Goal: Task Accomplishment & Management: Complete application form

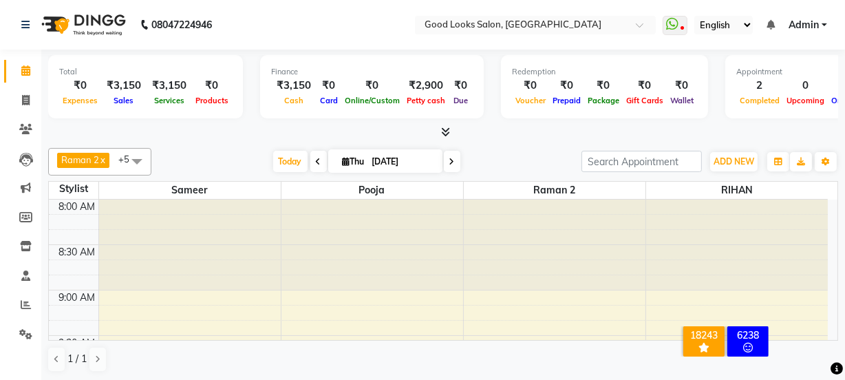
click at [23, 332] on div at bounding box center [41, 338] width 41 height 41
click at [22, 332] on icon at bounding box center [25, 334] width 13 height 10
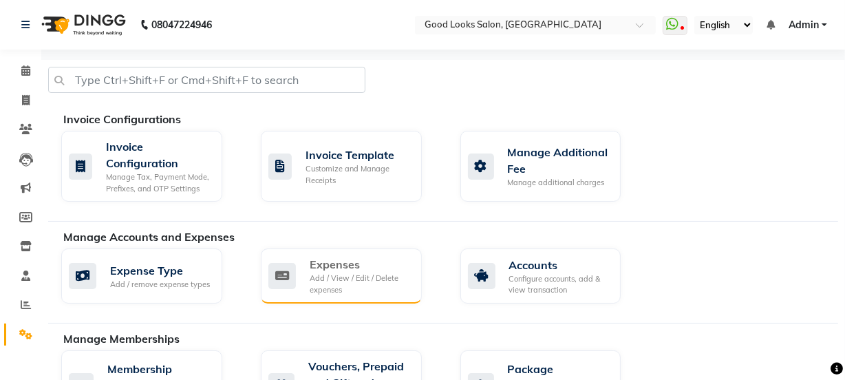
click at [357, 283] on div "Add / View / Edit / Delete expenses" at bounding box center [360, 283] width 101 height 23
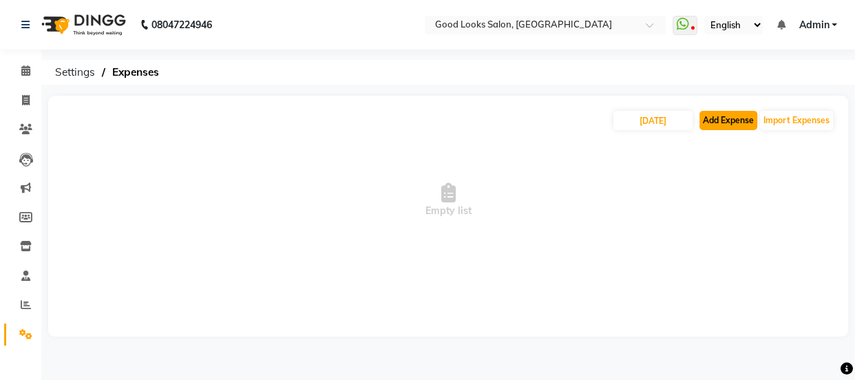
click at [716, 118] on button "Add Expense" at bounding box center [728, 120] width 58 height 19
select select "1"
select select "3043"
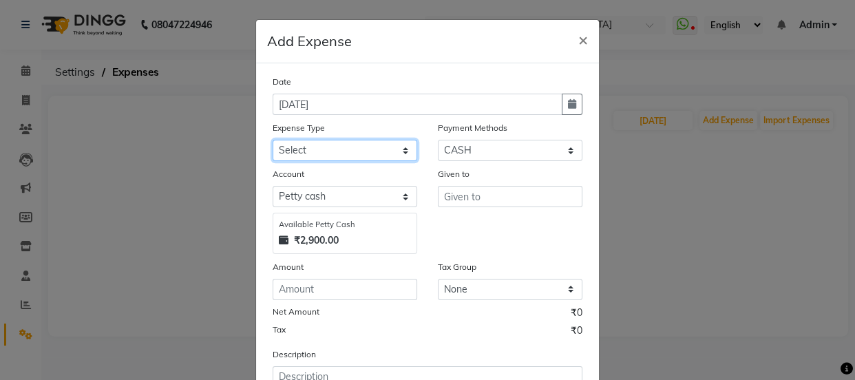
click at [338, 156] on select "Select Advance Salary Bank charges Car maintenance Cash transfer to bank Cash t…" at bounding box center [344, 150] width 144 height 21
select select "4889"
click at [272, 140] on select "Select Advance Salary Bank charges Car maintenance Cash transfer to bank Cash t…" at bounding box center [344, 150] width 144 height 21
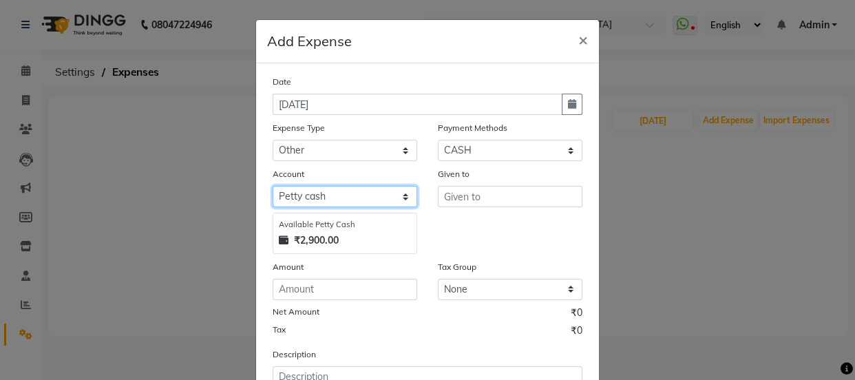
click at [358, 206] on select "Select [PERSON_NAME] cash Default account" at bounding box center [344, 196] width 144 height 21
click at [272, 186] on select "Select [PERSON_NAME] cash Default account" at bounding box center [344, 196] width 144 height 21
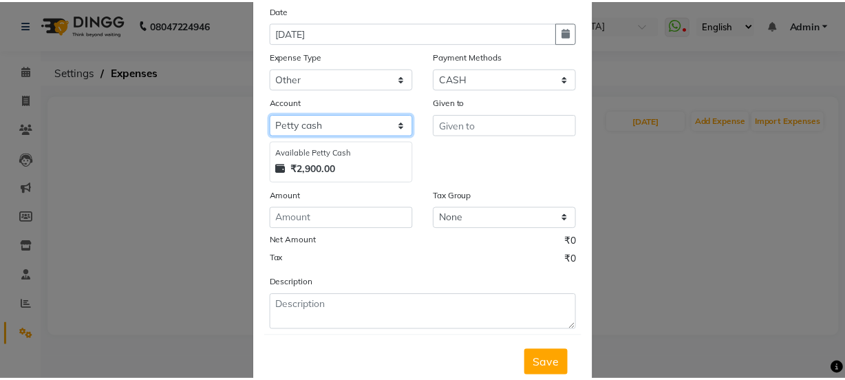
scroll to position [114, 0]
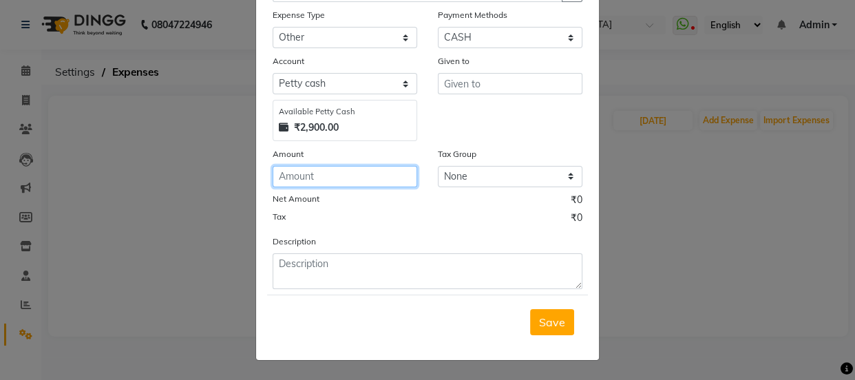
click at [313, 180] on input "number" at bounding box center [344, 176] width 144 height 21
type input "200"
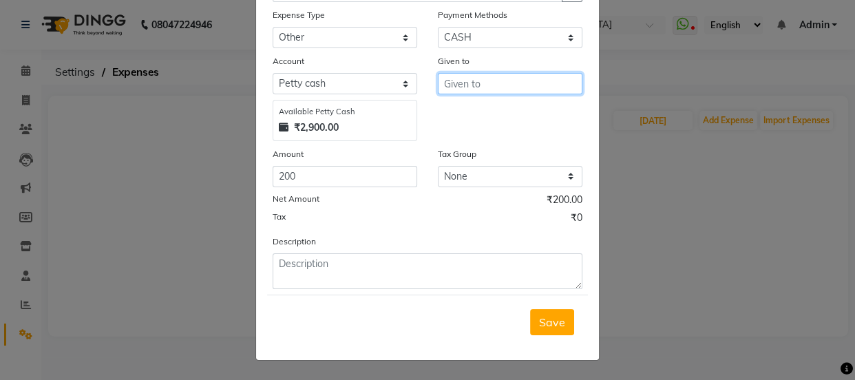
click at [460, 78] on input "text" at bounding box center [510, 83] width 144 height 21
type input "[PERSON_NAME] ,[PERSON_NAME]"
click at [549, 330] on button "Save" at bounding box center [552, 322] width 44 height 26
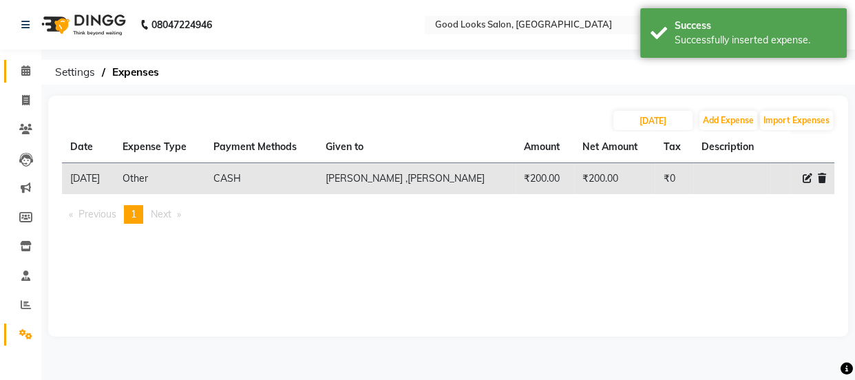
click at [17, 63] on span at bounding box center [26, 71] width 24 height 16
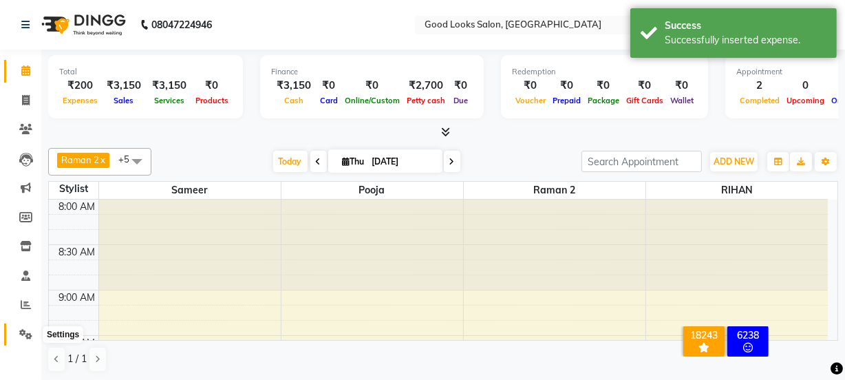
click at [25, 333] on icon at bounding box center [25, 334] width 13 height 10
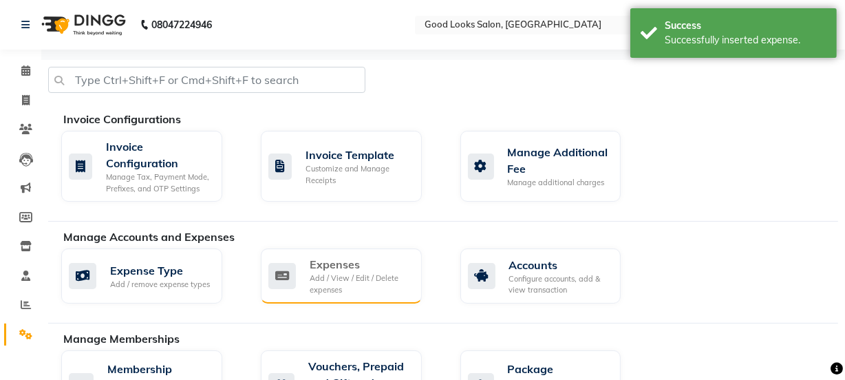
click at [347, 289] on div "Add / View / Edit / Delete expenses" at bounding box center [360, 283] width 101 height 23
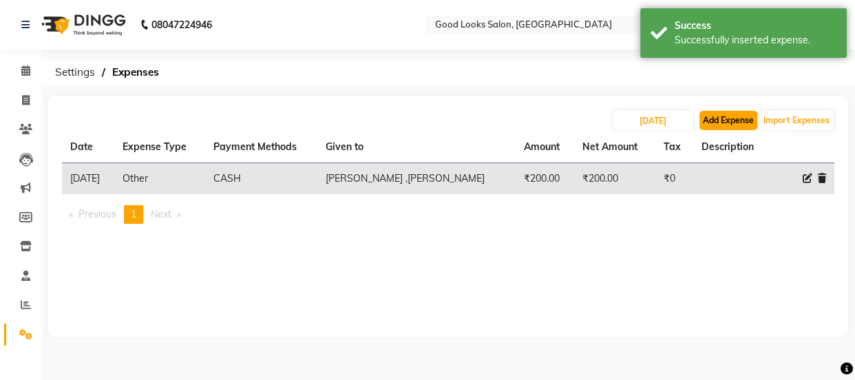
click at [716, 116] on button "Add Expense" at bounding box center [728, 120] width 58 height 19
select select "1"
select select "3043"
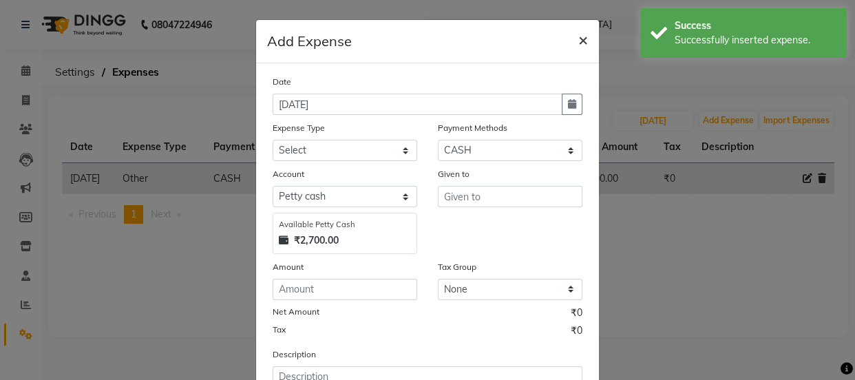
click at [578, 41] on span "×" at bounding box center [583, 39] width 10 height 21
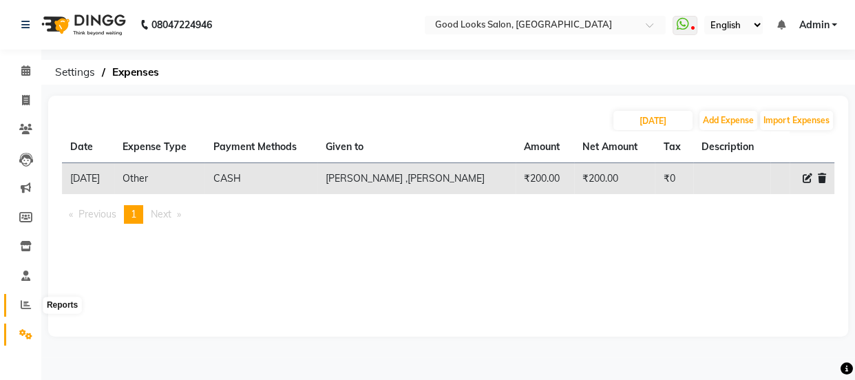
click at [28, 302] on icon at bounding box center [26, 304] width 10 height 10
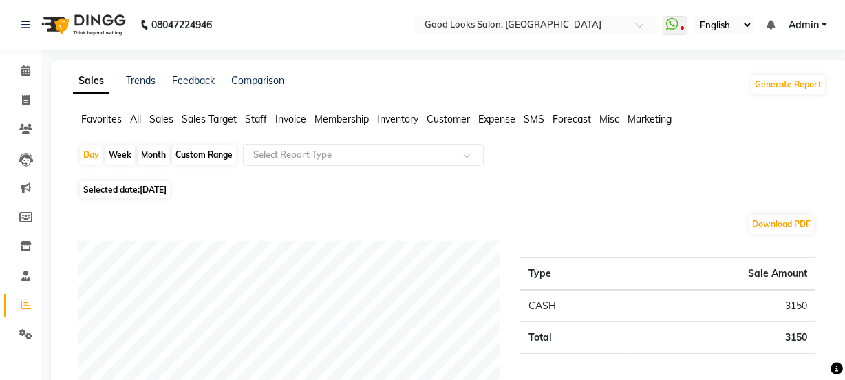
click at [160, 155] on div "Month" at bounding box center [154, 154] width 32 height 19
select select "9"
select select "2025"
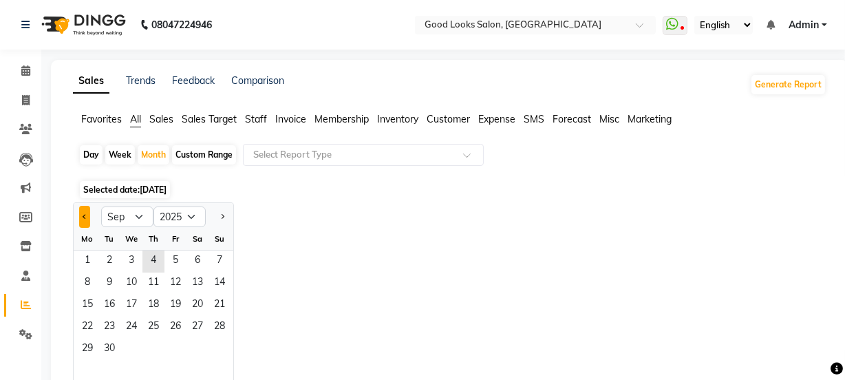
click at [85, 214] on span "Previous month" at bounding box center [85, 215] width 5 height 5
select select "8"
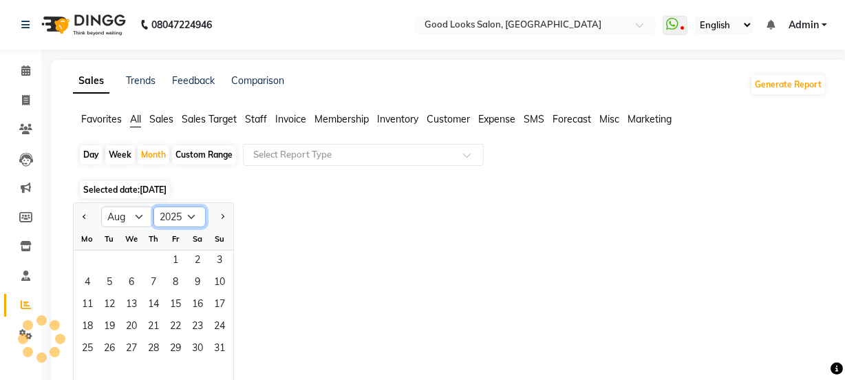
click at [194, 217] on select "2015 2016 2017 2018 2019 2020 2021 2022 2023 2024 2025 2026 2027 2028 2029 2030…" at bounding box center [179, 216] width 52 height 21
select select "2024"
click at [153, 206] on select "2015 2016 2017 2018 2019 2020 2021 2022 2023 2024 2025 2026 2027 2028 2029 2030…" at bounding box center [179, 216] width 52 height 21
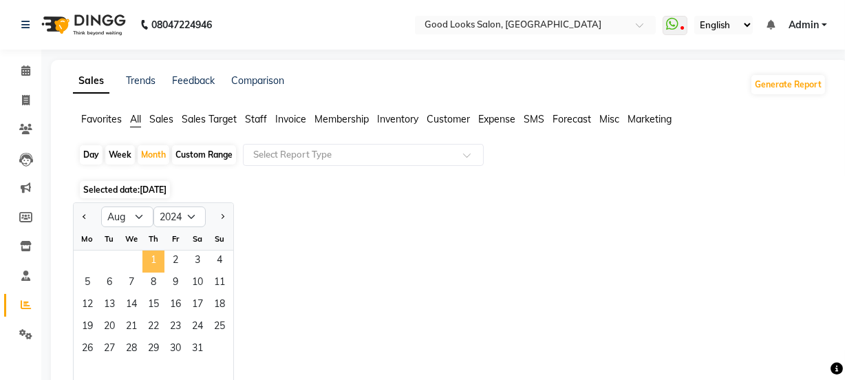
click at [157, 262] on span "1" at bounding box center [153, 261] width 22 height 22
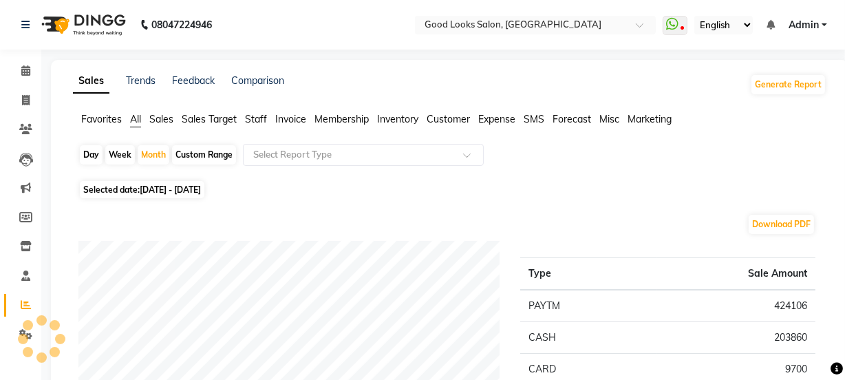
click at [218, 155] on div "Custom Range" at bounding box center [204, 154] width 64 height 19
select select "8"
select select "2024"
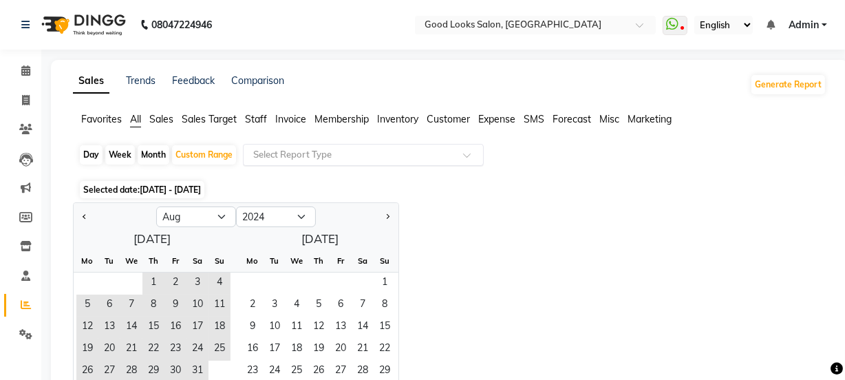
click at [330, 151] on input "text" at bounding box center [349, 155] width 198 height 14
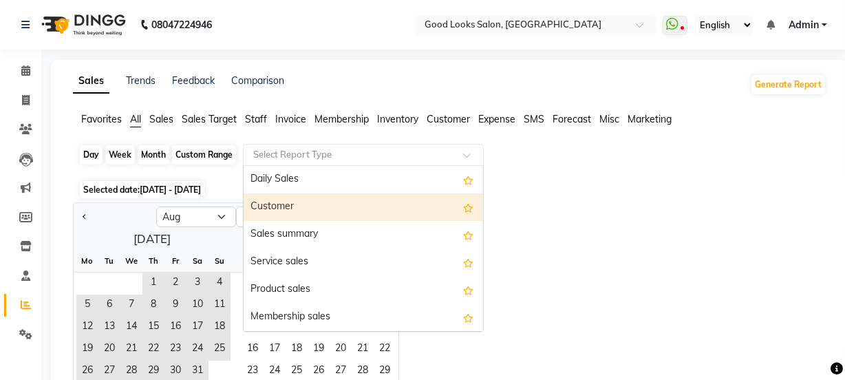
click at [193, 155] on div "Custom Range" at bounding box center [204, 154] width 64 height 19
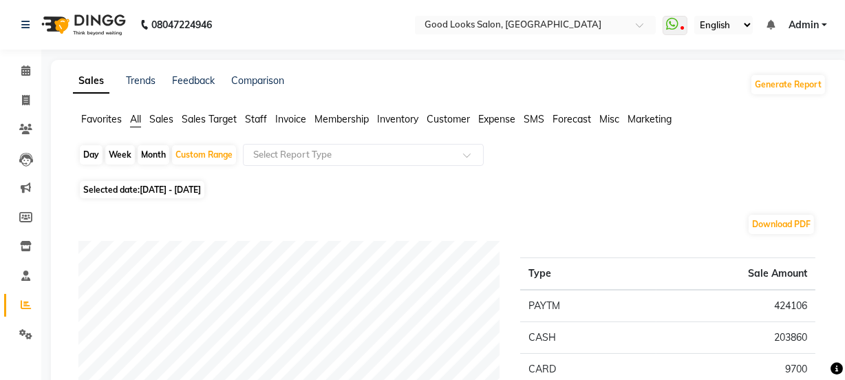
click at [201, 186] on span "[DATE] - [DATE]" at bounding box center [170, 189] width 61 height 10
select select "8"
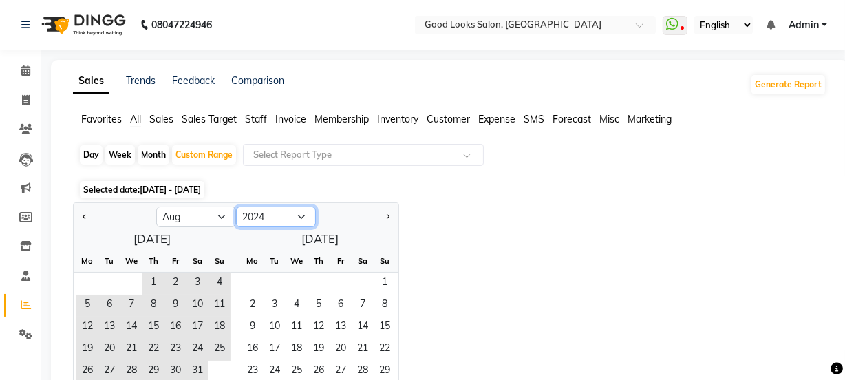
click at [296, 217] on select "2014 2015 2016 2017 2018 2019 2020 2021 2022 2023 2024 2025 2026 2027 2028 2029…" at bounding box center [276, 216] width 80 height 21
select select "2025"
click at [236, 206] on select "2014 2015 2016 2017 2018 2019 2020 2021 2022 2023 2024 2025 2026 2027 2028 2029…" at bounding box center [276, 216] width 80 height 21
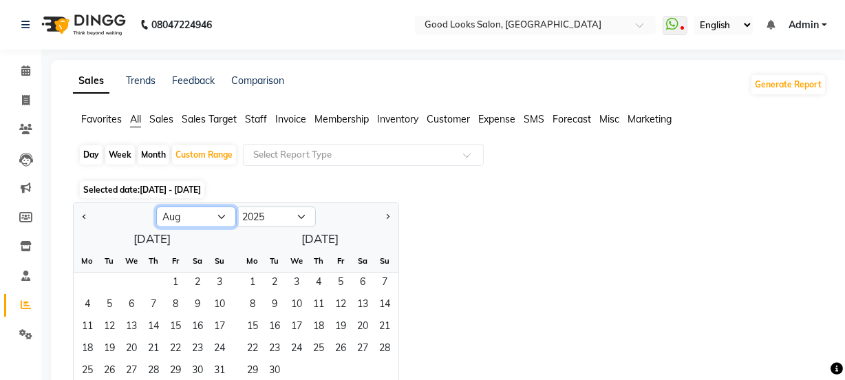
click at [218, 217] on select "Jan Feb Mar Apr May Jun [DATE] Aug Sep Oct Nov Dec" at bounding box center [196, 216] width 80 height 21
click at [156, 206] on select "Jan Feb Mar Apr May Jun [DATE] Aug Sep Oct Nov Dec" at bounding box center [196, 216] width 80 height 21
click at [182, 277] on span "1" at bounding box center [175, 283] width 22 height 22
click at [214, 371] on span "31" at bounding box center [219, 372] width 22 height 22
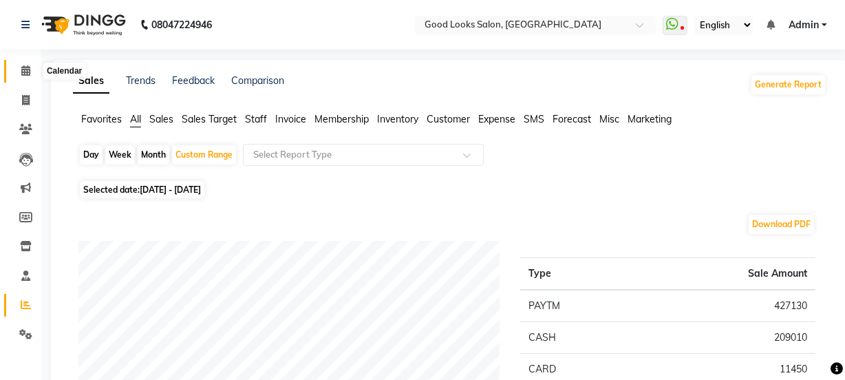
click at [30, 67] on span at bounding box center [26, 71] width 24 height 16
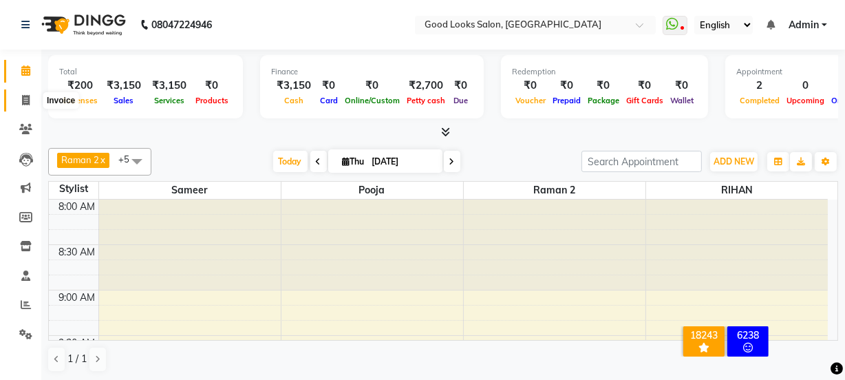
click at [28, 95] on icon at bounding box center [26, 100] width 8 height 10
select select "service"
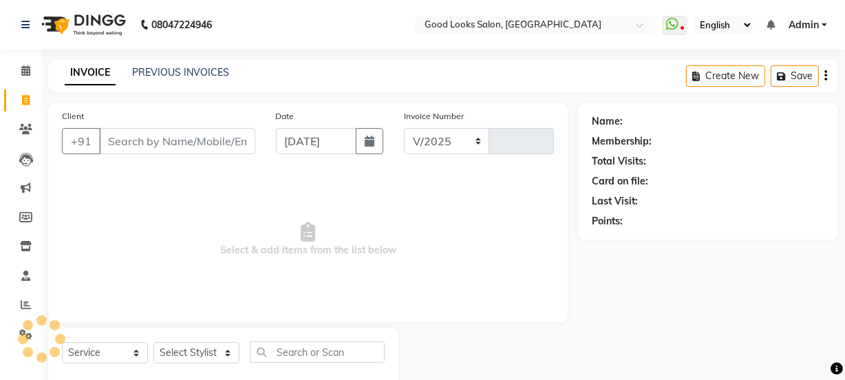
select select "4230"
type input "3891"
click at [142, 142] on input "Client" at bounding box center [177, 141] width 156 height 26
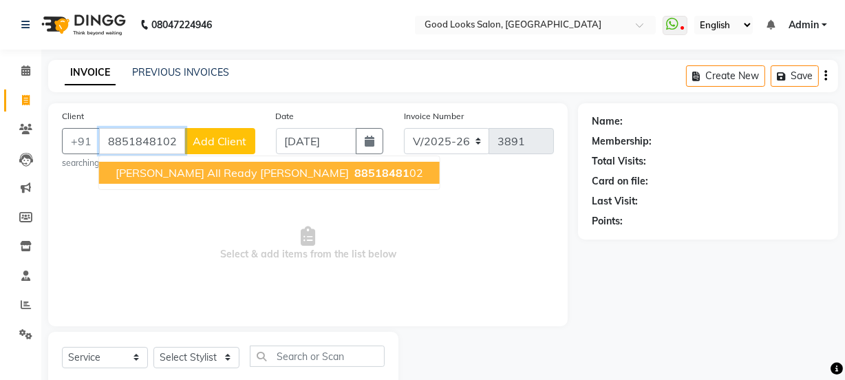
type input "8851848102"
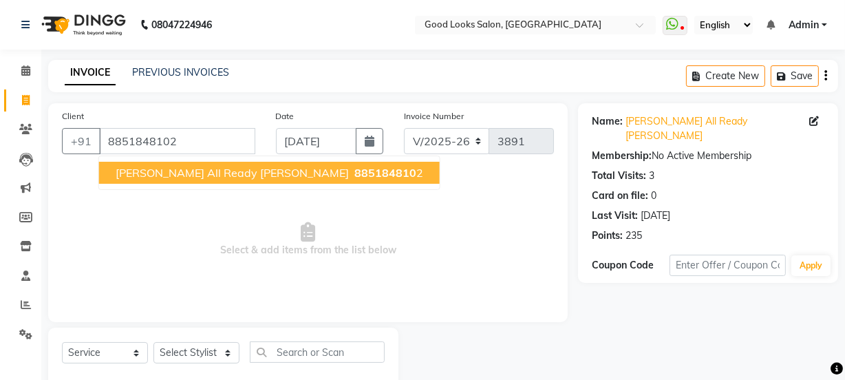
click at [211, 175] on span "[PERSON_NAME] All Ready [PERSON_NAME]" at bounding box center [232, 173] width 233 height 14
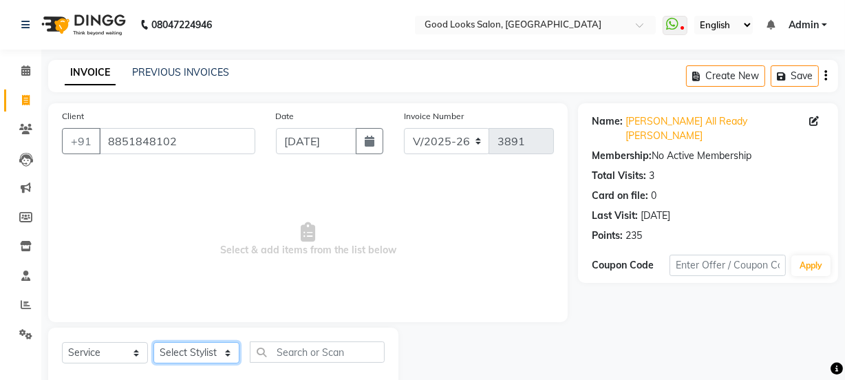
click at [204, 361] on select "Select Stylist [PERSON_NAME] Manager [PERSON_NAME] Pooja [PERSON_NAME] Raman 2 …" at bounding box center [196, 352] width 86 height 21
select select "70835"
click at [153, 342] on select "Select Stylist [PERSON_NAME] Manager [PERSON_NAME] Pooja [PERSON_NAME] Raman 2 …" at bounding box center [196, 352] width 86 height 21
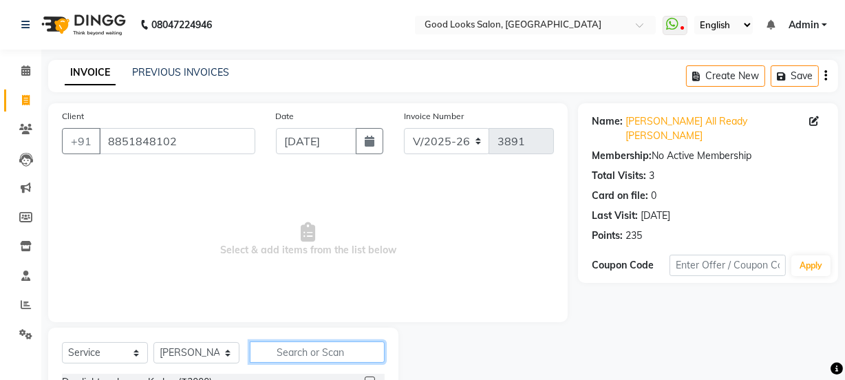
click at [291, 352] on input "text" at bounding box center [317, 351] width 135 height 21
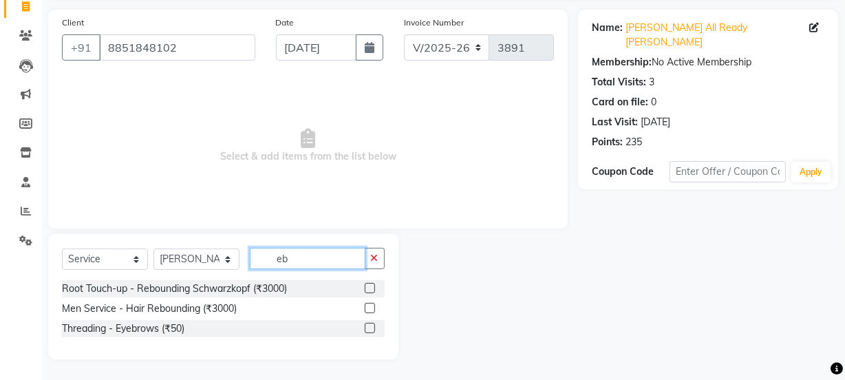
type input "eb"
click at [368, 321] on div at bounding box center [375, 328] width 20 height 17
click at [371, 323] on label at bounding box center [370, 328] width 10 height 10
click at [371, 324] on input "checkbox" at bounding box center [369, 328] width 9 height 9
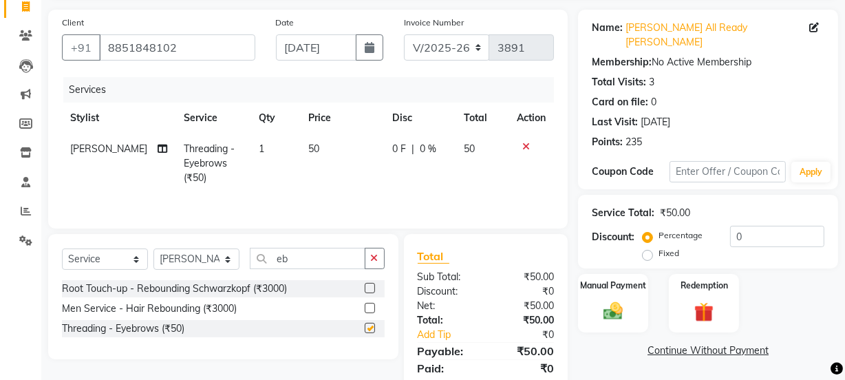
checkbox input "false"
click at [331, 157] on td "50" at bounding box center [342, 163] width 85 height 60
select select "70835"
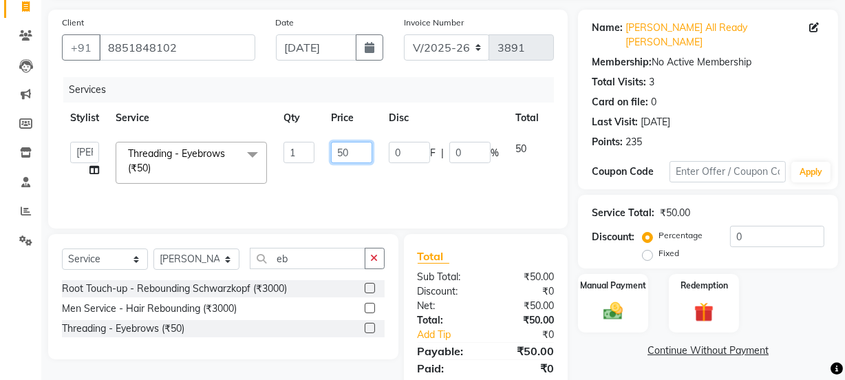
click at [336, 147] on input "50" at bounding box center [351, 152] width 41 height 21
type input "250"
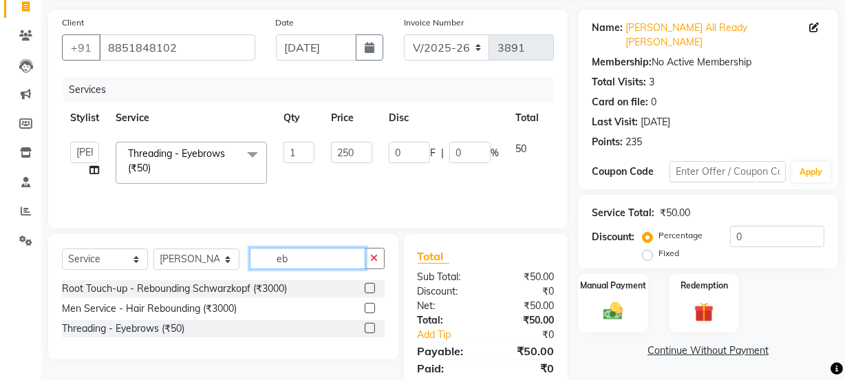
click at [295, 259] on input "eb" at bounding box center [308, 258] width 116 height 21
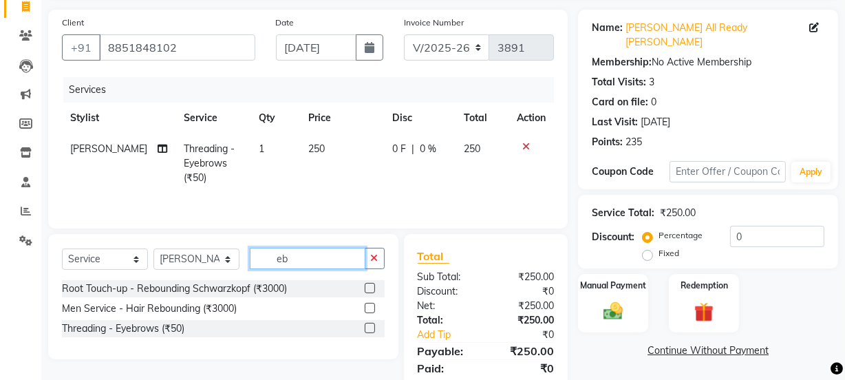
type input "e"
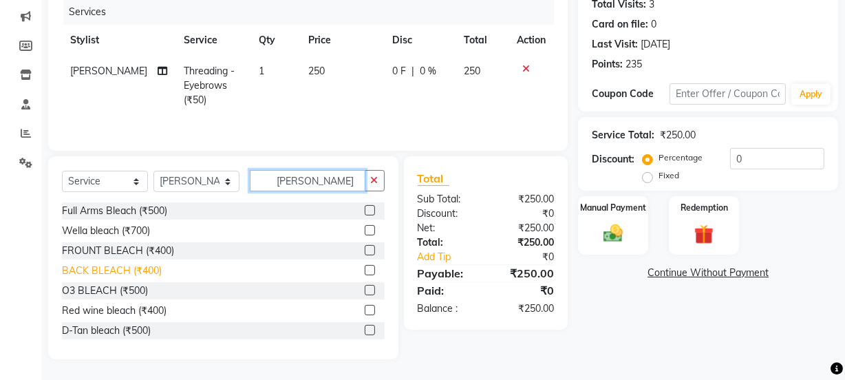
scroll to position [181, 0]
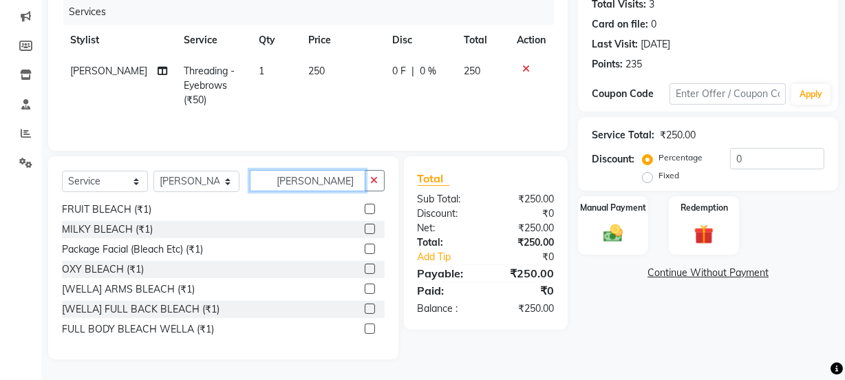
type input "[PERSON_NAME]"
click at [365, 266] on label at bounding box center [370, 269] width 10 height 10
click at [365, 266] on input "checkbox" at bounding box center [369, 269] width 9 height 9
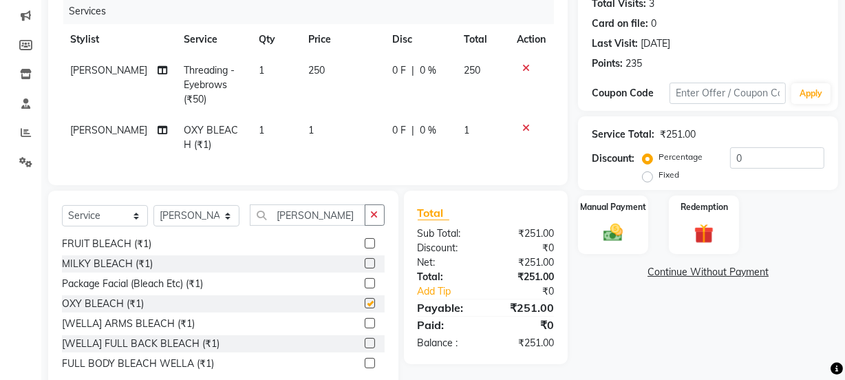
checkbox input "false"
click at [317, 147] on td "1" at bounding box center [342, 137] width 85 height 45
select select "70835"
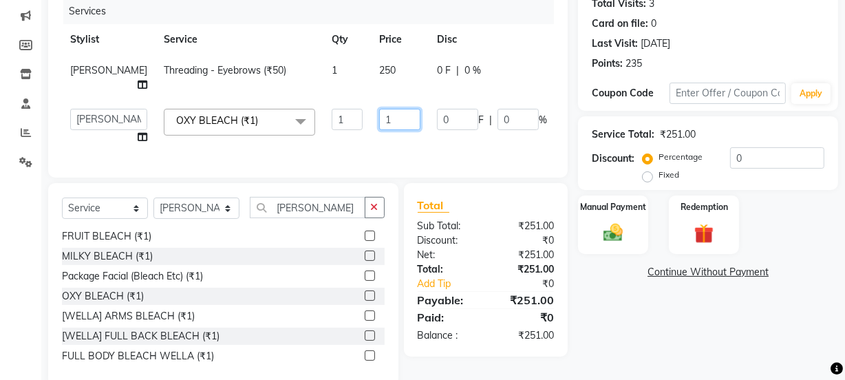
click at [379, 111] on input "1" at bounding box center [399, 119] width 41 height 21
type input "450"
click at [595, 208] on div "Manual Payment" at bounding box center [613, 224] width 73 height 61
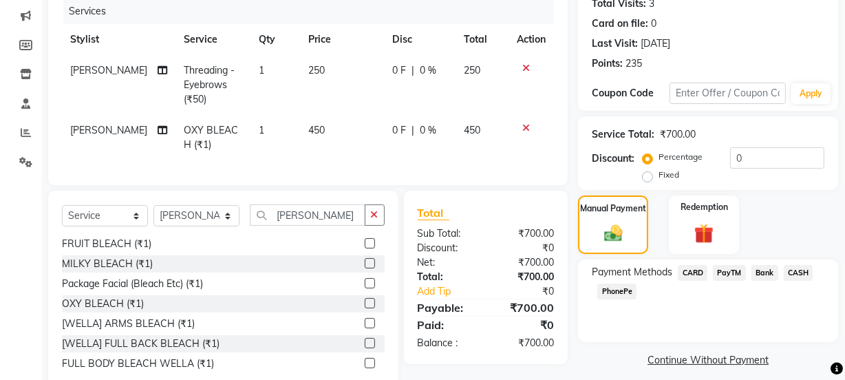
click at [733, 265] on span "PayTM" at bounding box center [729, 273] width 33 height 16
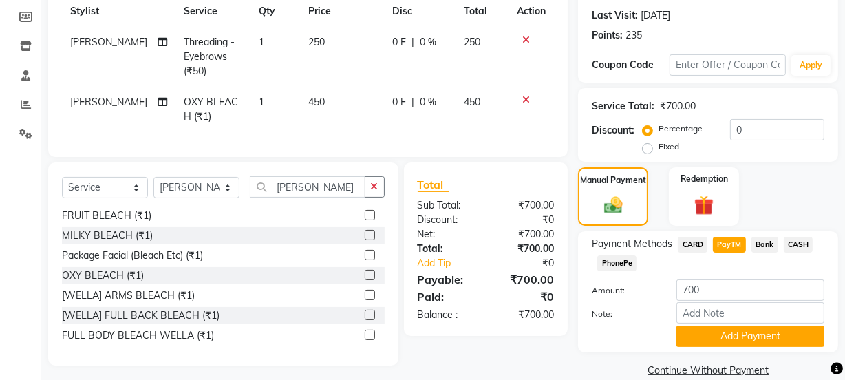
scroll to position [216, 0]
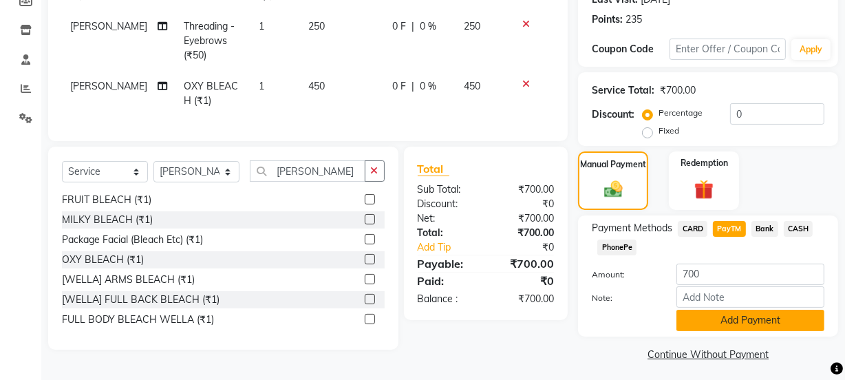
click at [736, 310] on button "Add Payment" at bounding box center [750, 320] width 148 height 21
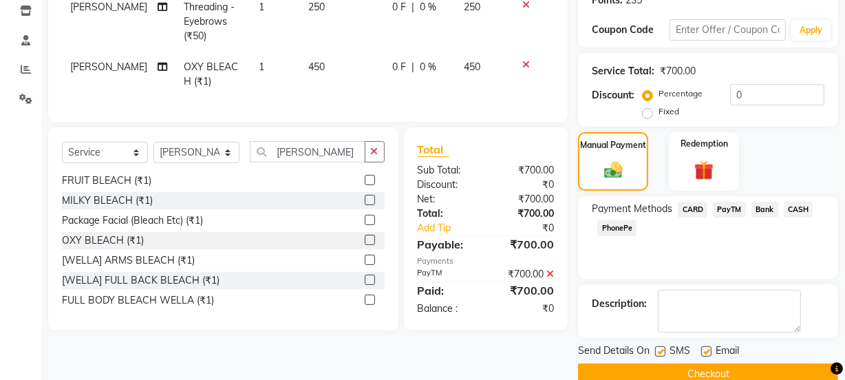
scroll to position [246, 0]
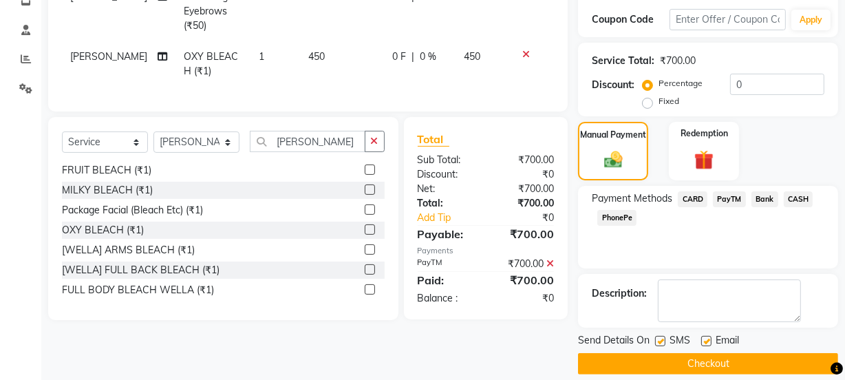
click at [655, 336] on label at bounding box center [660, 341] width 10 height 10
click at [655, 337] on input "checkbox" at bounding box center [659, 341] width 9 height 9
checkbox input "false"
click at [703, 336] on label at bounding box center [706, 341] width 10 height 10
click at [703, 337] on input "checkbox" at bounding box center [705, 341] width 9 height 9
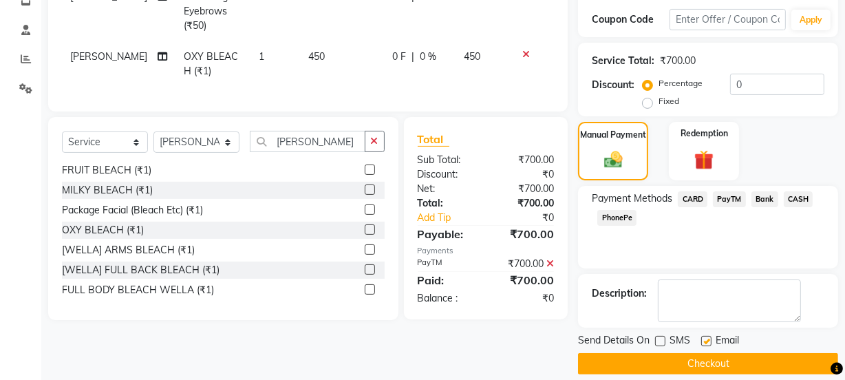
checkbox input "false"
click at [715, 353] on button "Checkout" at bounding box center [708, 363] width 260 height 21
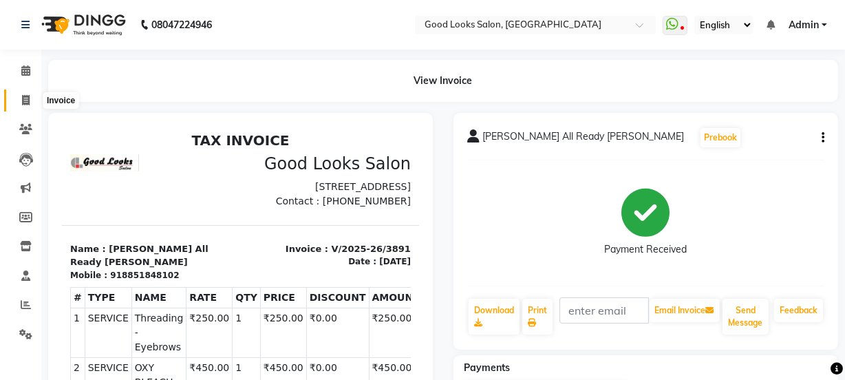
click at [22, 96] on icon at bounding box center [26, 100] width 8 height 10
select select "4230"
select select "service"
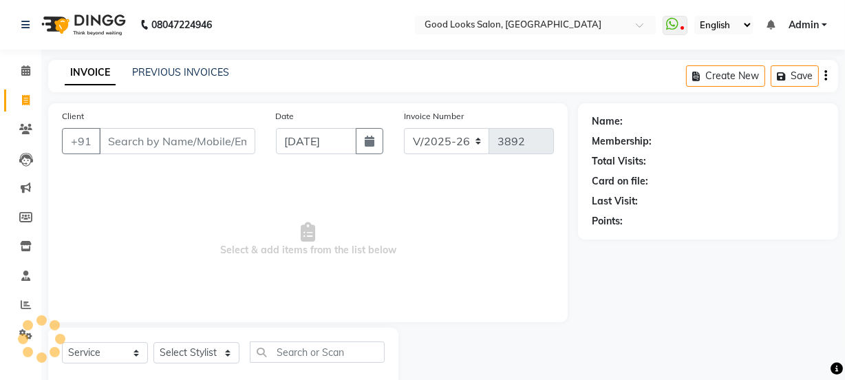
scroll to position [34, 0]
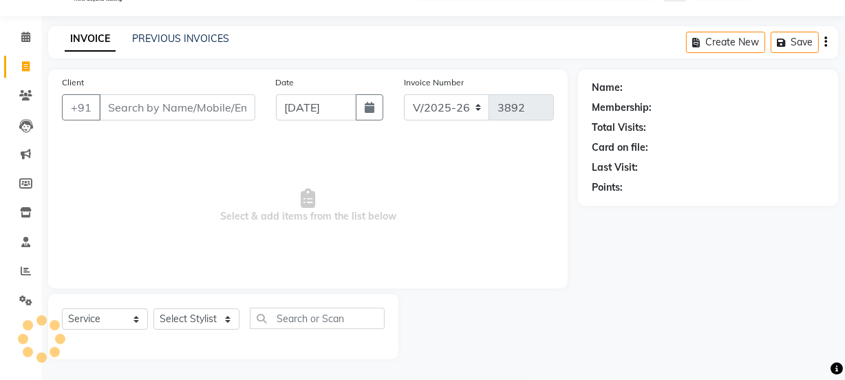
click at [158, 115] on input "Client" at bounding box center [177, 107] width 156 height 26
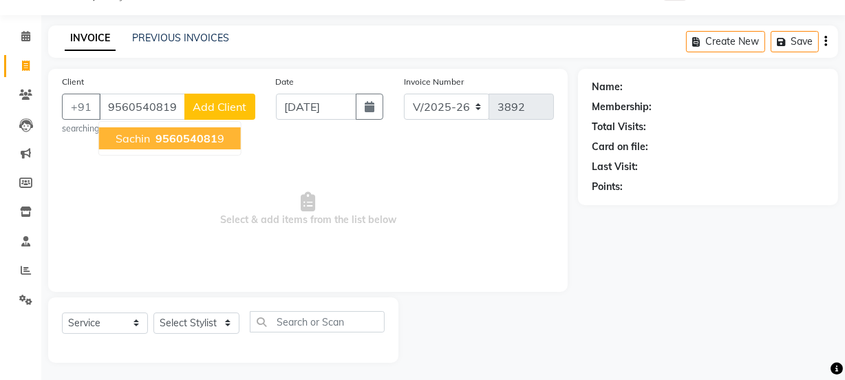
type input "9560540819"
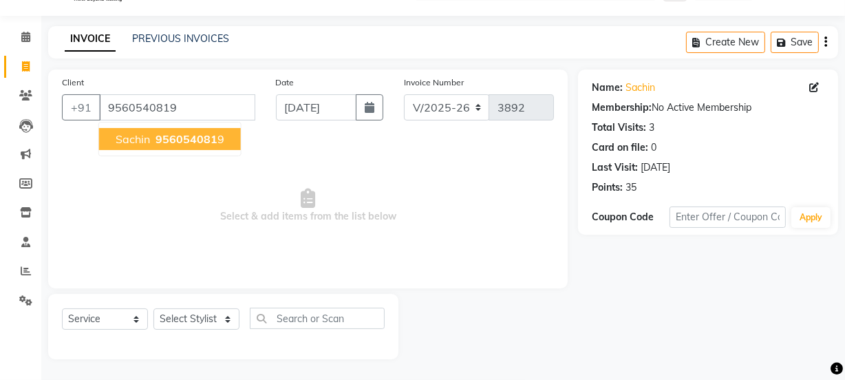
click at [193, 135] on span "956054081" at bounding box center [187, 139] width 62 height 14
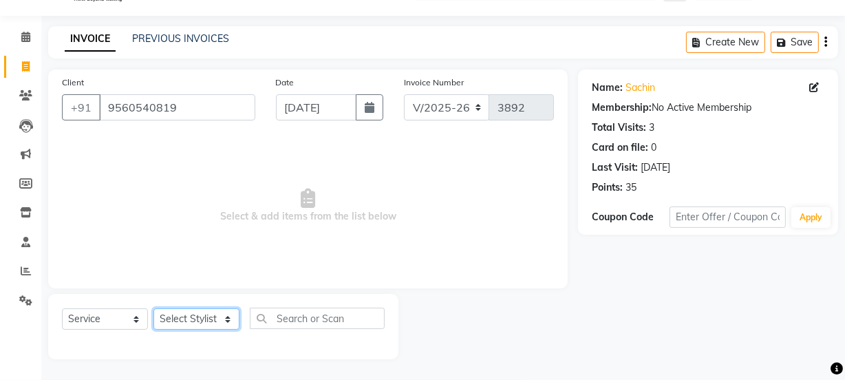
click at [208, 323] on select "Select Stylist [PERSON_NAME] Manager [PERSON_NAME] Pooja [PERSON_NAME] Raman 2 …" at bounding box center [196, 318] width 86 height 21
select select "22726"
click at [153, 308] on select "Select Stylist [PERSON_NAME] Manager [PERSON_NAME] Pooja [PERSON_NAME] Raman 2 …" at bounding box center [196, 318] width 86 height 21
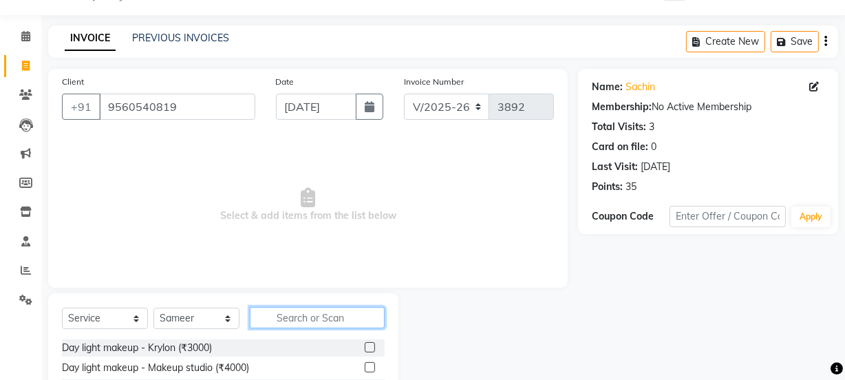
click at [292, 320] on input "text" at bounding box center [317, 317] width 135 height 21
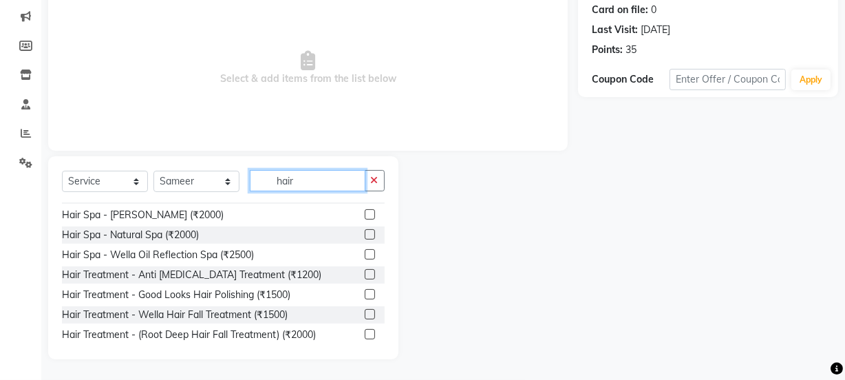
scroll to position [563, 0]
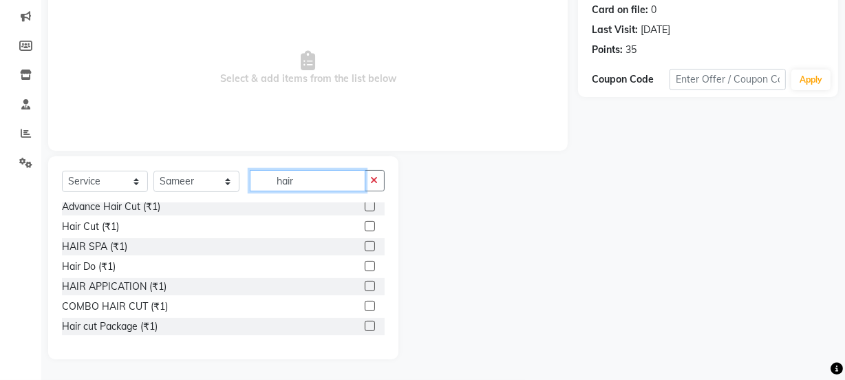
type input "hair"
click at [365, 224] on label at bounding box center [370, 226] width 10 height 10
click at [365, 224] on input "checkbox" at bounding box center [369, 226] width 9 height 9
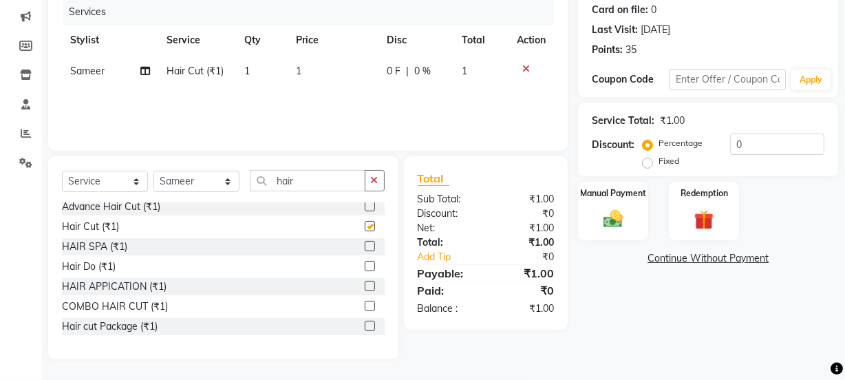
checkbox input "false"
click at [323, 185] on input "hair" at bounding box center [308, 180] width 116 height 21
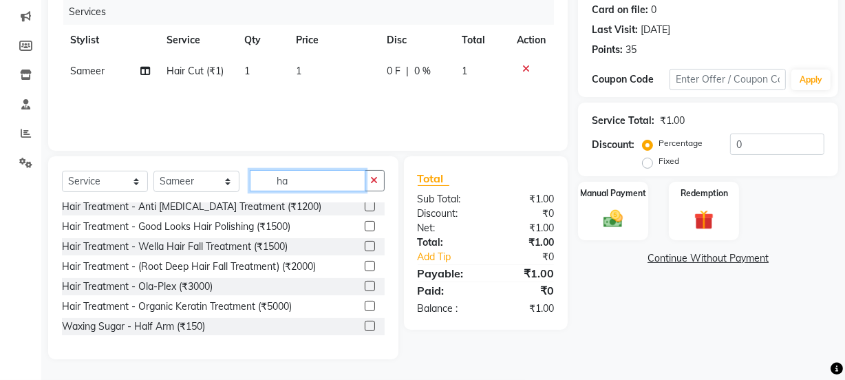
type input "h"
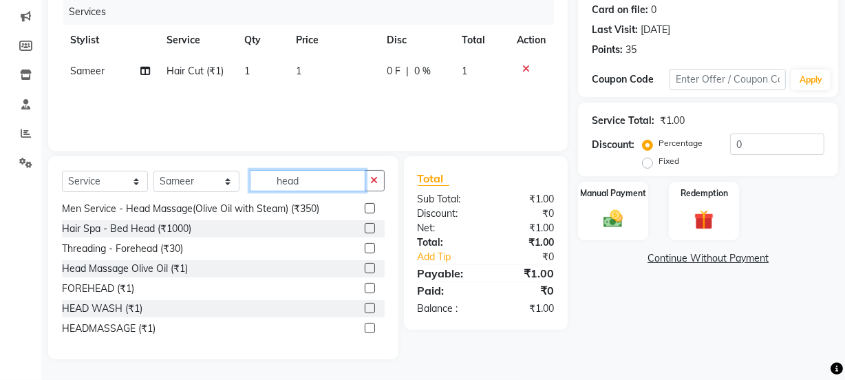
scroll to position [102, 0]
type input "head"
click at [365, 304] on label at bounding box center [370, 308] width 10 height 10
click at [365, 304] on input "checkbox" at bounding box center [369, 308] width 9 height 9
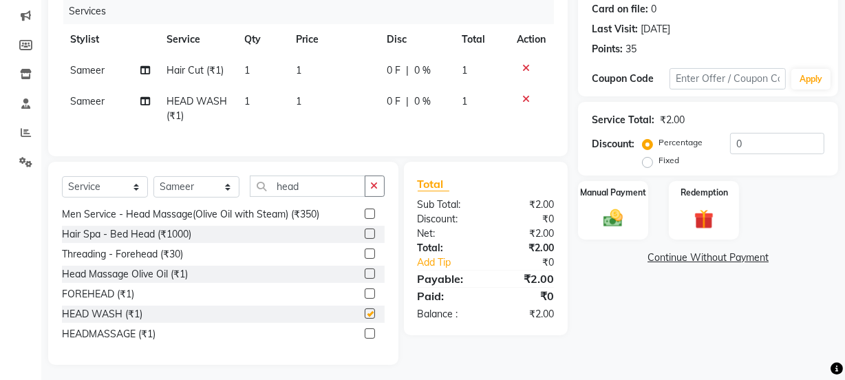
checkbox input "false"
click at [332, 197] on input "head" at bounding box center [308, 185] width 116 height 21
click at [72, 96] on span "Sameer" at bounding box center [87, 101] width 34 height 12
select select "22726"
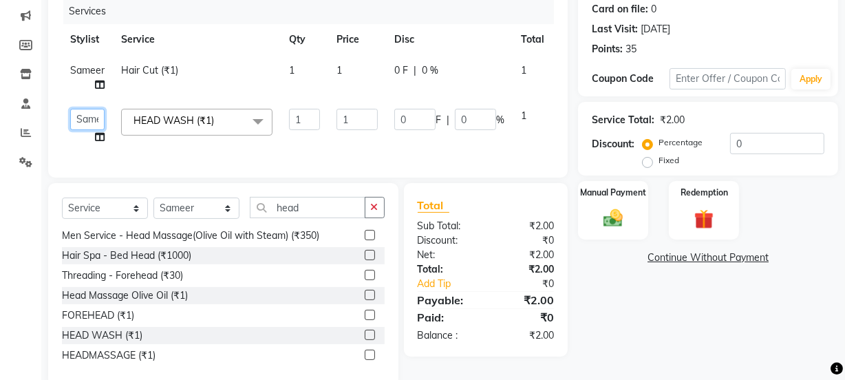
click at [86, 117] on select "[PERSON_NAME] Manager [PERSON_NAME] Pooja [PERSON_NAME] Raman 2 Reception [PERS…" at bounding box center [87, 119] width 34 height 21
click at [191, 219] on select "Select Stylist [PERSON_NAME] Manager [PERSON_NAME] Pooja [PERSON_NAME] Raman 2 …" at bounding box center [196, 207] width 86 height 21
select select "89434"
click at [153, 207] on select "Select Stylist [PERSON_NAME] Manager [PERSON_NAME] Pooja [PERSON_NAME] Raman 2 …" at bounding box center [196, 207] width 86 height 21
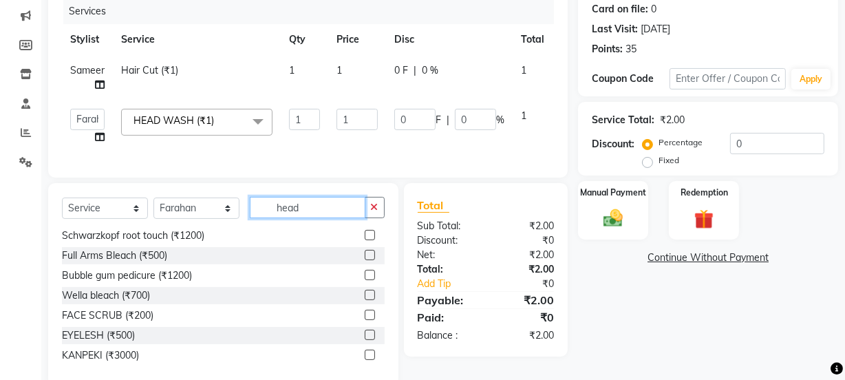
click at [317, 211] on input "head" at bounding box center [308, 207] width 116 height 21
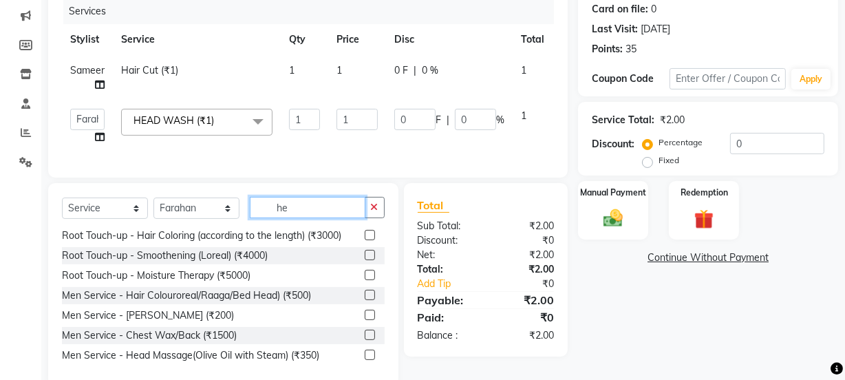
type input "h"
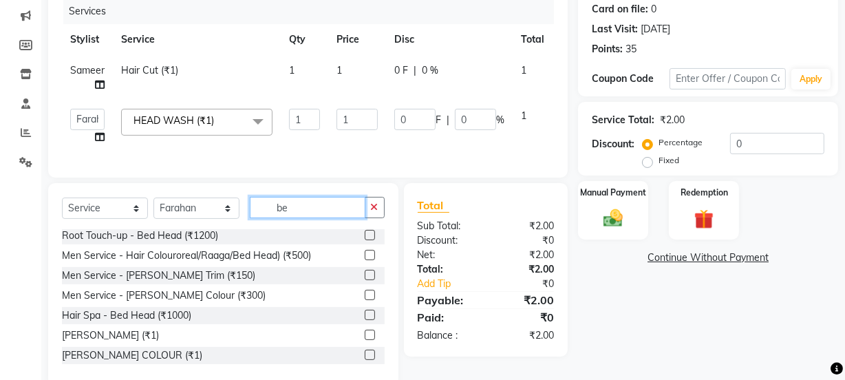
scroll to position [0, 0]
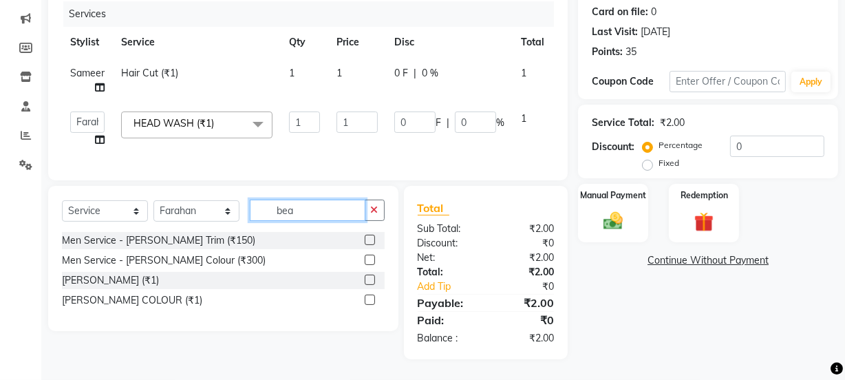
type input "bea"
click at [366, 238] on div at bounding box center [375, 240] width 20 height 17
click at [368, 244] on label at bounding box center [370, 240] width 10 height 10
click at [368, 244] on input "checkbox" at bounding box center [369, 240] width 9 height 9
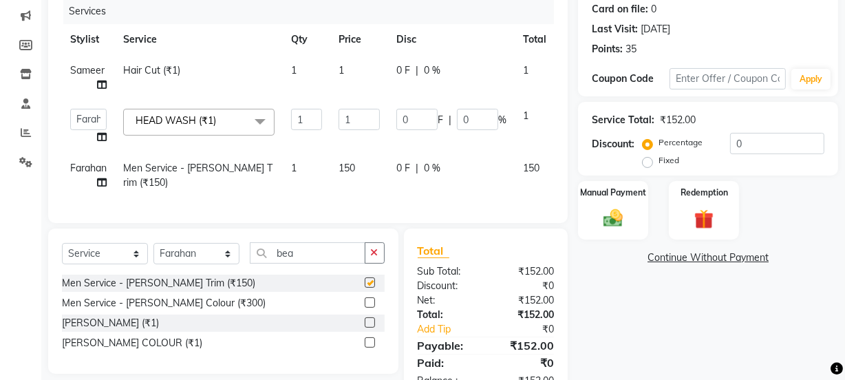
checkbox input "false"
click at [343, 114] on input "1" at bounding box center [359, 119] width 41 height 21
click at [363, 119] on input "1" at bounding box center [359, 119] width 41 height 21
type input "100"
click at [353, 72] on td "1" at bounding box center [359, 77] width 58 height 45
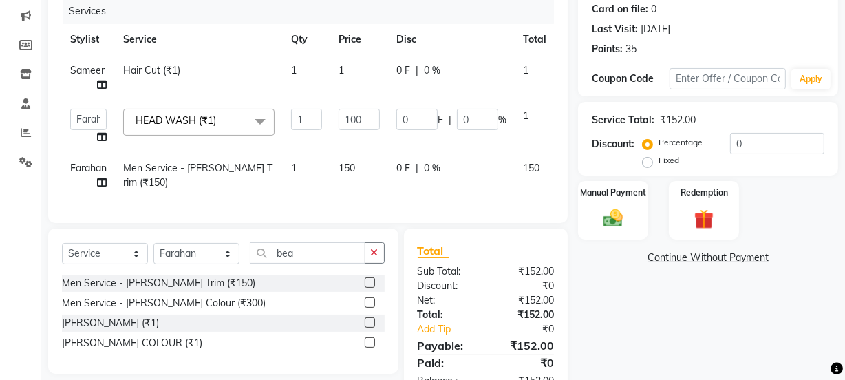
select select "22726"
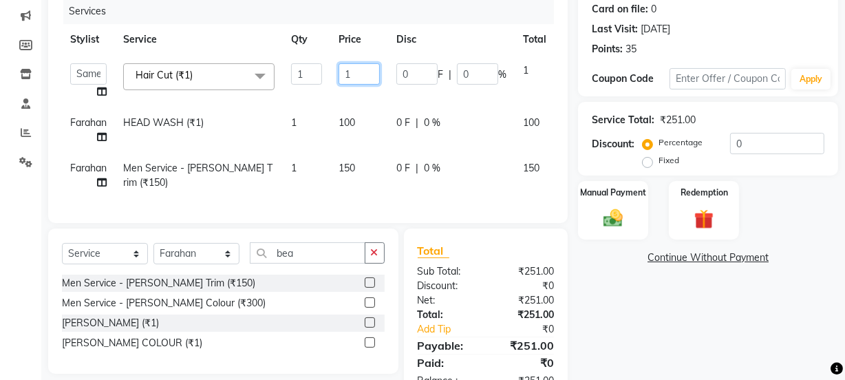
click at [367, 75] on input "1" at bounding box center [359, 73] width 41 height 21
type input "200"
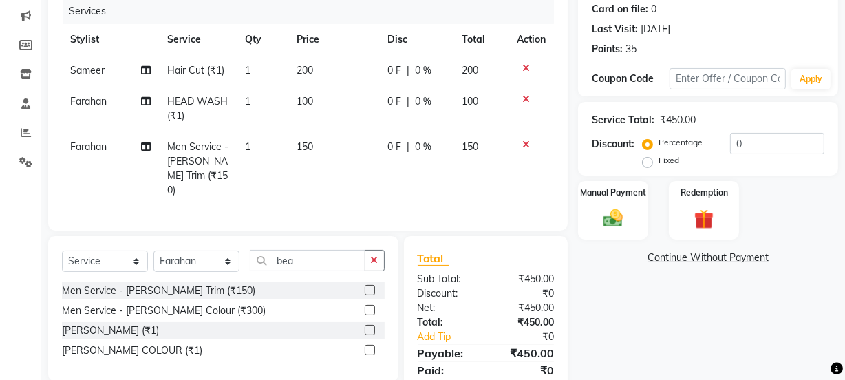
click at [345, 170] on td "150" at bounding box center [333, 168] width 90 height 74
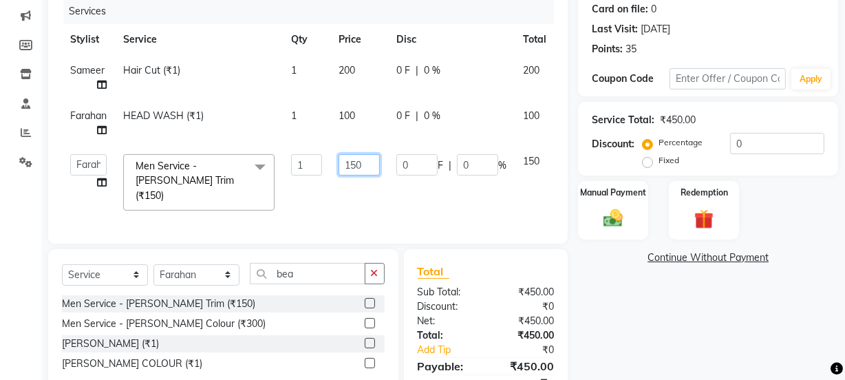
click at [358, 167] on input "150" at bounding box center [359, 164] width 41 height 21
type input "100"
click at [630, 218] on div "Manual Payment" at bounding box center [613, 210] width 73 height 61
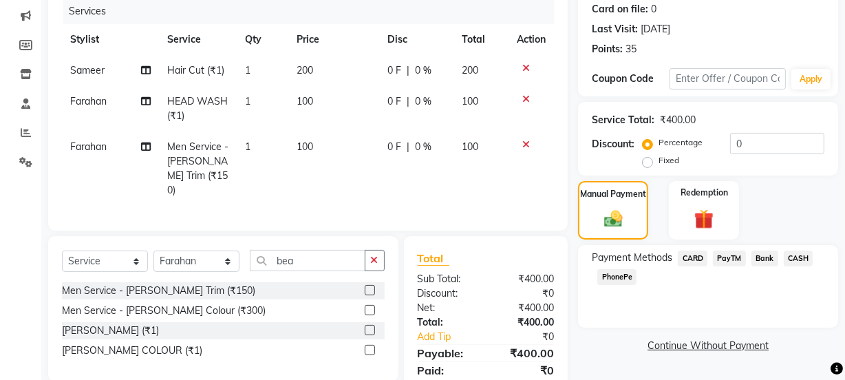
click at [805, 259] on span "CASH" at bounding box center [799, 258] width 30 height 16
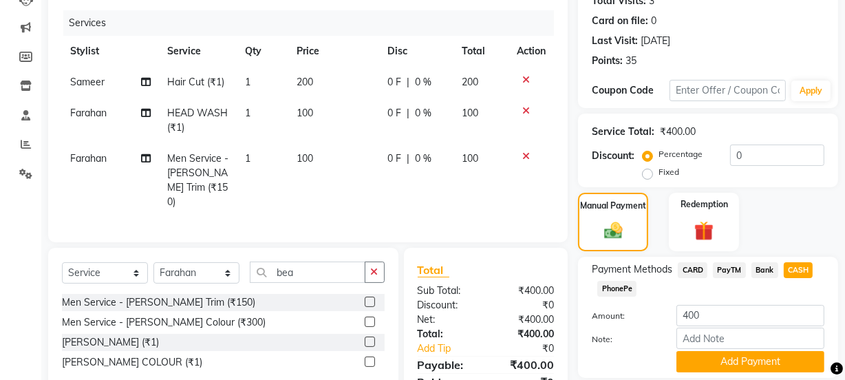
scroll to position [217, 0]
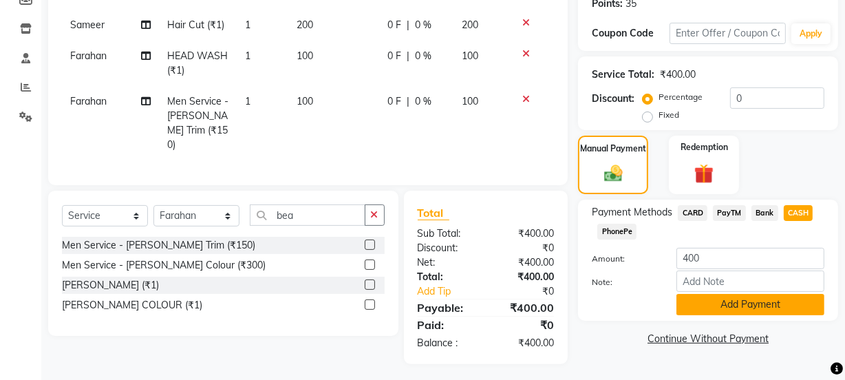
click at [725, 308] on button "Add Payment" at bounding box center [750, 304] width 148 height 21
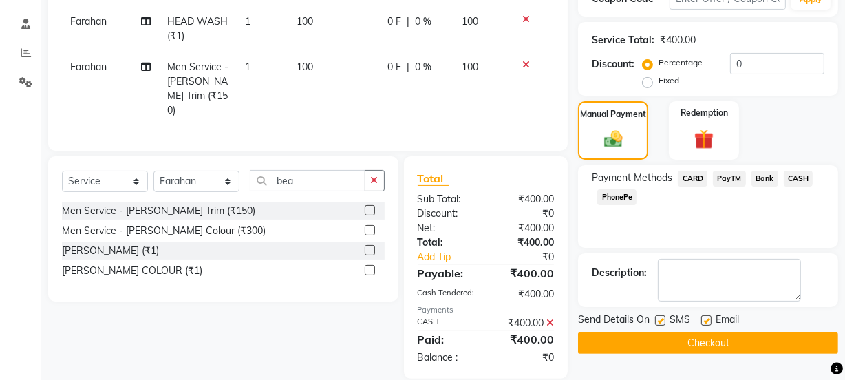
scroll to position [266, 0]
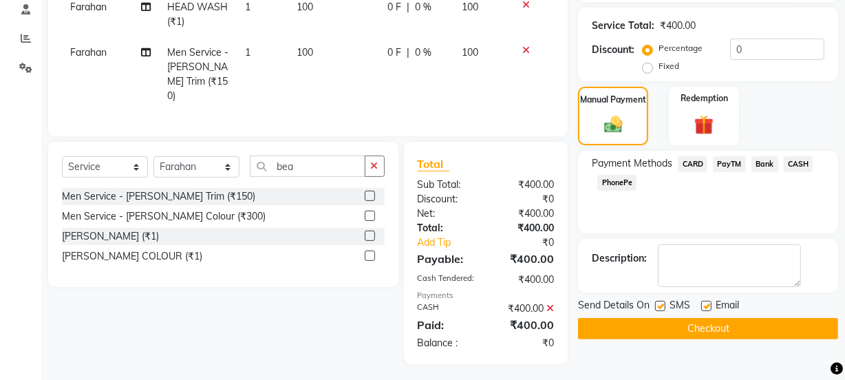
click at [657, 304] on label at bounding box center [660, 306] width 10 height 10
click at [657, 304] on input "checkbox" at bounding box center [659, 306] width 9 height 9
checkbox input "false"
click at [706, 303] on label at bounding box center [706, 306] width 10 height 10
click at [706, 303] on input "checkbox" at bounding box center [705, 306] width 9 height 9
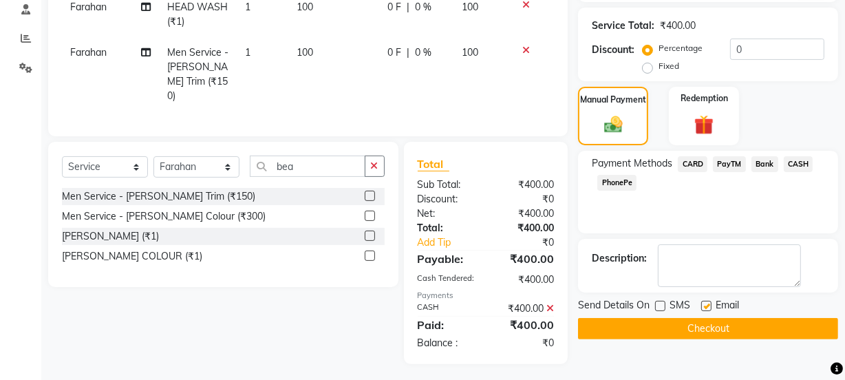
checkbox input "false"
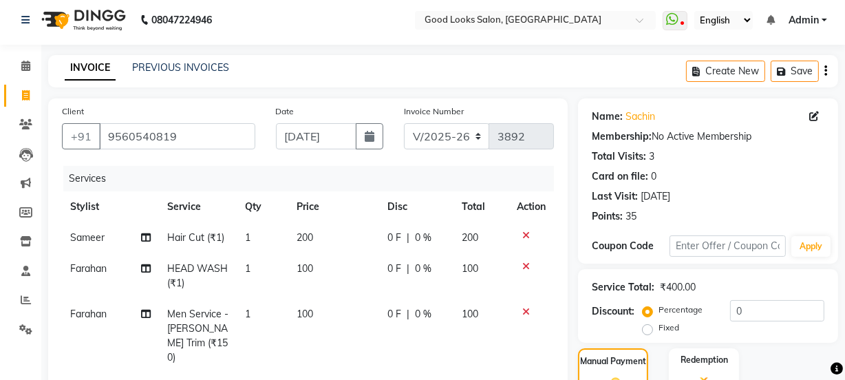
scroll to position [0, 0]
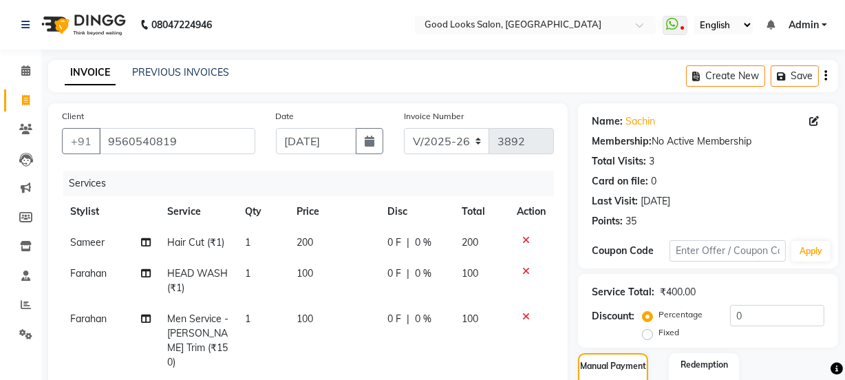
click at [85, 241] on span "Sameer" at bounding box center [87, 242] width 34 height 12
select select "22726"
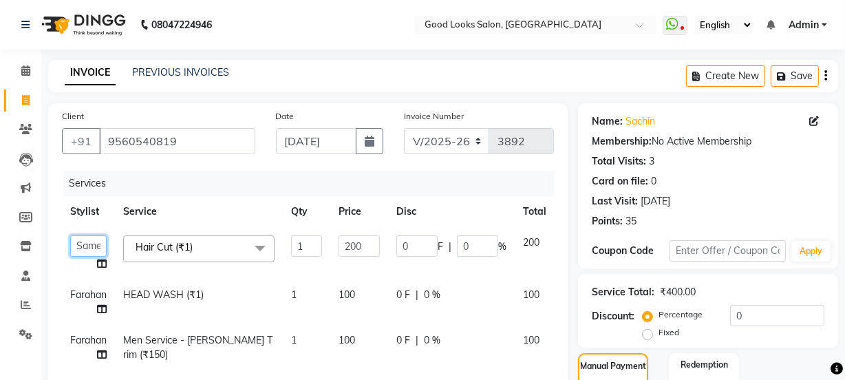
click at [85, 241] on select "[PERSON_NAME] Manager [PERSON_NAME] Pooja [PERSON_NAME] Raman 2 Reception [PERS…" at bounding box center [88, 245] width 36 height 21
click at [95, 292] on span "Farahan" at bounding box center [88, 294] width 36 height 12
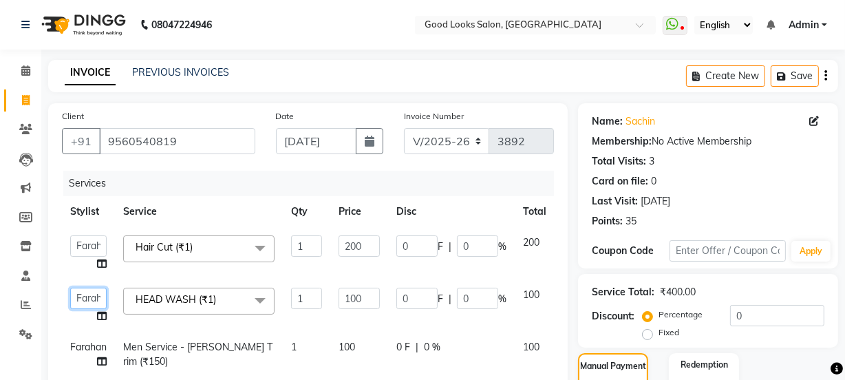
click at [94, 292] on select "[PERSON_NAME] Manager [PERSON_NAME] Pooja [PERSON_NAME] Raman 2 Reception [PERS…" at bounding box center [88, 298] width 36 height 21
select select "22726"
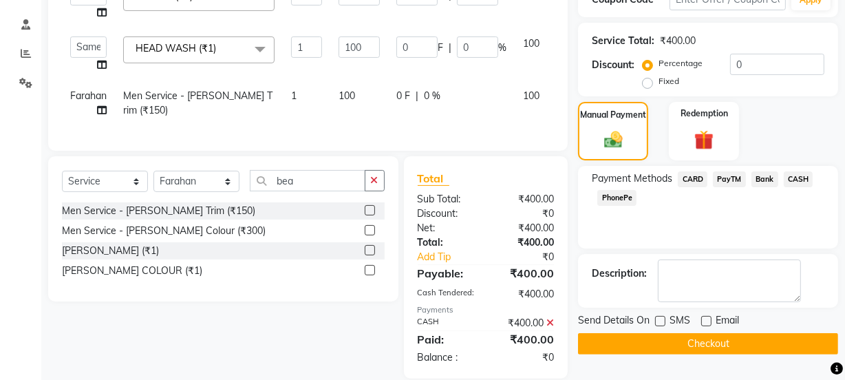
scroll to position [280, 0]
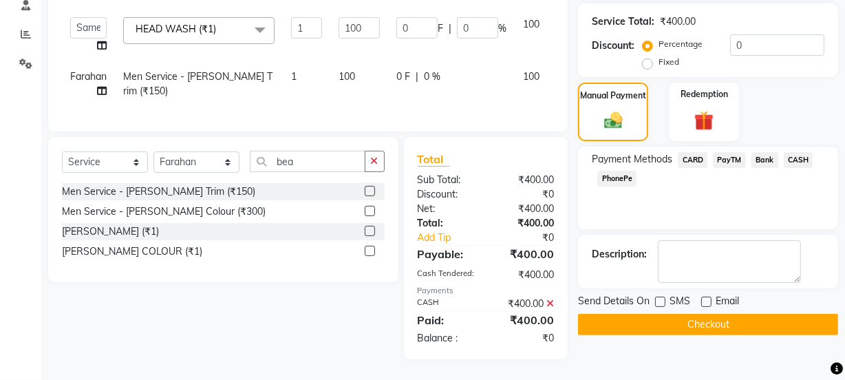
click at [724, 319] on button "Checkout" at bounding box center [708, 324] width 260 height 21
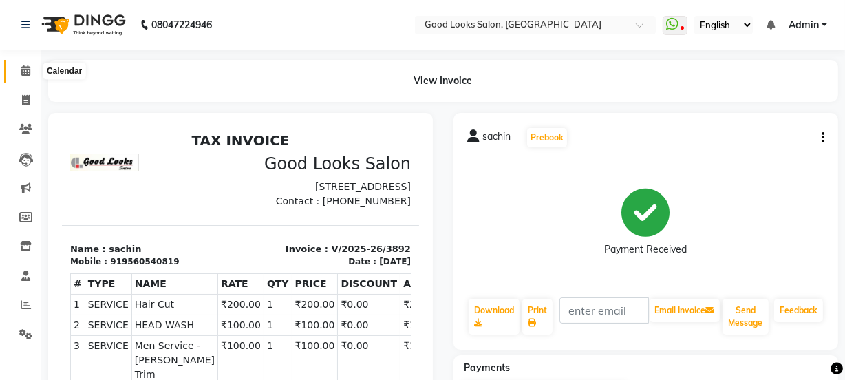
click at [19, 69] on span at bounding box center [26, 71] width 24 height 16
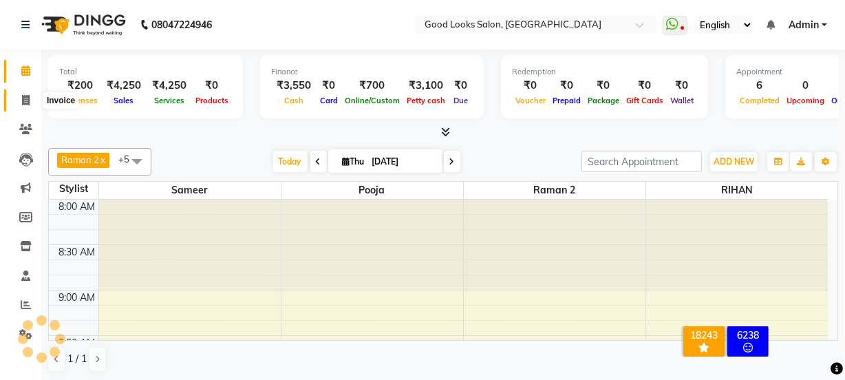
click at [32, 96] on span at bounding box center [26, 101] width 24 height 16
select select "service"
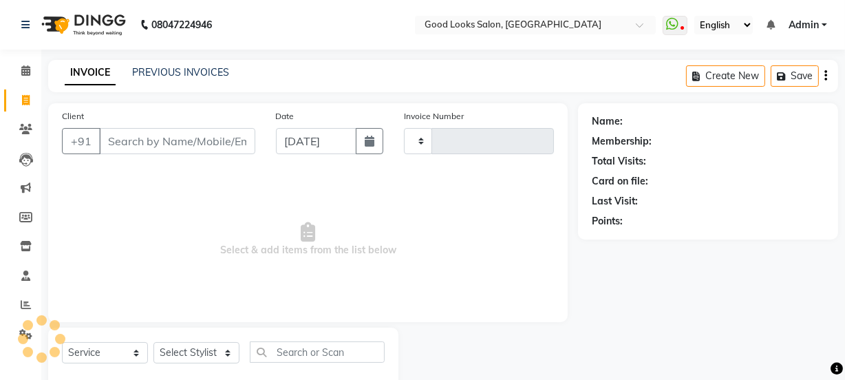
type input "3893"
select select "4230"
click at [131, 138] on input "Client" at bounding box center [177, 141] width 156 height 26
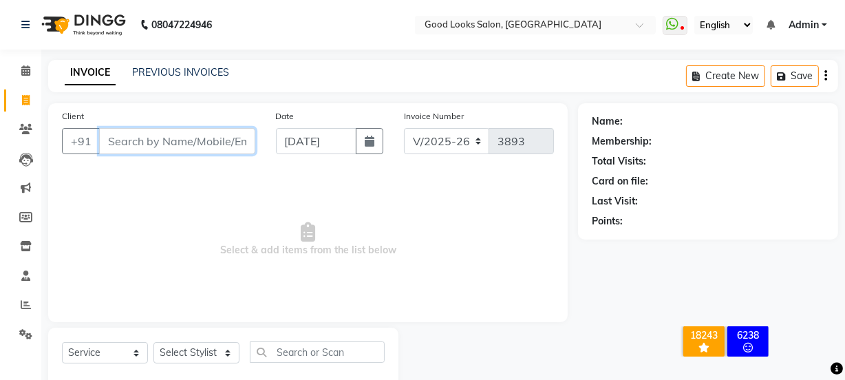
click at [131, 138] on input "Client" at bounding box center [177, 141] width 156 height 26
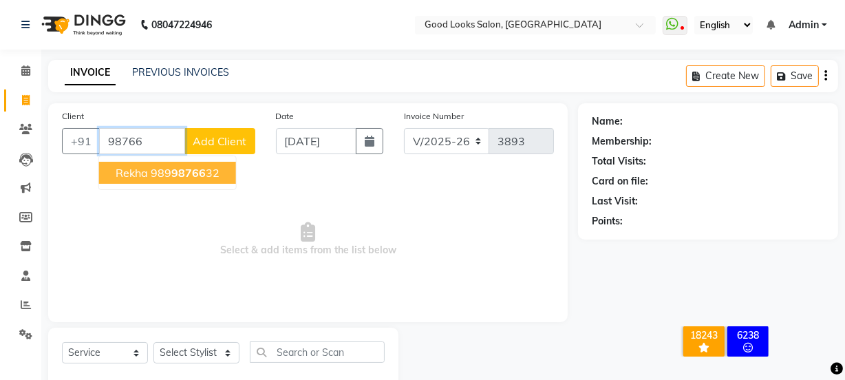
type input "98766"
click at [211, 145] on span "Add Client" at bounding box center [220, 141] width 54 height 14
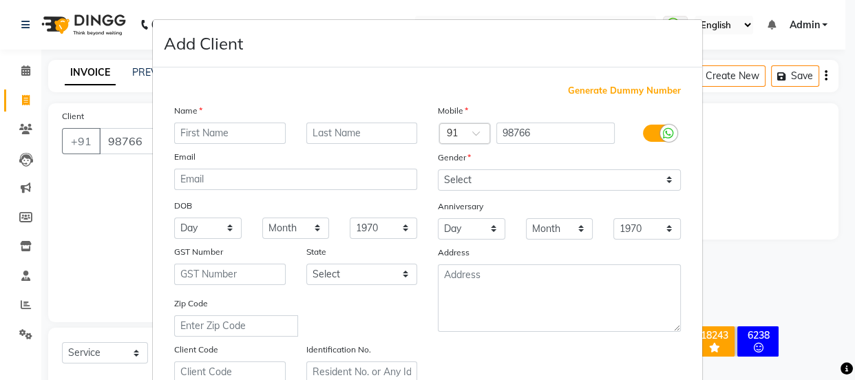
click at [577, 91] on span "Generate Dummy Number" at bounding box center [624, 91] width 113 height 14
type input "1174800001082"
checkbox input "false"
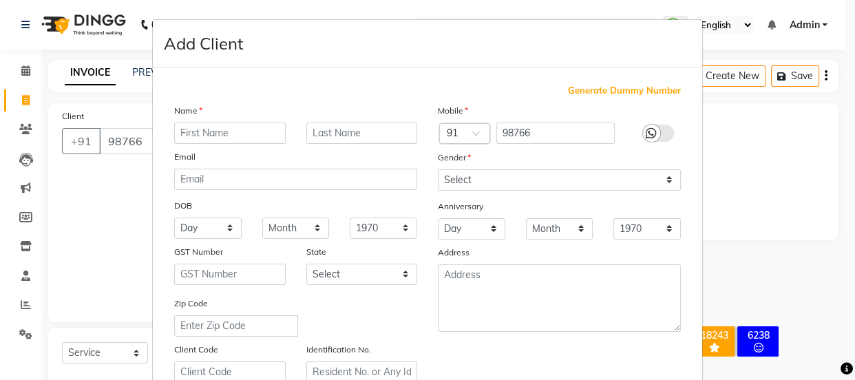
checkbox input "false"
click at [227, 140] on input "text" at bounding box center [229, 132] width 111 height 21
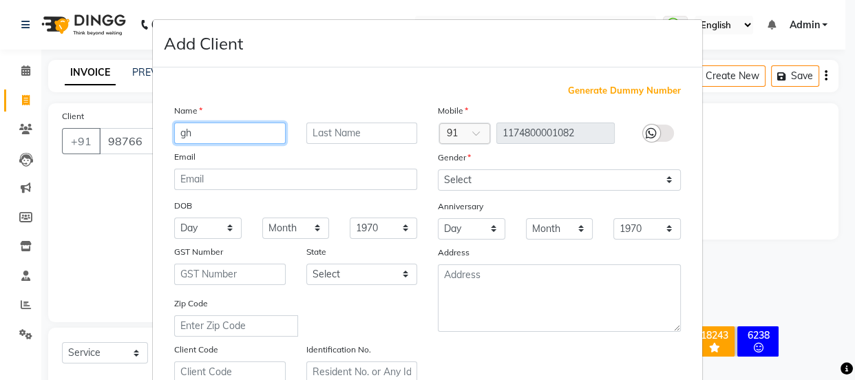
type input "gh"
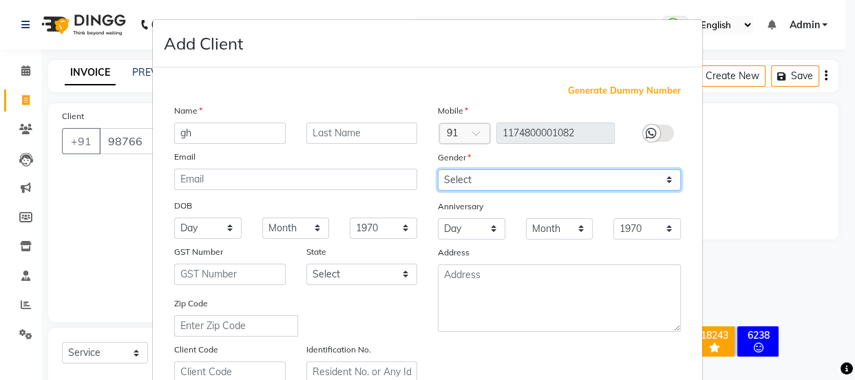
click at [506, 177] on select "Select [DEMOGRAPHIC_DATA] [DEMOGRAPHIC_DATA] Other Prefer Not To Say" at bounding box center [559, 179] width 243 height 21
select select "other"
click at [438, 169] on select "Select [DEMOGRAPHIC_DATA] [DEMOGRAPHIC_DATA] Other Prefer Not To Say" at bounding box center [559, 179] width 243 height 21
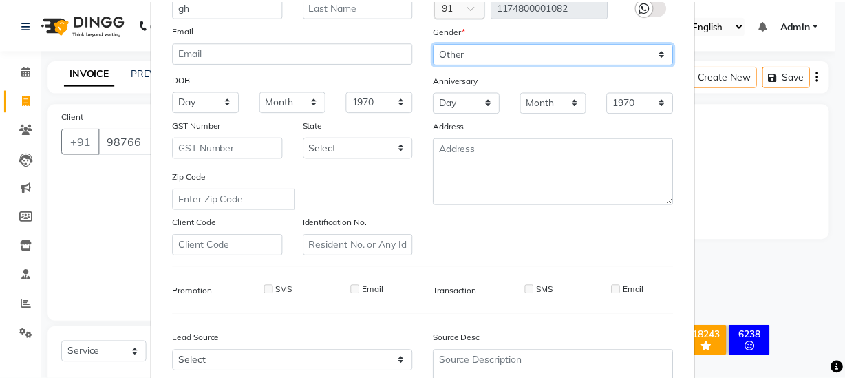
scroll to position [259, 0]
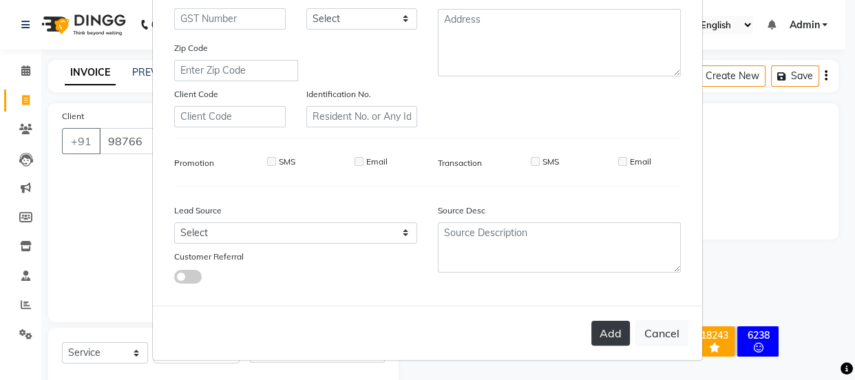
click at [615, 336] on button "Add" at bounding box center [610, 333] width 39 height 25
type input "1174800001082"
select select
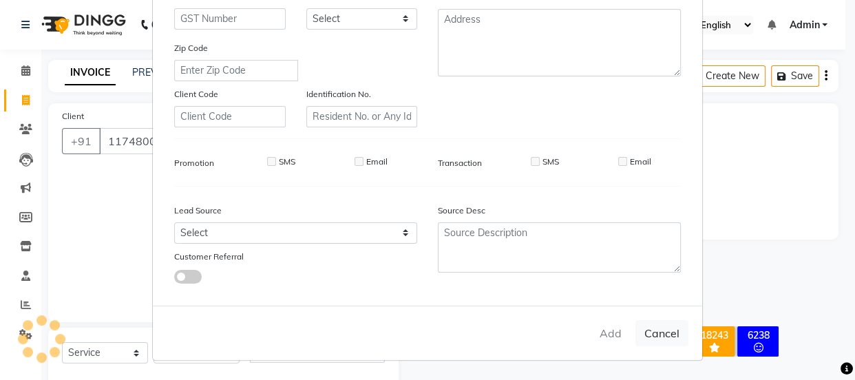
select select
checkbox input "false"
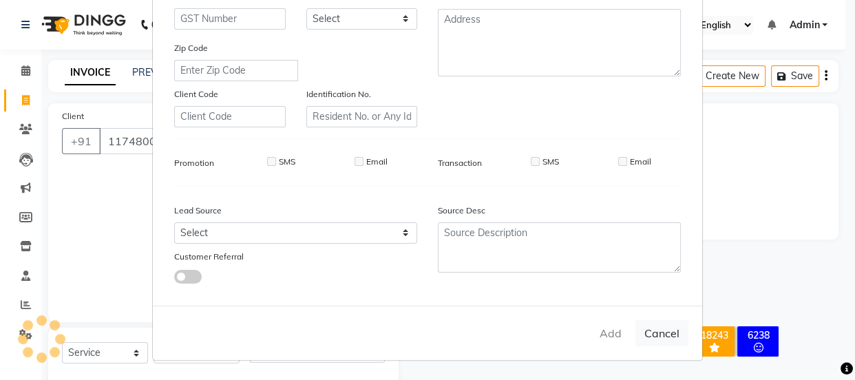
checkbox input "false"
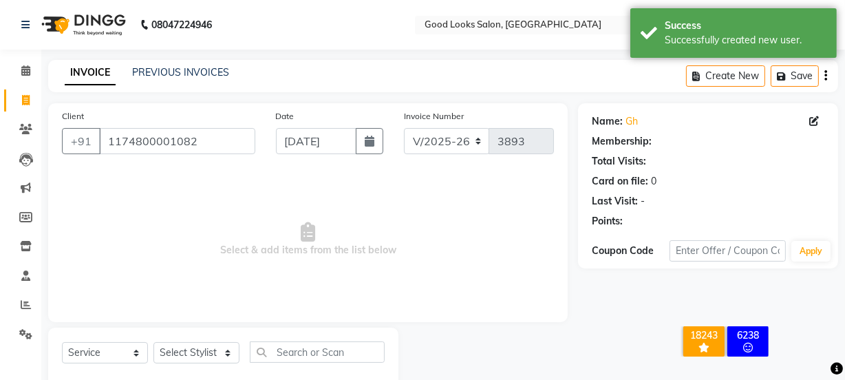
select select "1: Object"
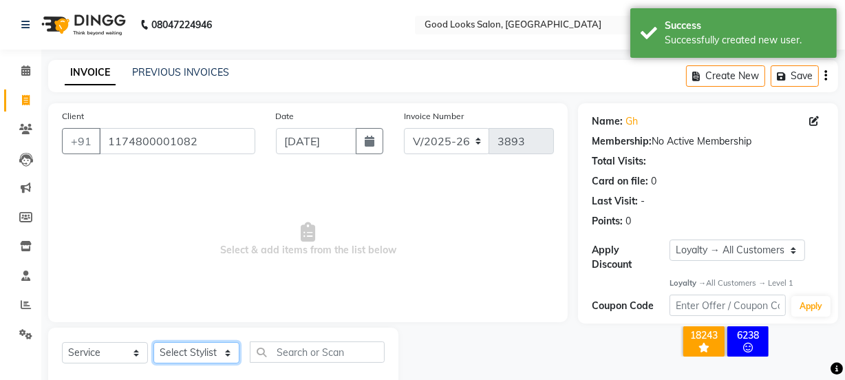
click at [226, 350] on select "Select Stylist [PERSON_NAME] Manager [PERSON_NAME] Pooja [PERSON_NAME] Raman 2 …" at bounding box center [196, 352] width 86 height 21
select select "89147"
click at [153, 342] on select "Select Stylist [PERSON_NAME] Manager [PERSON_NAME] Pooja [PERSON_NAME] Raman 2 …" at bounding box center [196, 352] width 86 height 21
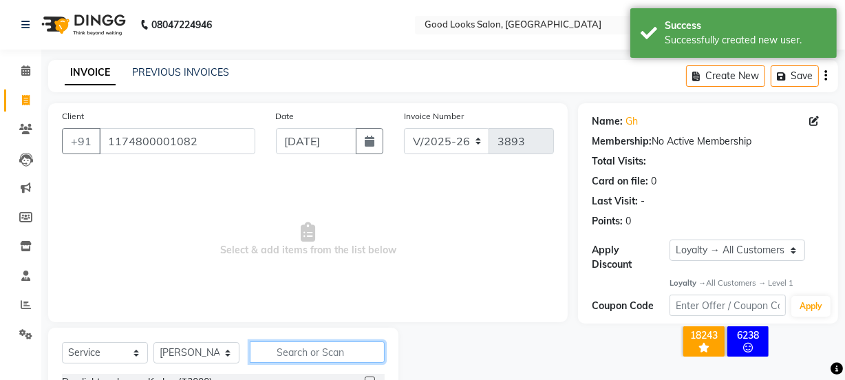
click at [297, 352] on input "text" at bounding box center [317, 351] width 135 height 21
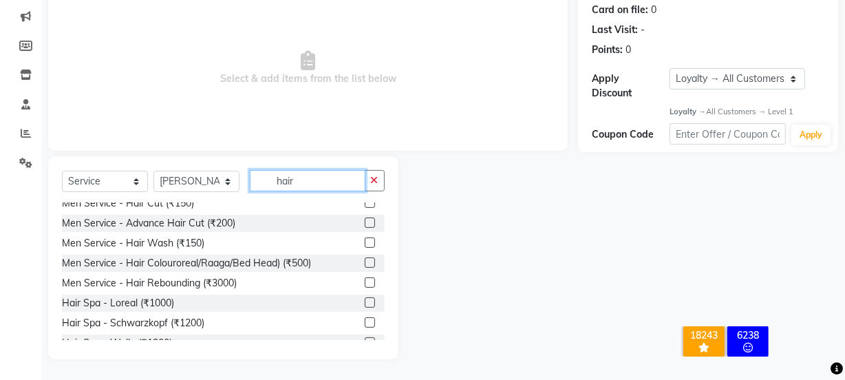
scroll to position [563, 0]
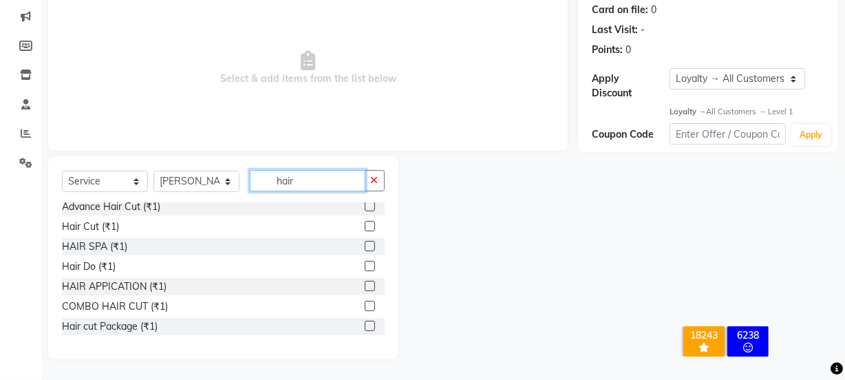
type input "hair"
click at [365, 224] on label at bounding box center [370, 226] width 10 height 10
click at [365, 224] on input "checkbox" at bounding box center [369, 226] width 9 height 9
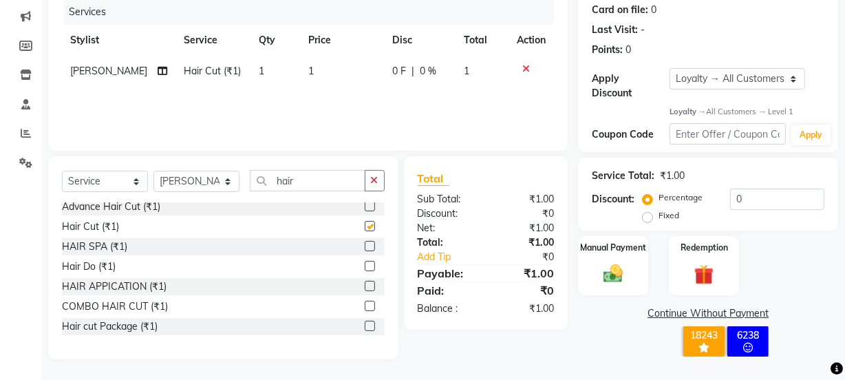
checkbox input "false"
click at [314, 184] on input "hair" at bounding box center [308, 180] width 116 height 21
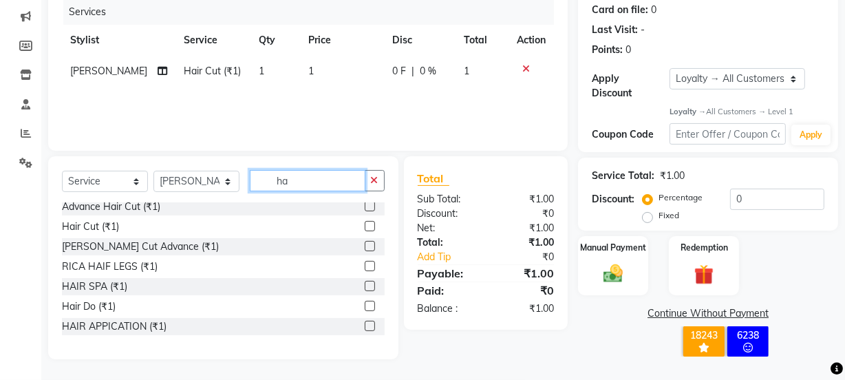
type input "h"
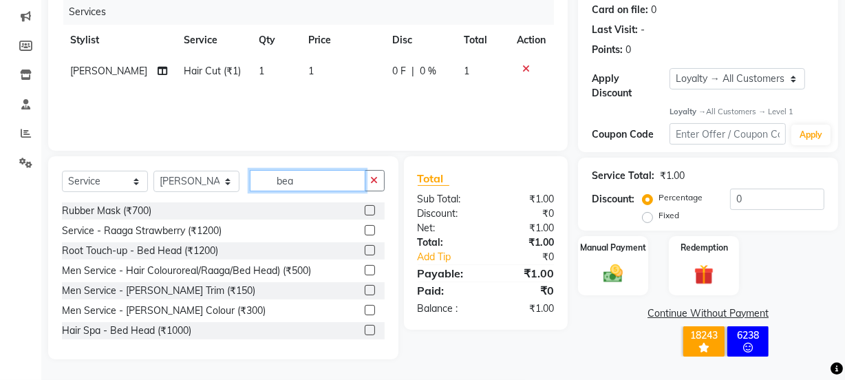
scroll to position [142, 0]
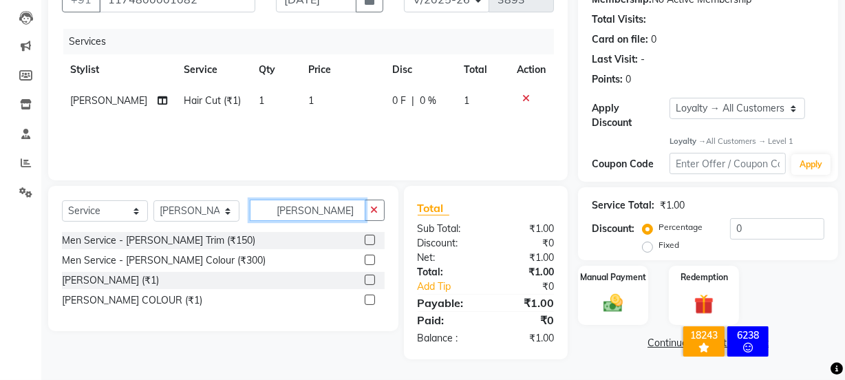
type input "[PERSON_NAME]"
click at [368, 235] on label at bounding box center [370, 240] width 10 height 10
click at [368, 236] on input "checkbox" at bounding box center [369, 240] width 9 height 9
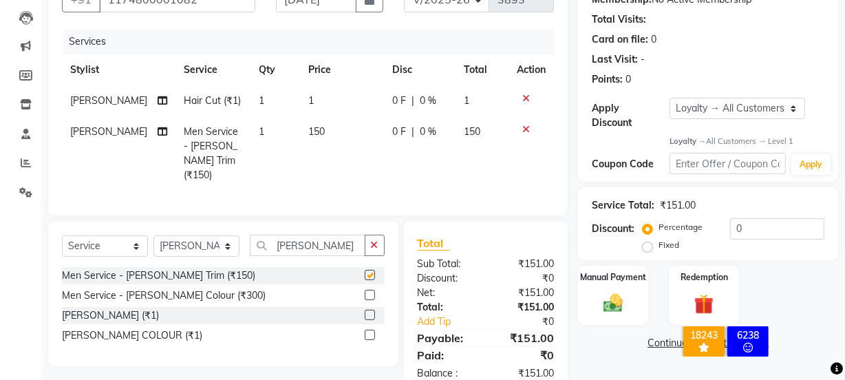
checkbox input "false"
click at [307, 98] on td "1" at bounding box center [342, 100] width 85 height 31
select select "89147"
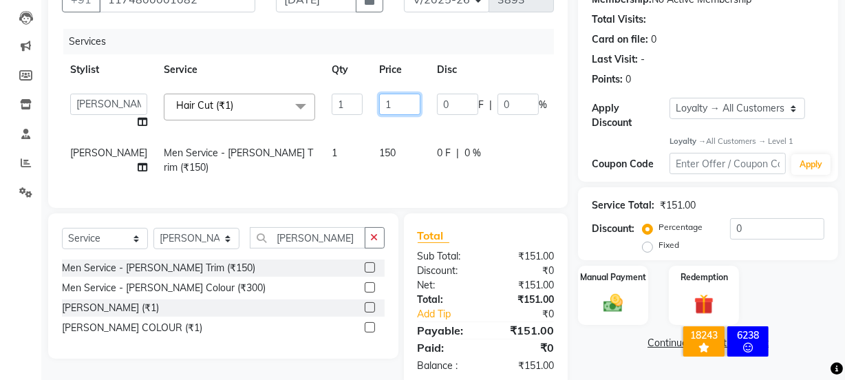
click at [379, 107] on input "1" at bounding box center [399, 104] width 41 height 21
type input "200"
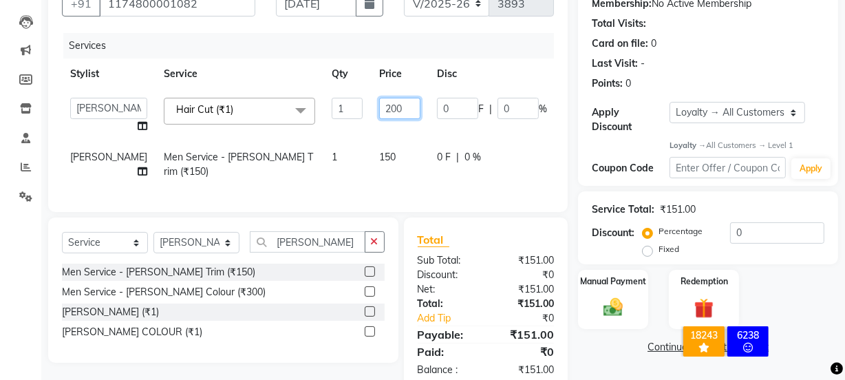
scroll to position [179, 0]
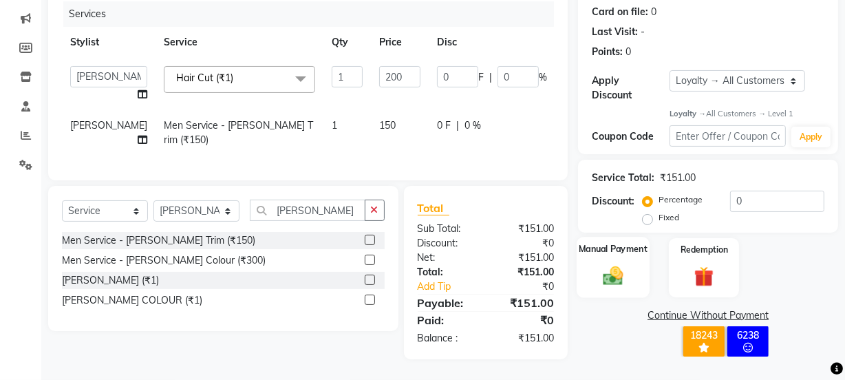
click at [621, 250] on div "Manual Payment" at bounding box center [613, 267] width 73 height 61
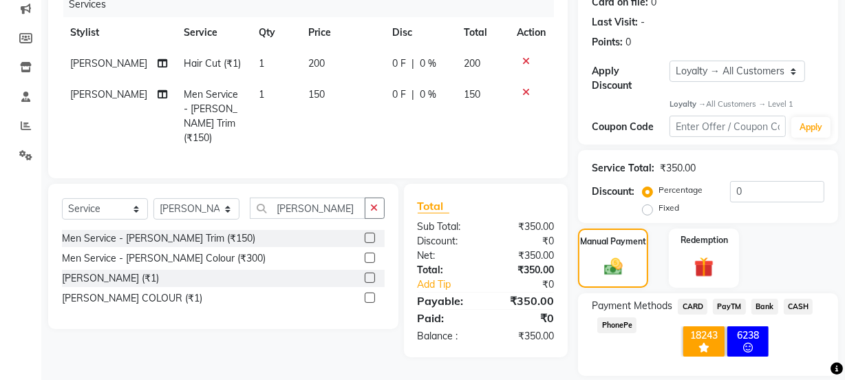
click at [736, 314] on div "× 18243 All Customers 6238 Inactive/Lost Customers OK No Cancel" at bounding box center [725, 344] width 128 height 60
click at [735, 314] on div "× 18243 All Customers 6238 Inactive/Lost Customers OK No Cancel" at bounding box center [725, 344] width 128 height 60
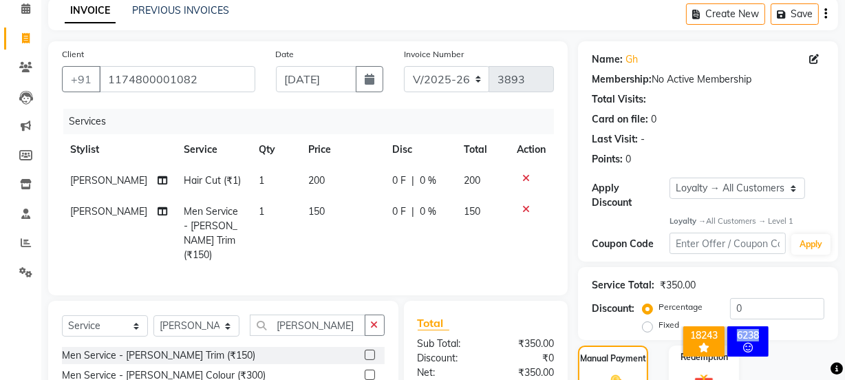
scroll to position [0, 0]
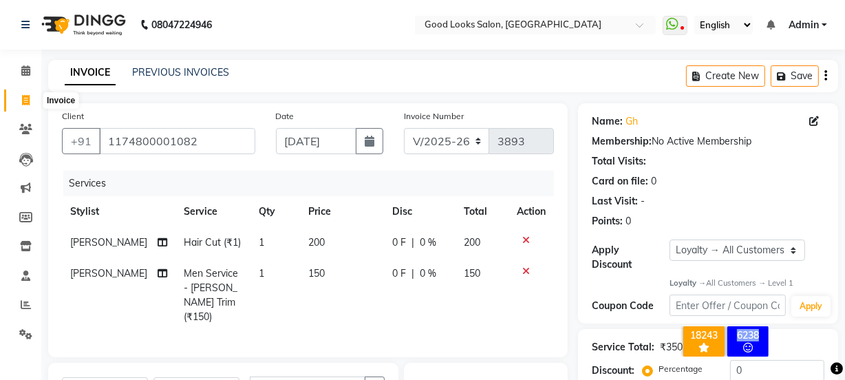
click at [20, 94] on span at bounding box center [26, 101] width 24 height 16
select select "service"
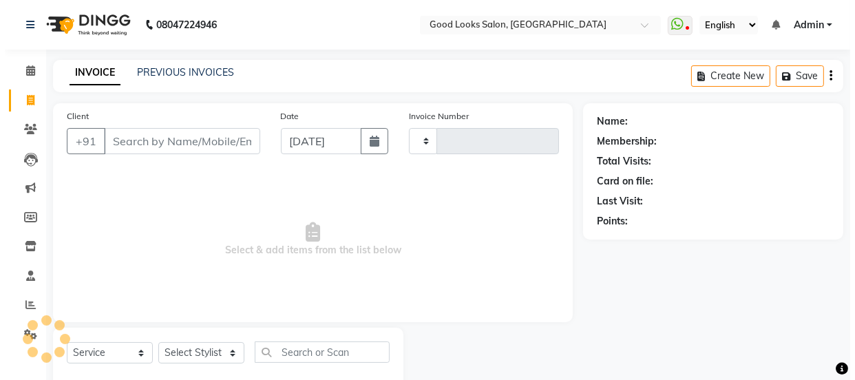
scroll to position [34, 0]
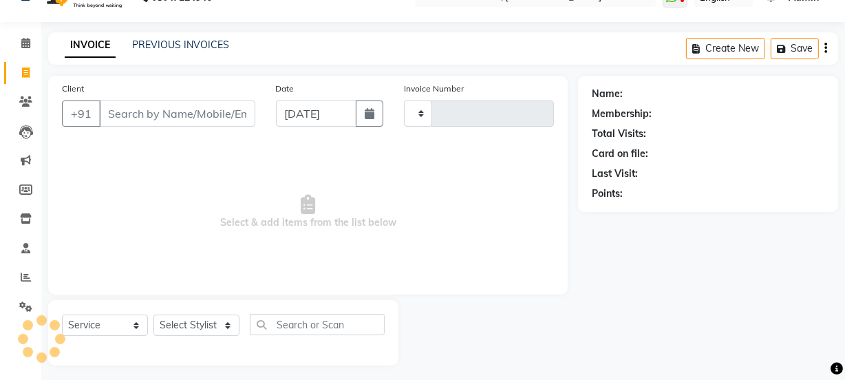
type input "3893"
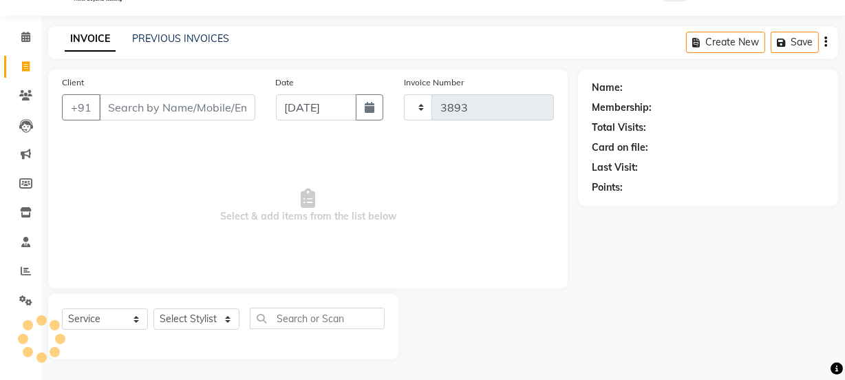
select select "4230"
click at [175, 96] on input "Client" at bounding box center [177, 107] width 156 height 26
click at [175, 121] on div "Client +91" at bounding box center [159, 103] width 214 height 56
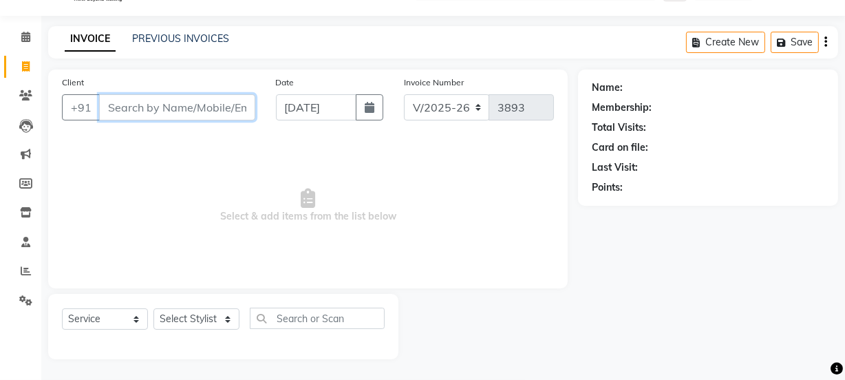
click at [165, 110] on input "Client" at bounding box center [177, 107] width 156 height 26
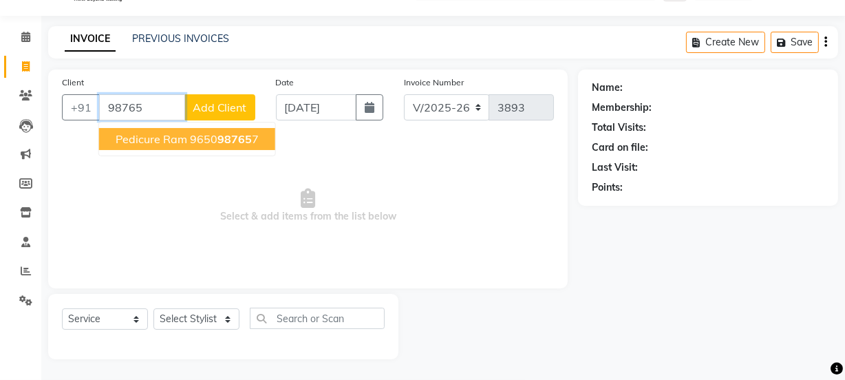
type input "98765"
click at [233, 116] on button "Add Client" at bounding box center [219, 107] width 71 height 26
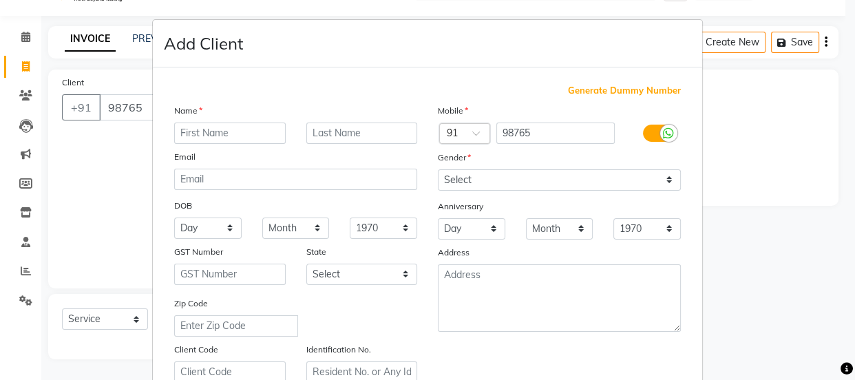
click at [605, 87] on span "Generate Dummy Number" at bounding box center [624, 91] width 113 height 14
type input "1174800001083"
checkbox input "false"
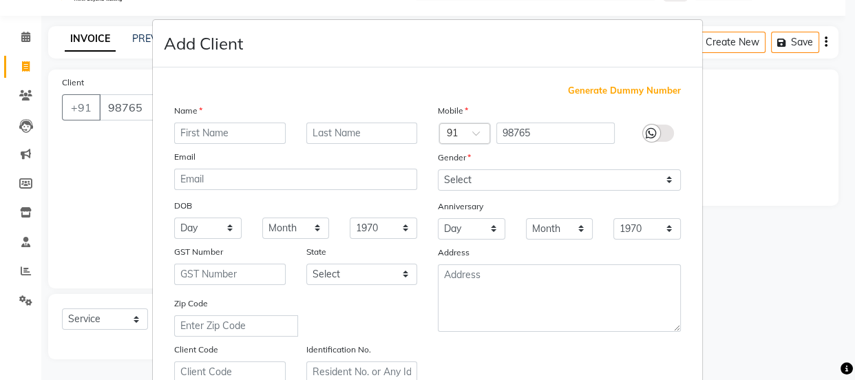
checkbox input "false"
click at [237, 139] on input "text" at bounding box center [229, 132] width 111 height 21
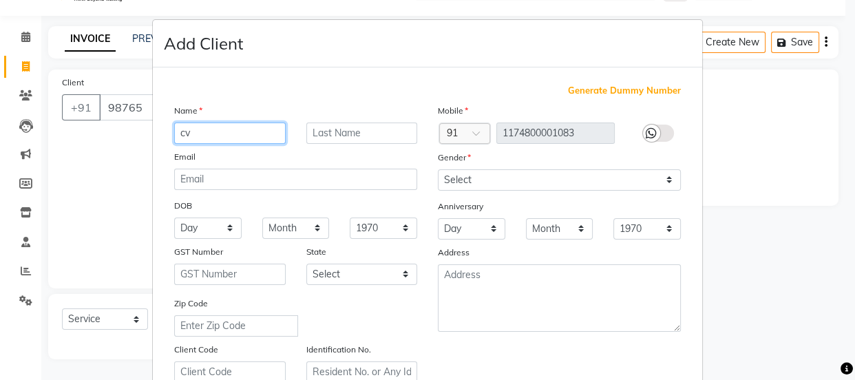
type input "cv"
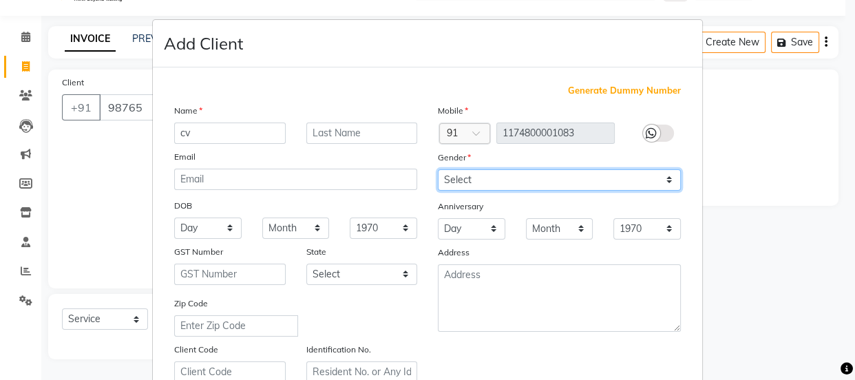
click at [548, 182] on select "Select [DEMOGRAPHIC_DATA] [DEMOGRAPHIC_DATA] Other Prefer Not To Say" at bounding box center [559, 179] width 243 height 21
select select "other"
click at [438, 169] on select "Select [DEMOGRAPHIC_DATA] [DEMOGRAPHIC_DATA] Other Prefer Not To Say" at bounding box center [559, 179] width 243 height 21
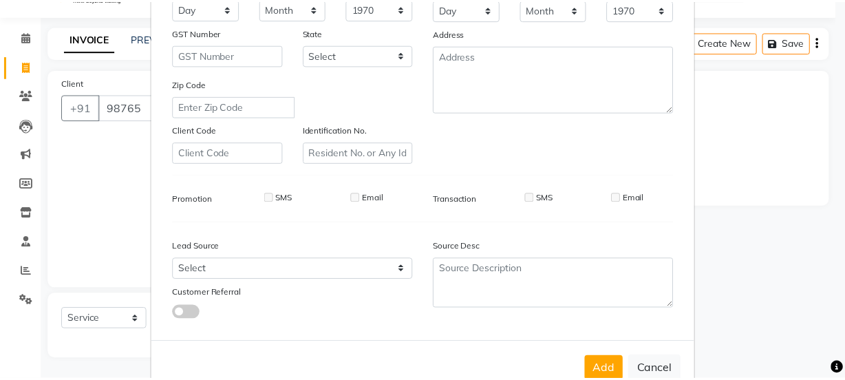
scroll to position [259, 0]
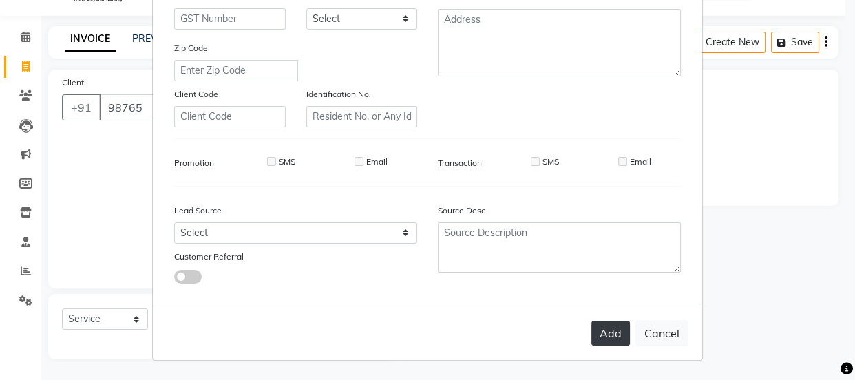
click at [609, 336] on button "Add" at bounding box center [610, 333] width 39 height 25
type input "1174800001083"
select select
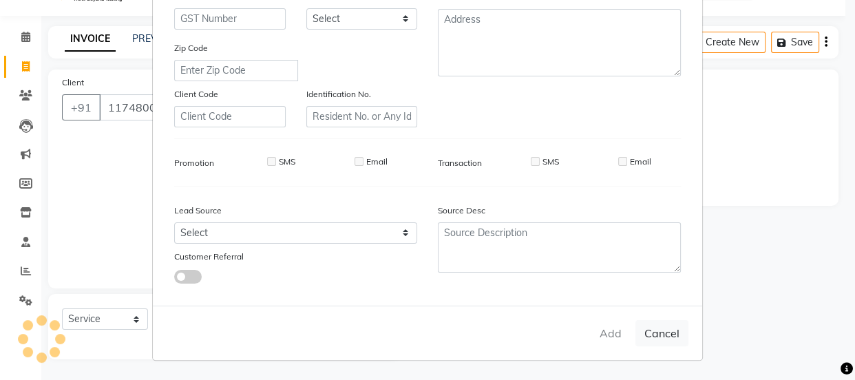
select select
checkbox input "false"
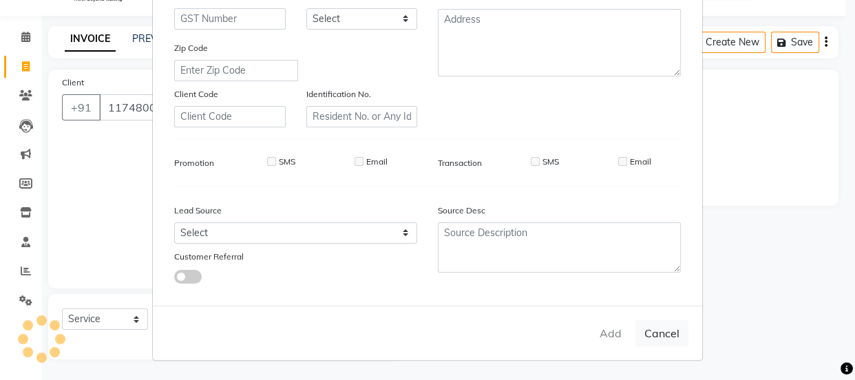
checkbox input "false"
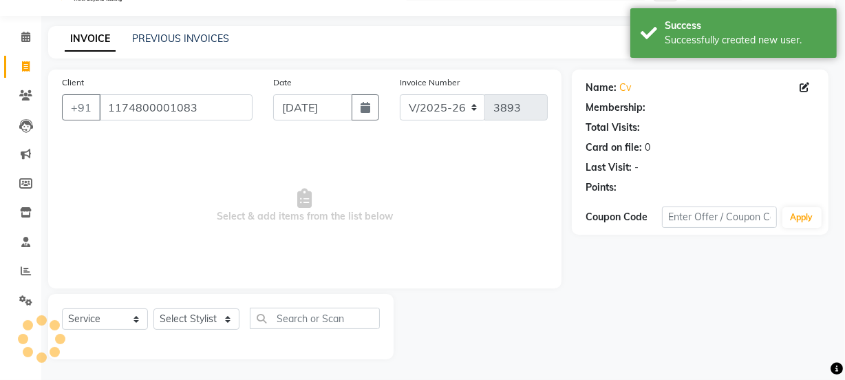
select select "1: Object"
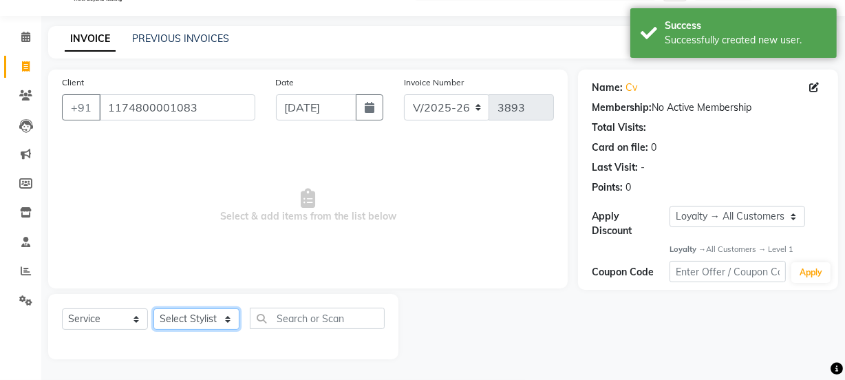
click at [215, 317] on select "Select Stylist [PERSON_NAME] Manager [PERSON_NAME] Pooja [PERSON_NAME] Raman 2 …" at bounding box center [196, 318] width 86 height 21
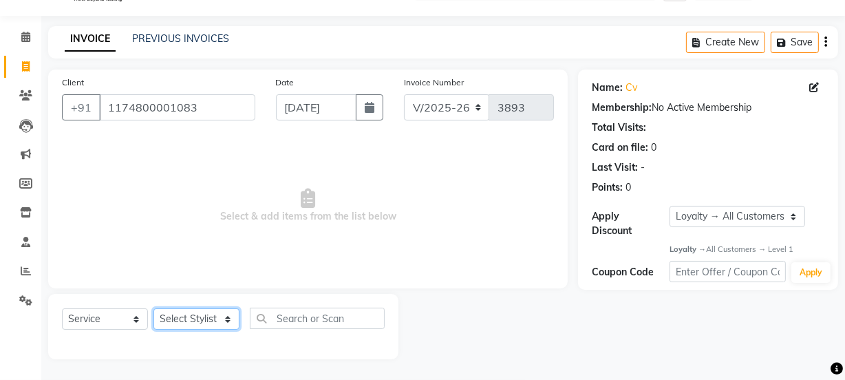
select select "89147"
click at [153, 308] on select "Select Stylist [PERSON_NAME] Manager [PERSON_NAME] Pooja [PERSON_NAME] Raman 2 …" at bounding box center [196, 318] width 86 height 21
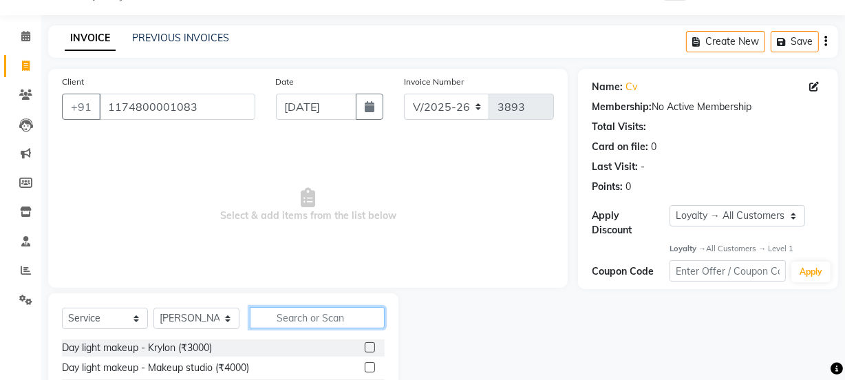
click at [312, 309] on input "text" at bounding box center [317, 317] width 135 height 21
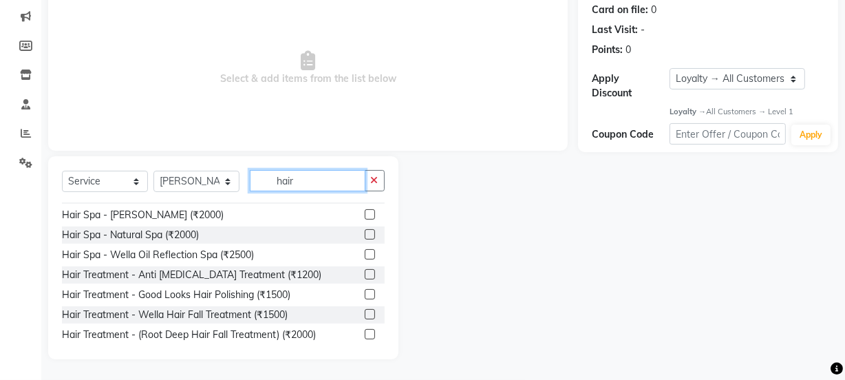
scroll to position [563, 0]
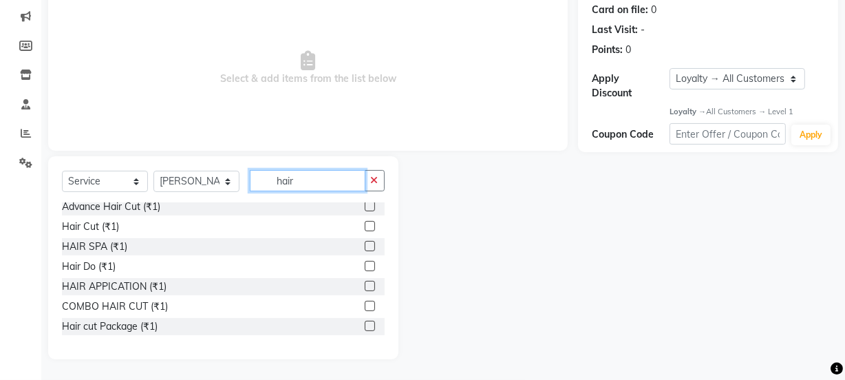
type input "hair"
click at [365, 226] on label at bounding box center [370, 226] width 10 height 10
click at [365, 226] on input "checkbox" at bounding box center [369, 226] width 9 height 9
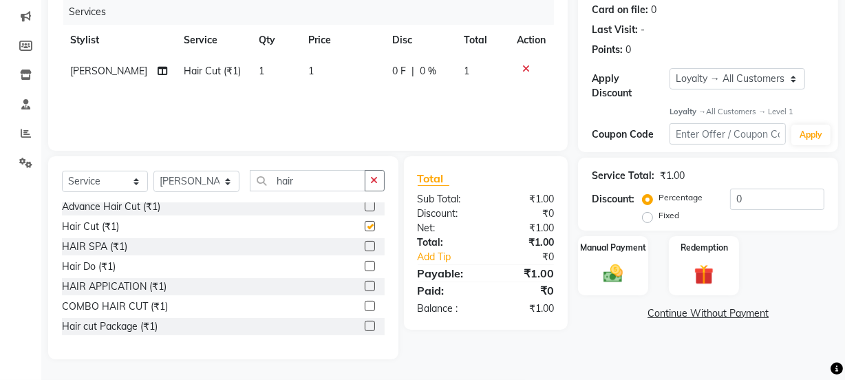
checkbox input "false"
click at [315, 178] on input "hair" at bounding box center [308, 180] width 116 height 21
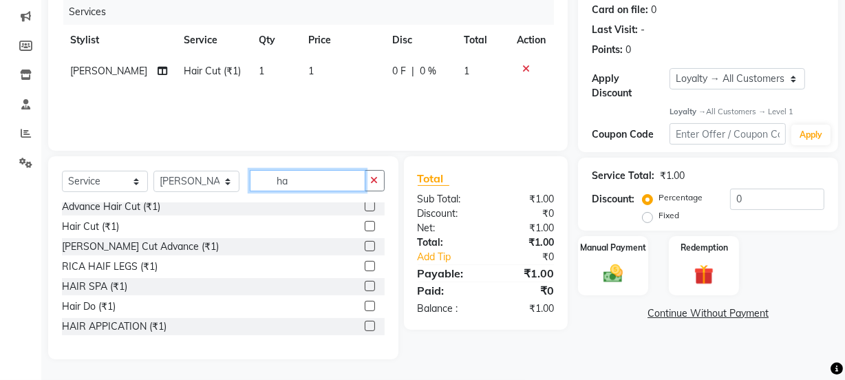
type input "h"
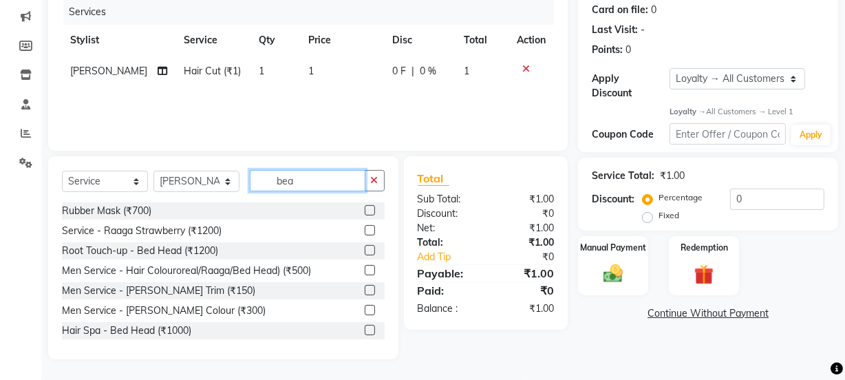
scroll to position [142, 0]
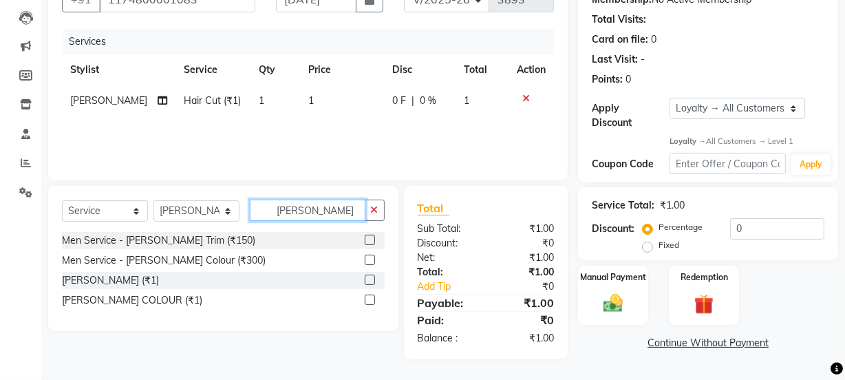
type input "[PERSON_NAME]"
click at [372, 242] on label at bounding box center [370, 240] width 10 height 10
click at [372, 242] on input "checkbox" at bounding box center [369, 240] width 9 height 9
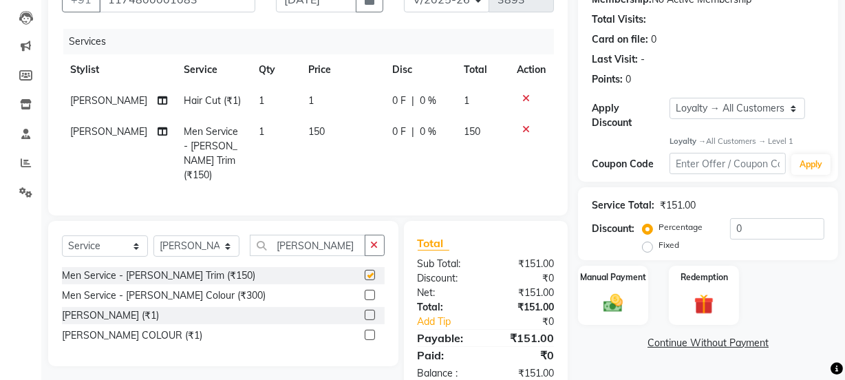
checkbox input "false"
click at [305, 90] on td "1" at bounding box center [342, 100] width 85 height 31
select select "89147"
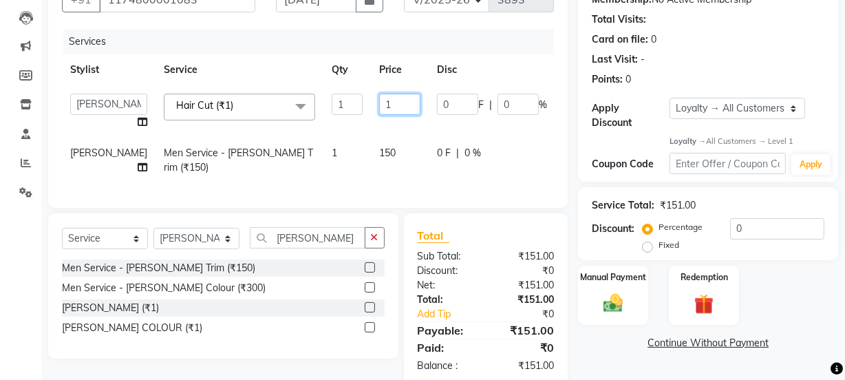
click at [379, 106] on input "1" at bounding box center [399, 104] width 41 height 21
type input "200"
click at [644, 294] on div "Manual Payment" at bounding box center [613, 295] width 73 height 61
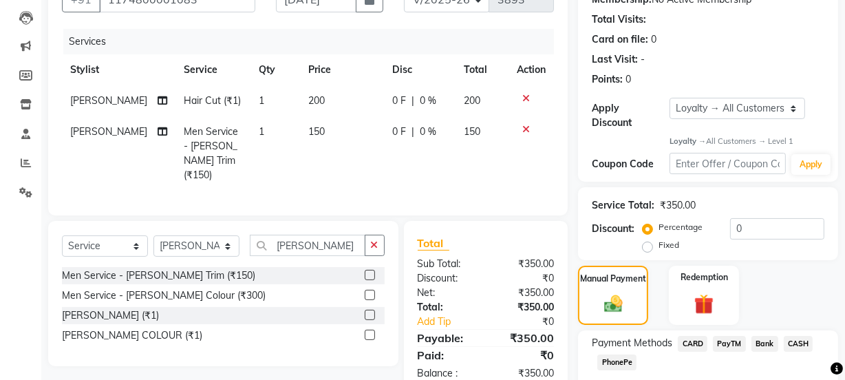
click at [740, 336] on span "PayTM" at bounding box center [729, 344] width 33 height 16
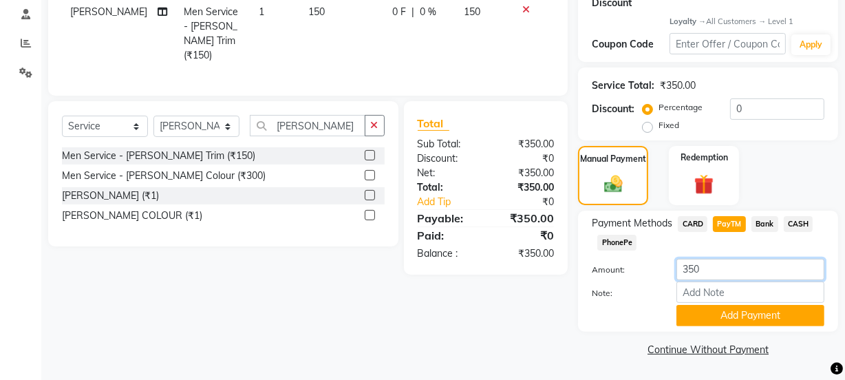
click at [692, 272] on input "350" at bounding box center [750, 269] width 148 height 21
type input "200"
click at [755, 313] on button "Add Payment" at bounding box center [750, 315] width 148 height 21
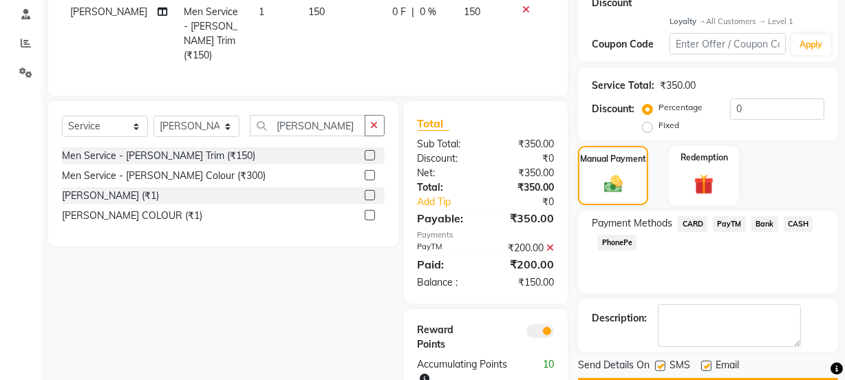
click at [804, 223] on span "CASH" at bounding box center [799, 224] width 30 height 16
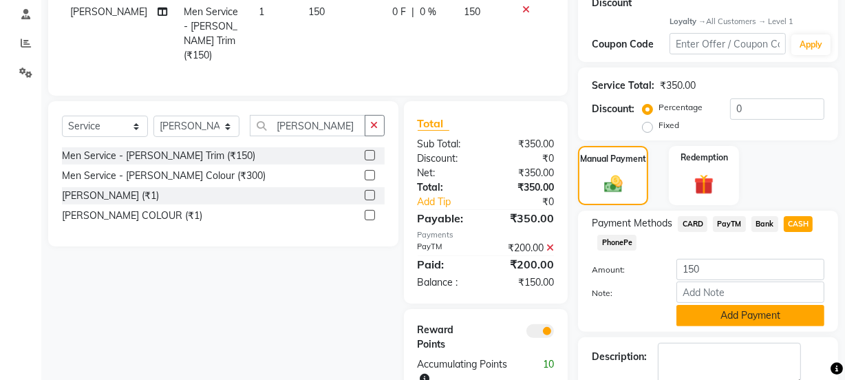
click at [736, 319] on button "Add Payment" at bounding box center [750, 315] width 148 height 21
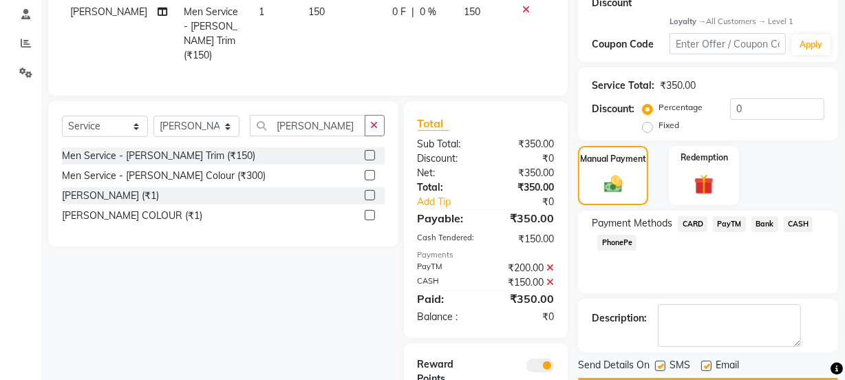
scroll to position [345, 0]
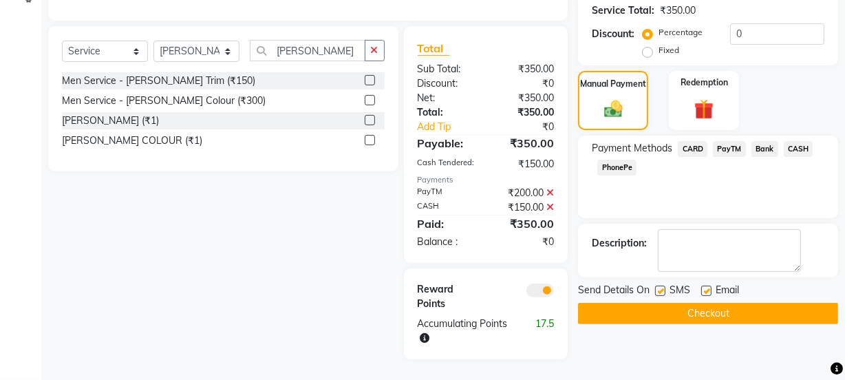
click at [656, 286] on label at bounding box center [660, 291] width 10 height 10
click at [656, 287] on input "checkbox" at bounding box center [659, 291] width 9 height 9
checkbox input "false"
click at [711, 283] on div "Email" at bounding box center [725, 291] width 49 height 17
click at [703, 286] on label at bounding box center [706, 291] width 10 height 10
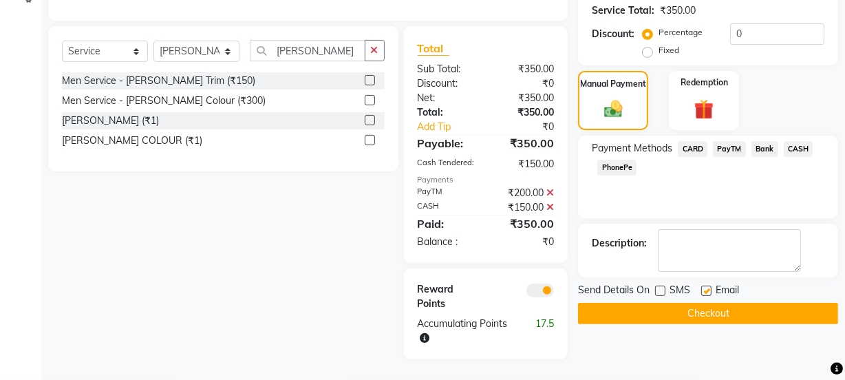
click at [703, 287] on input "checkbox" at bounding box center [705, 291] width 9 height 9
checkbox input "false"
click at [696, 306] on button "Checkout" at bounding box center [708, 313] width 260 height 21
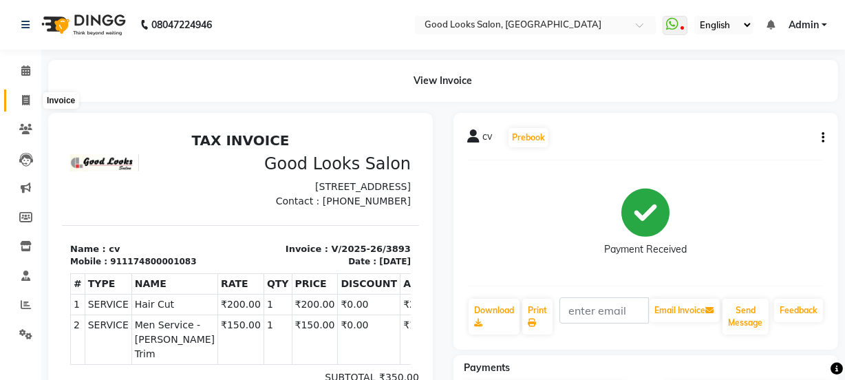
click at [17, 98] on span at bounding box center [26, 101] width 24 height 16
select select "service"
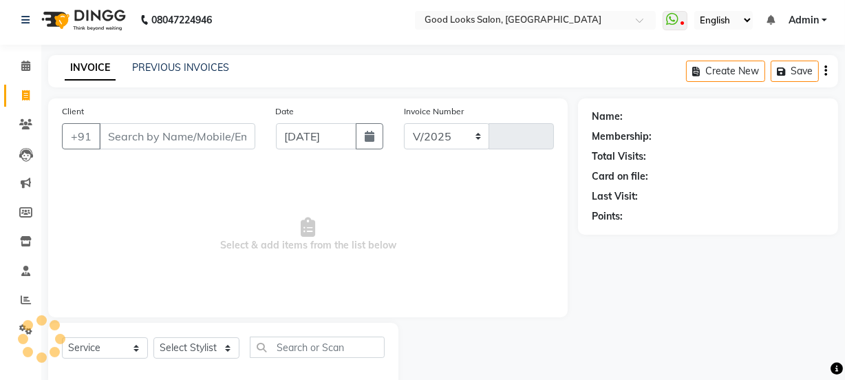
select select "4230"
type input "3894"
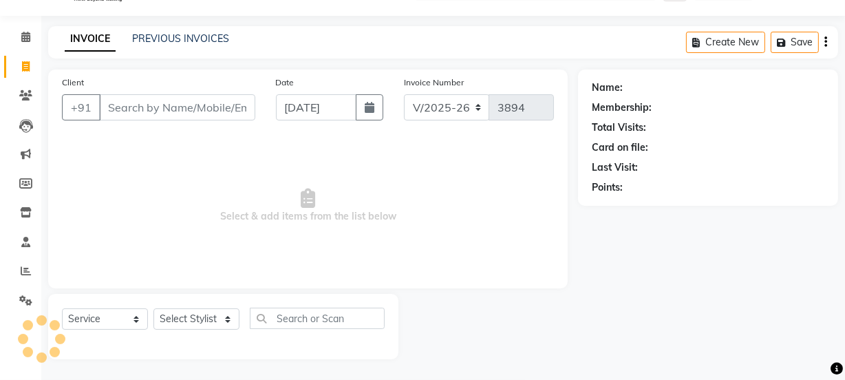
click at [170, 112] on input "Client" at bounding box center [177, 107] width 156 height 26
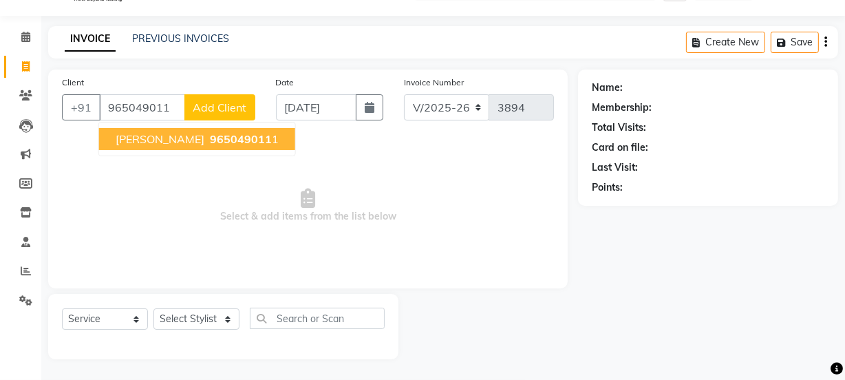
click at [210, 144] on span "965049011" at bounding box center [241, 139] width 62 height 14
type input "9650490111"
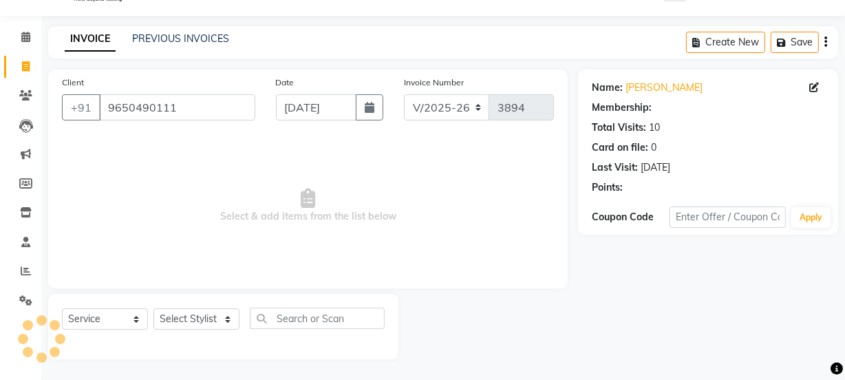
select select "1: Object"
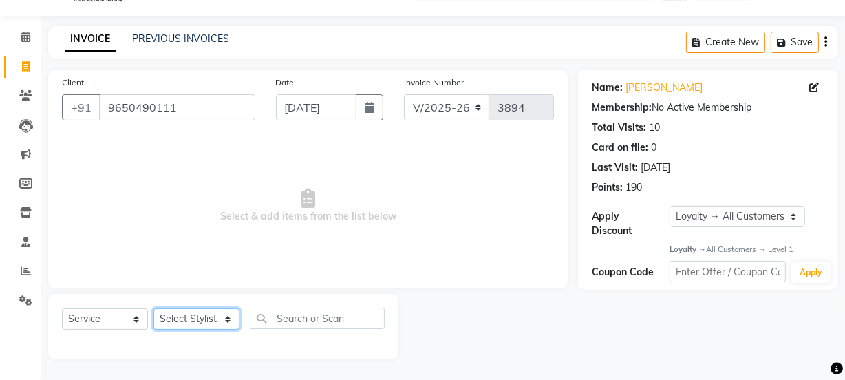
click at [229, 316] on select "Select Stylist [PERSON_NAME] Manager [PERSON_NAME] Pooja [PERSON_NAME] Raman 2 …" at bounding box center [196, 318] width 86 height 21
select select "89147"
click at [153, 308] on select "Select Stylist [PERSON_NAME] Manager [PERSON_NAME] Pooja [PERSON_NAME] Raman 2 …" at bounding box center [196, 318] width 86 height 21
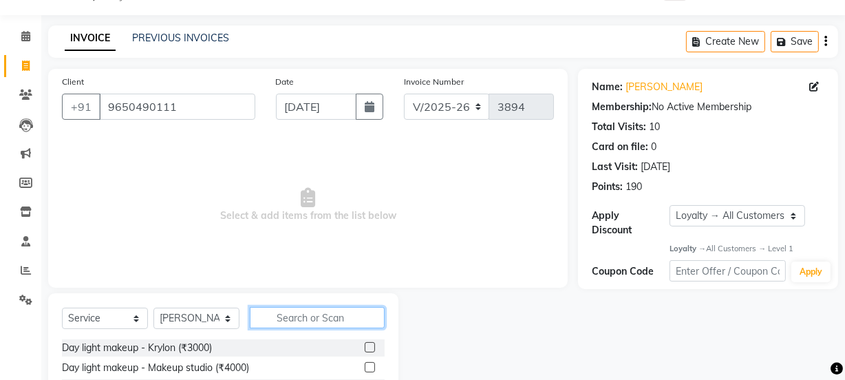
click at [301, 321] on input "text" at bounding box center [317, 317] width 135 height 21
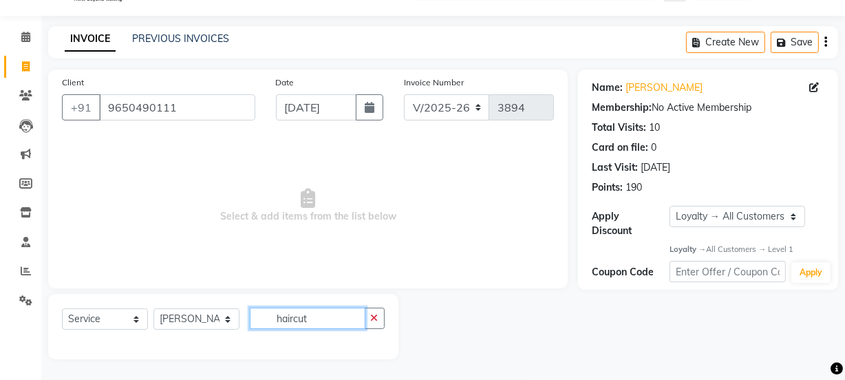
click at [340, 308] on input "haircut" at bounding box center [308, 318] width 116 height 21
type input "h"
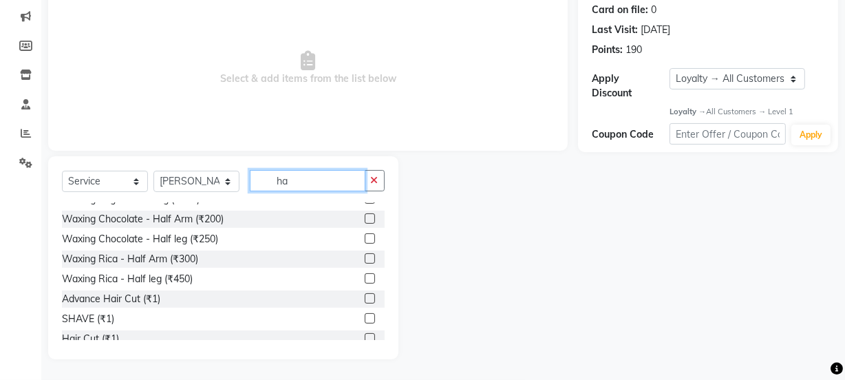
scroll to position [750, 0]
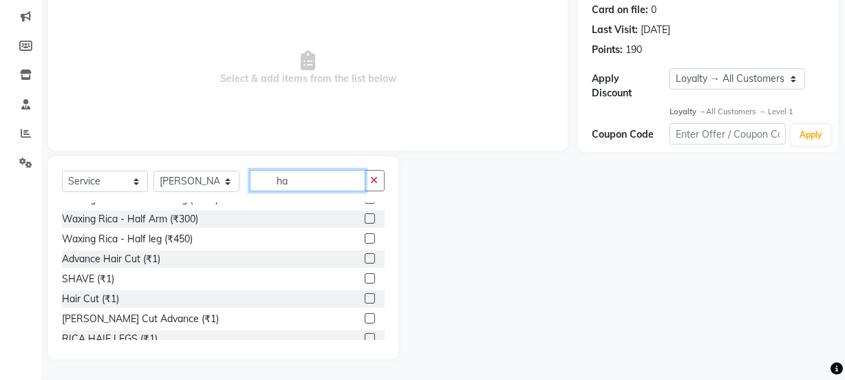
type input "ha"
click at [365, 295] on label at bounding box center [370, 298] width 10 height 10
click at [365, 295] on input "checkbox" at bounding box center [369, 299] width 9 height 9
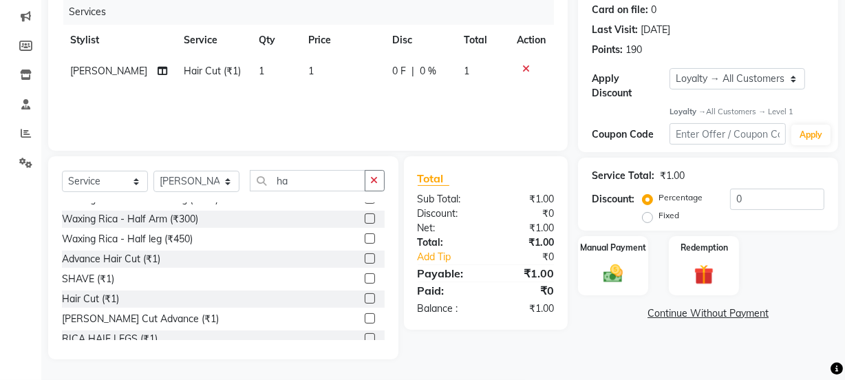
click at [365, 296] on label at bounding box center [370, 298] width 10 height 10
click at [365, 296] on input "checkbox" at bounding box center [369, 299] width 9 height 9
checkbox input "false"
click at [300, 73] on td "1" at bounding box center [342, 71] width 85 height 31
select select "89147"
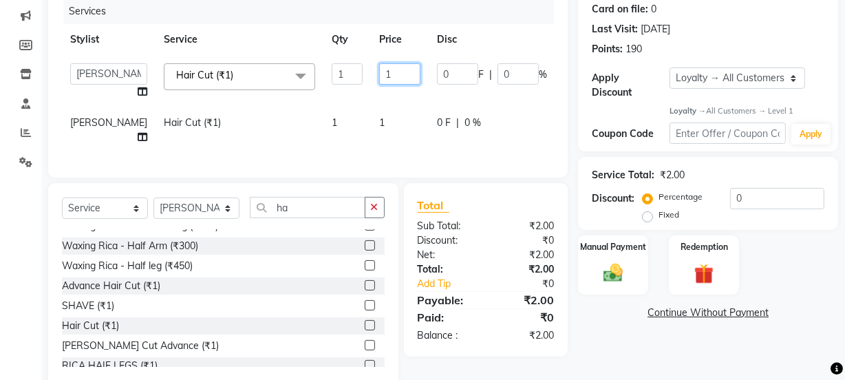
click at [379, 76] on input "1" at bounding box center [399, 73] width 41 height 21
type input "200"
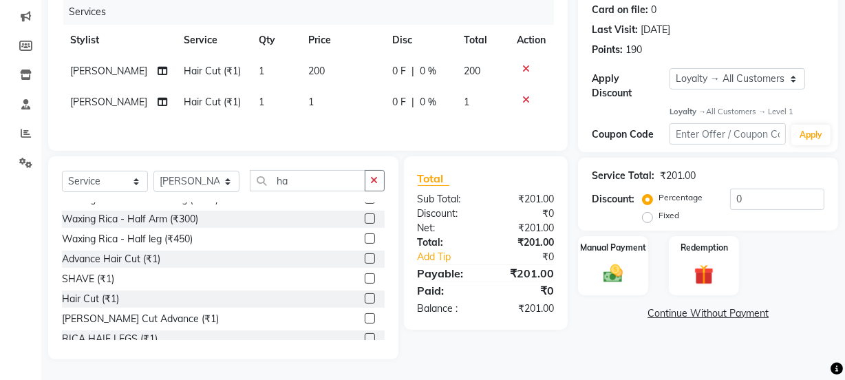
click at [347, 140] on div "Client [PHONE_NUMBER] Date [DATE] Invoice Number V/2025 V/[PHONE_NUMBER] Servic…" at bounding box center [308, 41] width 520 height 219
click at [309, 96] on td "1" at bounding box center [342, 102] width 85 height 31
select select "89147"
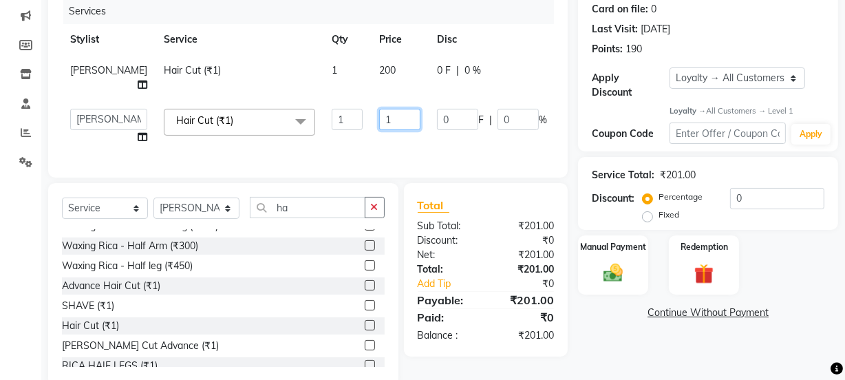
click at [379, 123] on input "1" at bounding box center [399, 119] width 41 height 21
type input "200"
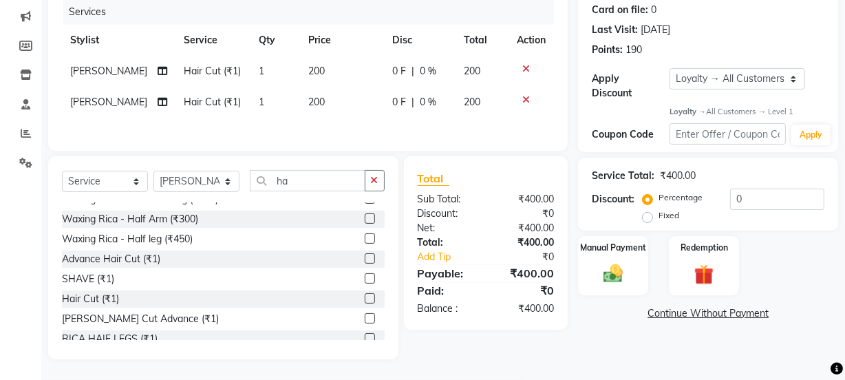
scroll to position [172, 0]
click at [84, 96] on span "[PERSON_NAME]" at bounding box center [108, 102] width 77 height 12
select select "89147"
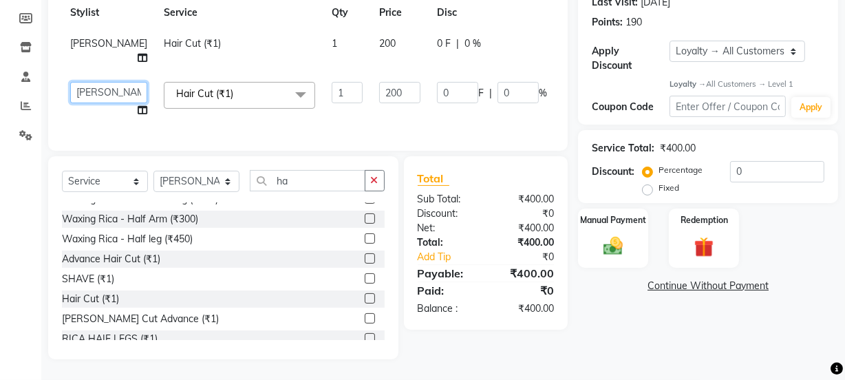
click at [84, 82] on select "[PERSON_NAME] Manager [PERSON_NAME] Pooja [PERSON_NAME] Raman 2 Reception [PERS…" at bounding box center [108, 92] width 77 height 21
click at [619, 235] on img at bounding box center [613, 246] width 33 height 23
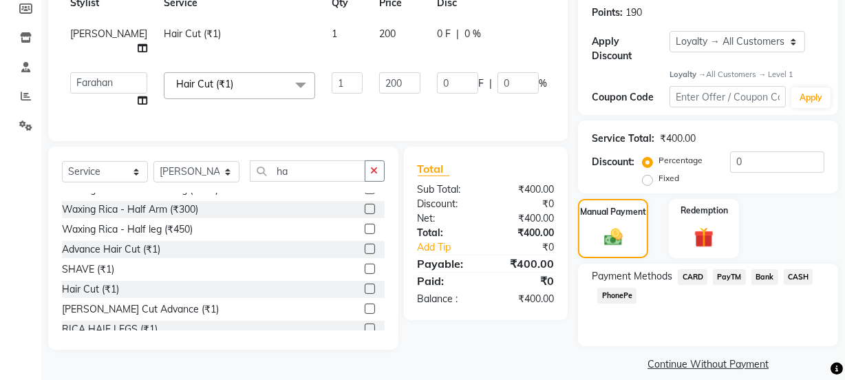
click at [804, 275] on span "CASH" at bounding box center [799, 277] width 30 height 16
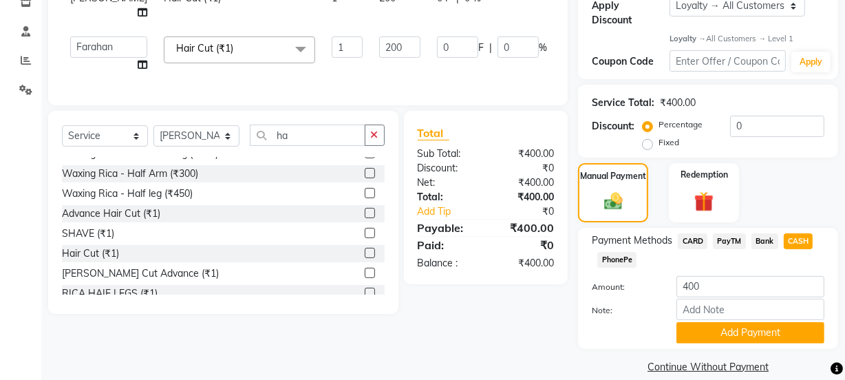
scroll to position [261, 0]
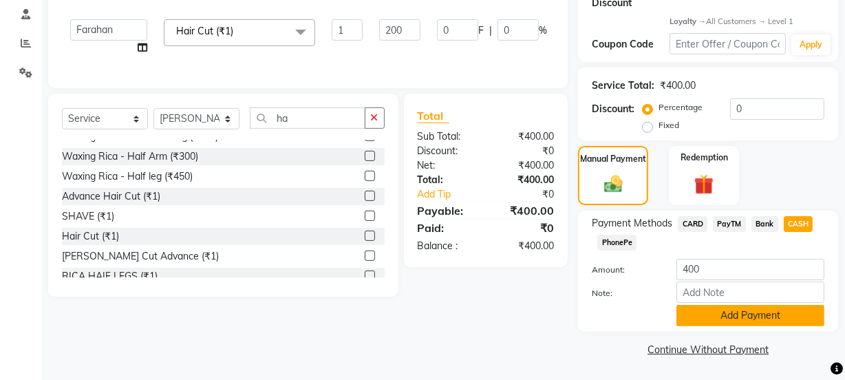
click at [753, 320] on button "Add Payment" at bounding box center [750, 315] width 148 height 21
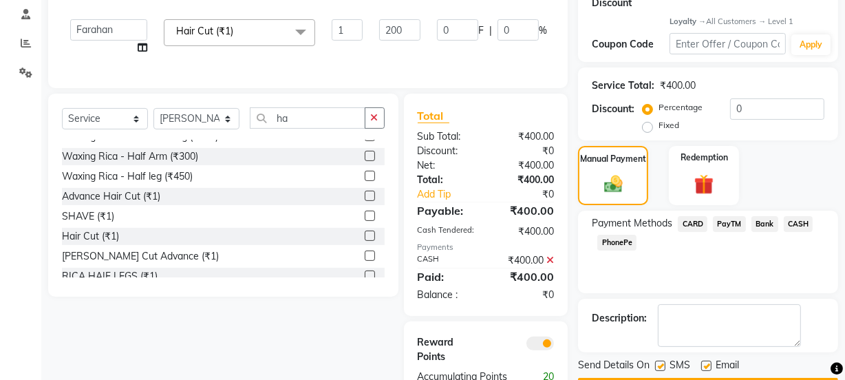
scroll to position [323, 0]
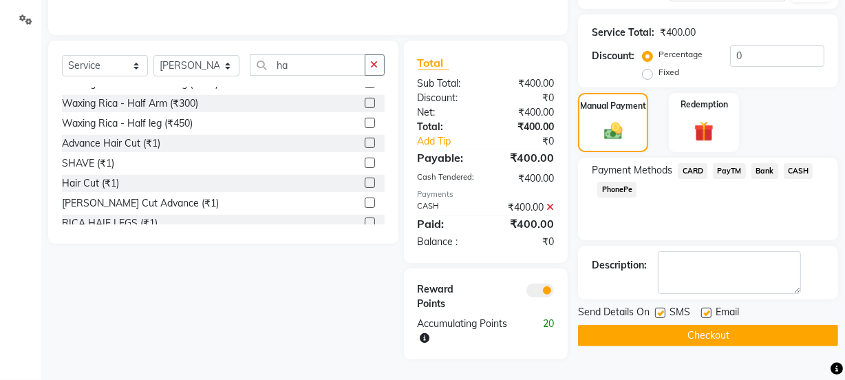
click at [659, 308] on label at bounding box center [660, 313] width 10 height 10
click at [659, 309] on input "checkbox" at bounding box center [659, 313] width 9 height 9
checkbox input "false"
click at [705, 308] on label at bounding box center [706, 313] width 10 height 10
click at [705, 309] on input "checkbox" at bounding box center [705, 313] width 9 height 9
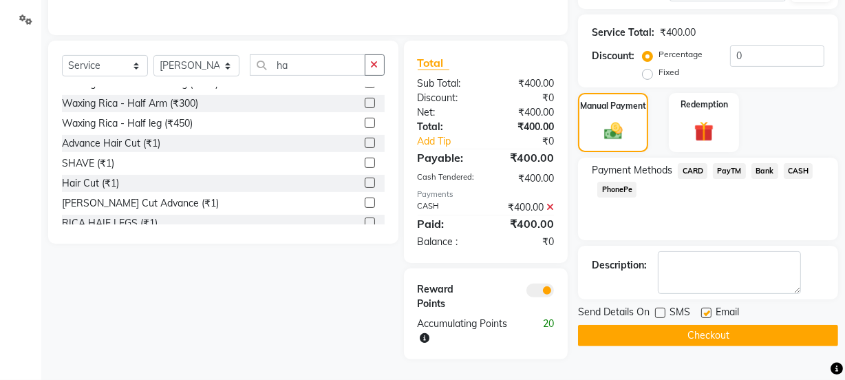
checkbox input "false"
click at [707, 325] on button "Checkout" at bounding box center [708, 335] width 260 height 21
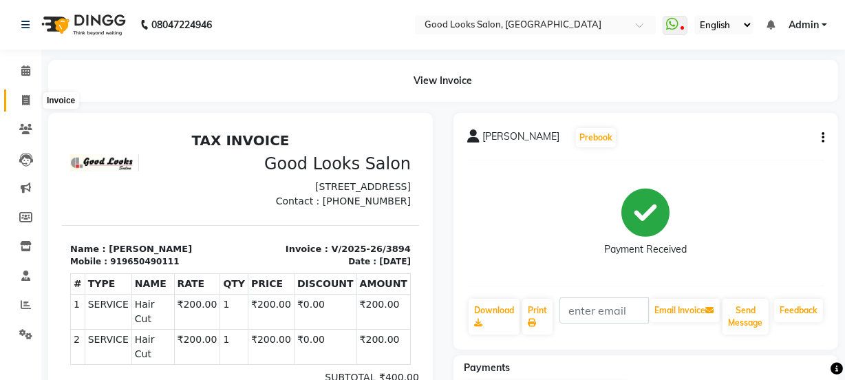
click at [28, 96] on icon at bounding box center [26, 100] width 8 height 10
select select "service"
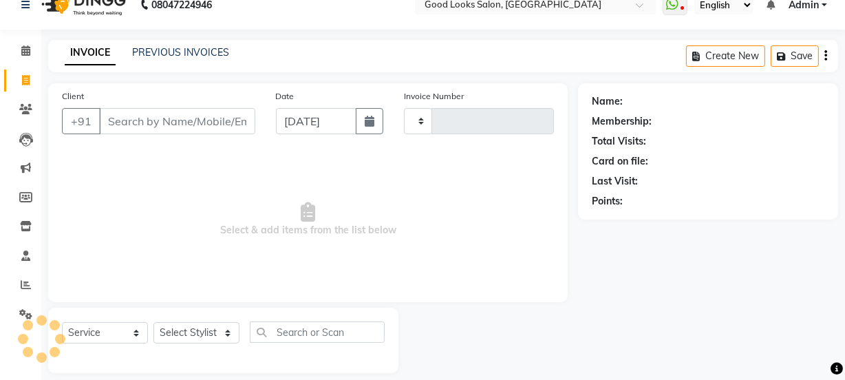
type input "3895"
select select "4230"
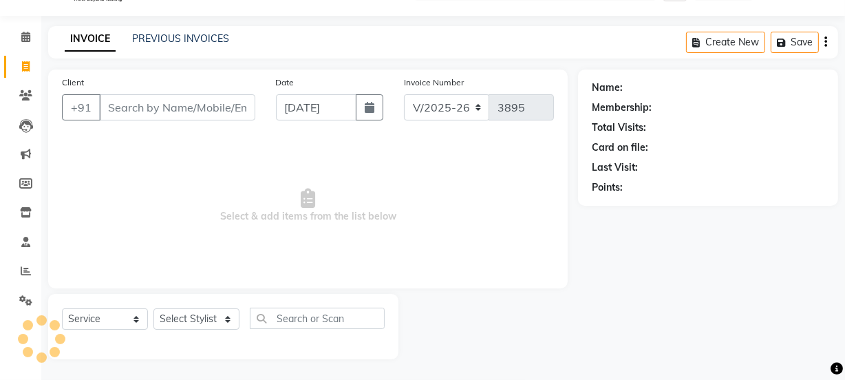
click at [124, 107] on input "Client" at bounding box center [177, 107] width 156 height 26
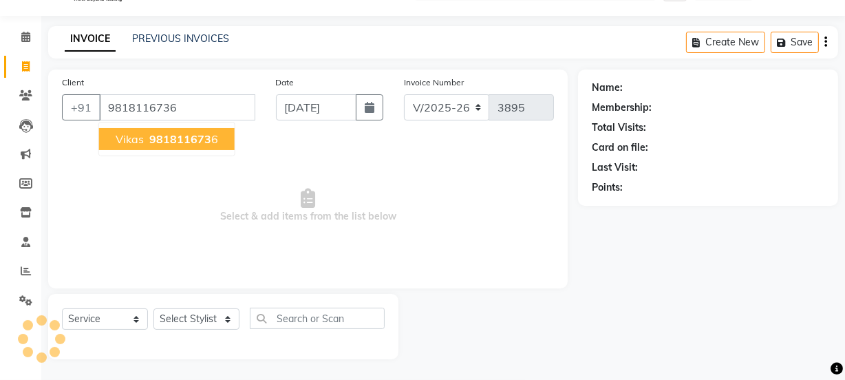
type input "9818116736"
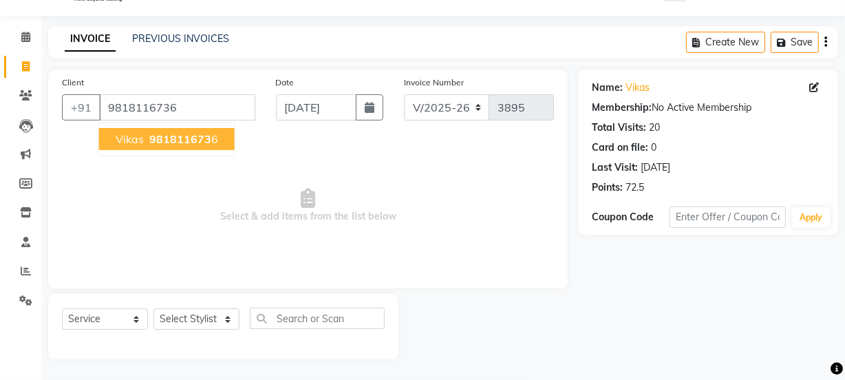
click at [175, 140] on span "981811673" at bounding box center [180, 139] width 62 height 14
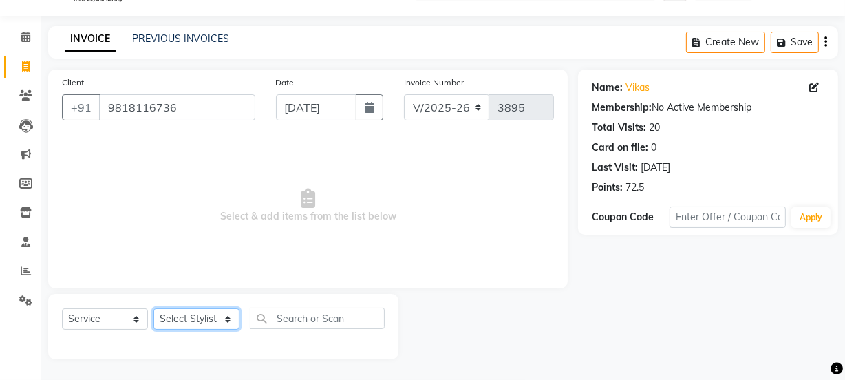
click at [186, 324] on select "Select Stylist [PERSON_NAME] Manager [PERSON_NAME] Pooja [PERSON_NAME] Raman 2 …" at bounding box center [196, 318] width 86 height 21
select select "89147"
click at [153, 308] on select "Select Stylist [PERSON_NAME] Manager [PERSON_NAME] Pooja [PERSON_NAME] Raman 2 …" at bounding box center [196, 318] width 86 height 21
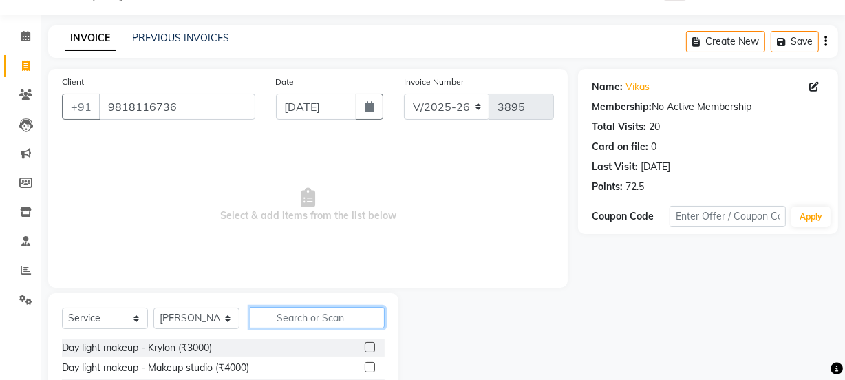
click at [268, 323] on input "text" at bounding box center [317, 317] width 135 height 21
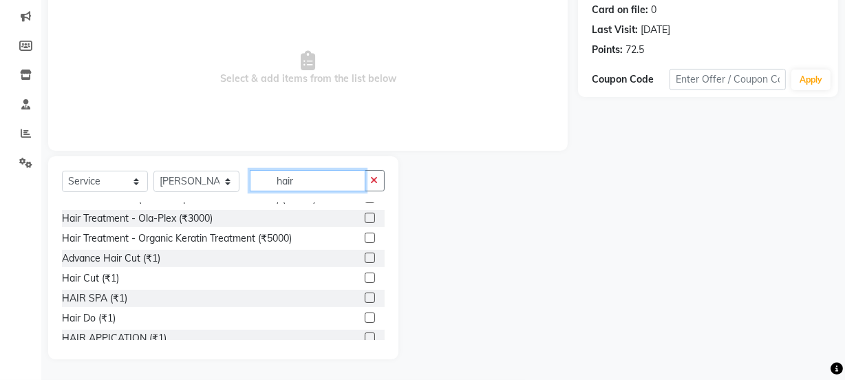
scroll to position [580, 0]
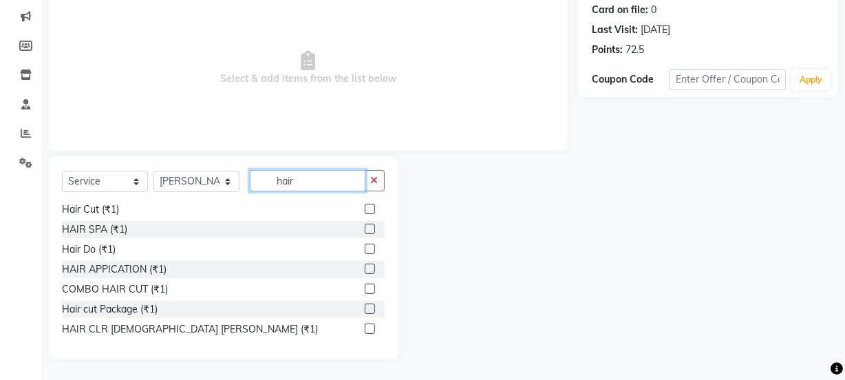
type input "hair"
click at [365, 208] on label at bounding box center [370, 209] width 10 height 10
click at [365, 208] on input "checkbox" at bounding box center [369, 209] width 9 height 9
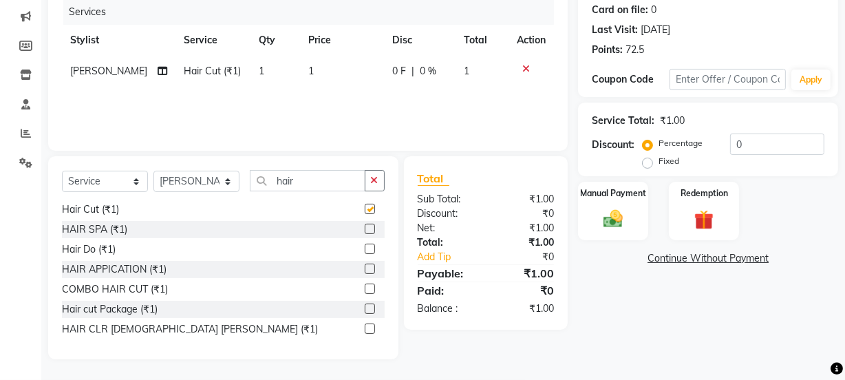
checkbox input "false"
click at [297, 180] on input "hair" at bounding box center [308, 180] width 116 height 21
type input "h"
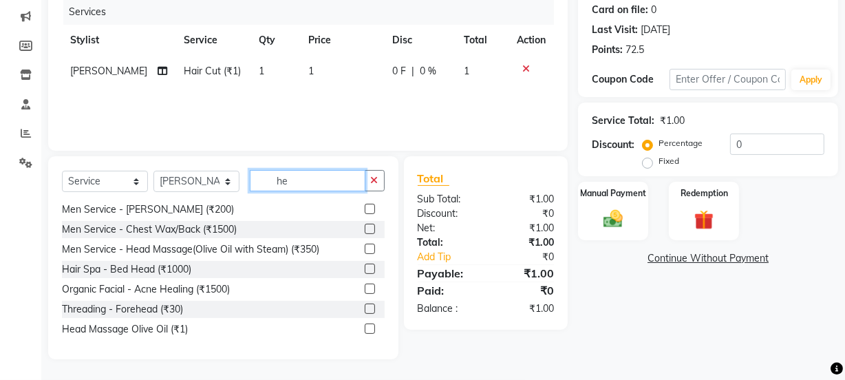
scroll to position [0, 0]
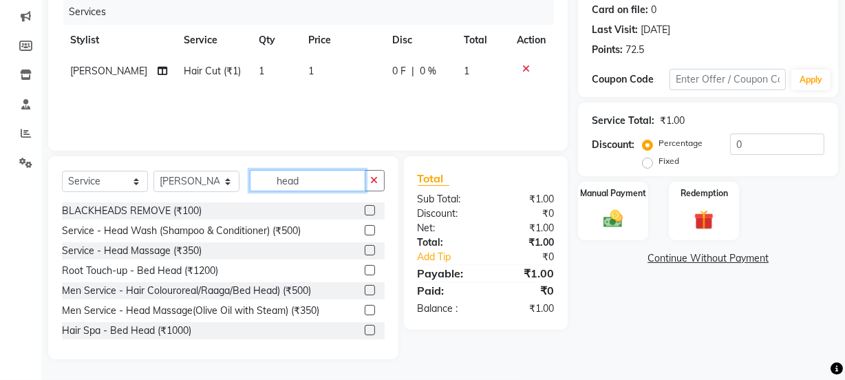
click at [308, 184] on input "head" at bounding box center [308, 180] width 116 height 21
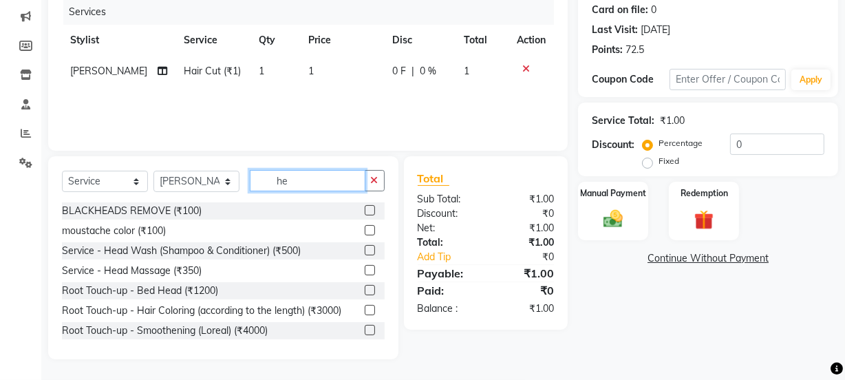
type input "h"
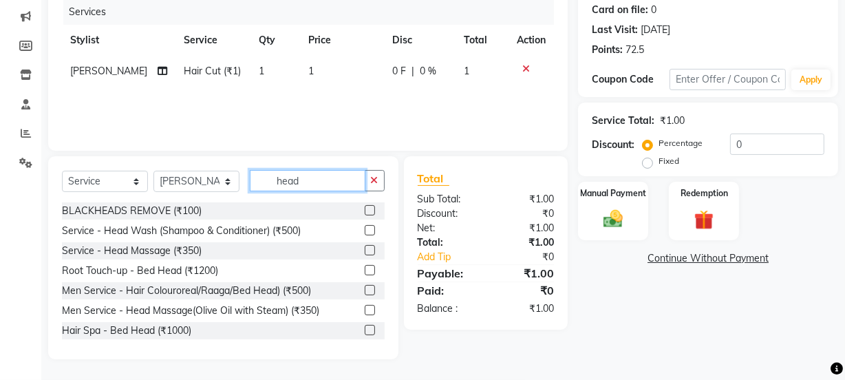
type input "head"
click at [365, 249] on label at bounding box center [370, 250] width 10 height 10
click at [365, 249] on input "checkbox" at bounding box center [369, 250] width 9 height 9
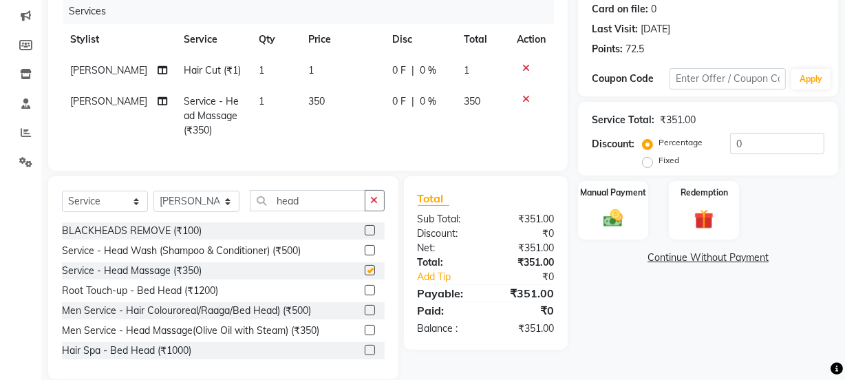
checkbox input "false"
click at [339, 211] on input "head" at bounding box center [308, 200] width 116 height 21
type input "h"
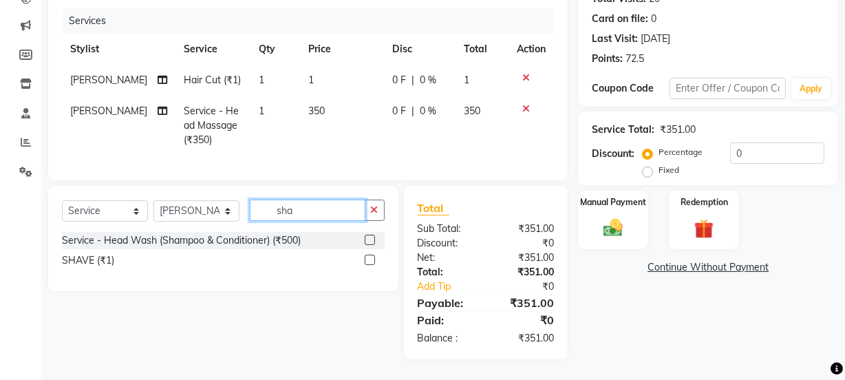
type input "sha"
click at [369, 255] on label at bounding box center [370, 260] width 10 height 10
click at [369, 256] on input "checkbox" at bounding box center [369, 260] width 9 height 9
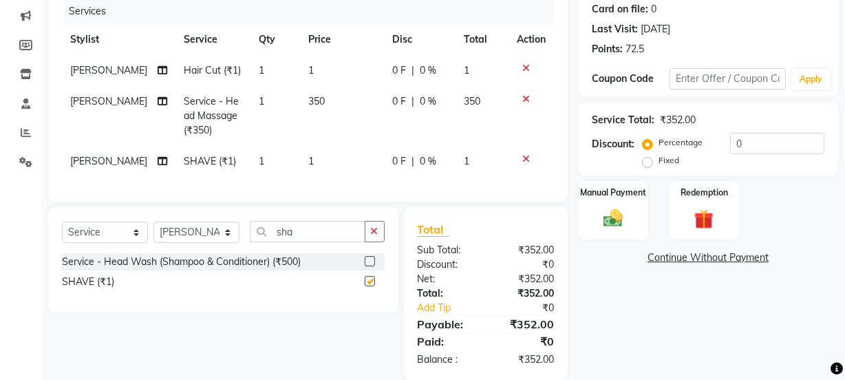
checkbox input "false"
click at [317, 168] on td "1" at bounding box center [342, 161] width 85 height 31
select select "89147"
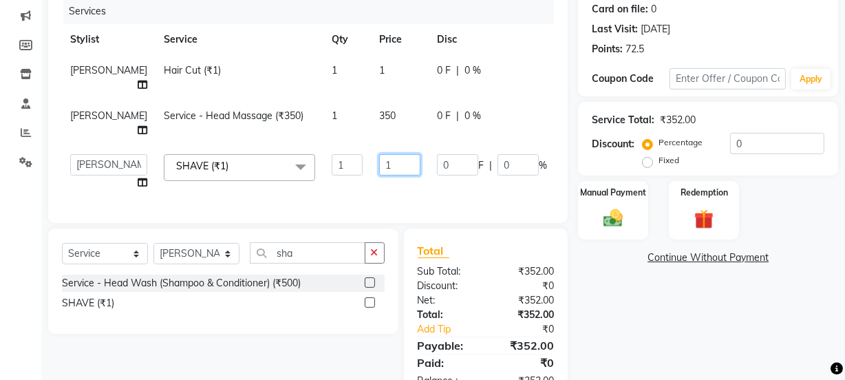
click at [379, 164] on input "1" at bounding box center [399, 164] width 41 height 21
type input "100"
click at [371, 78] on td "1" at bounding box center [400, 77] width 58 height 45
select select "89147"
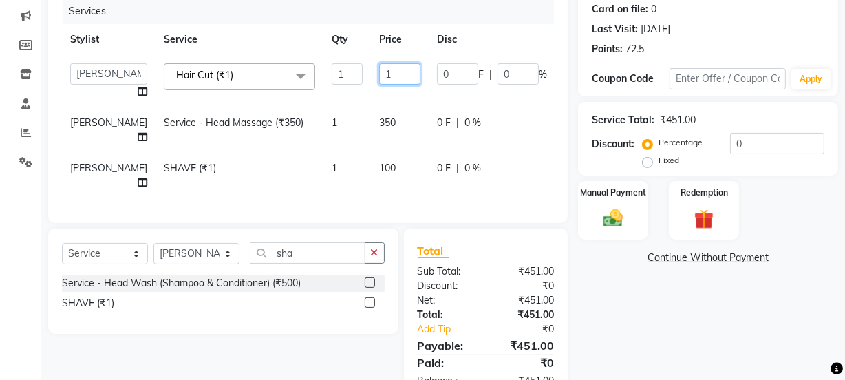
click at [379, 73] on input "1" at bounding box center [399, 73] width 41 height 21
type input "200"
click at [610, 215] on img at bounding box center [613, 217] width 33 height 23
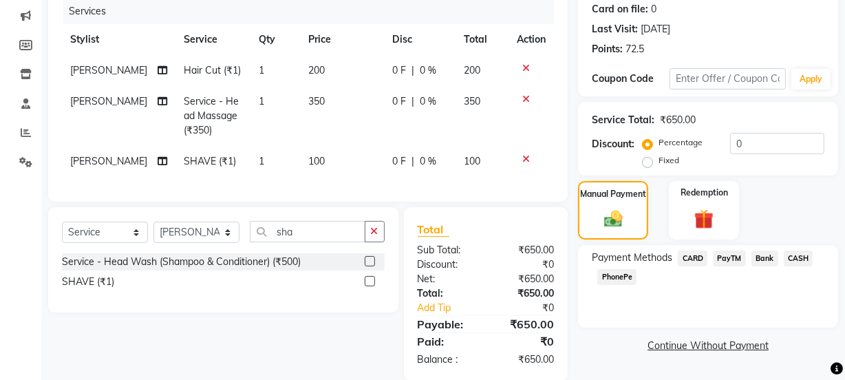
click at [729, 258] on span "PayTM" at bounding box center [729, 258] width 33 height 16
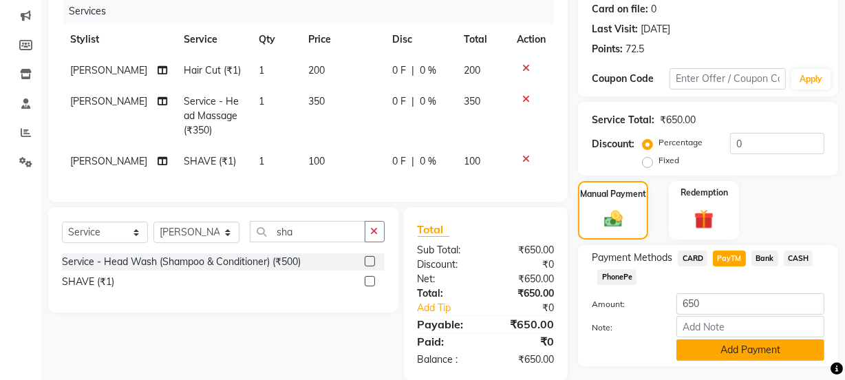
click at [744, 351] on button "Add Payment" at bounding box center [750, 349] width 148 height 21
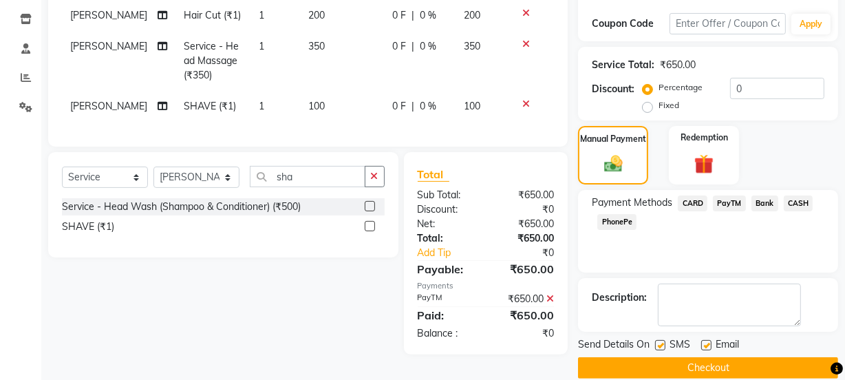
scroll to position [246, 0]
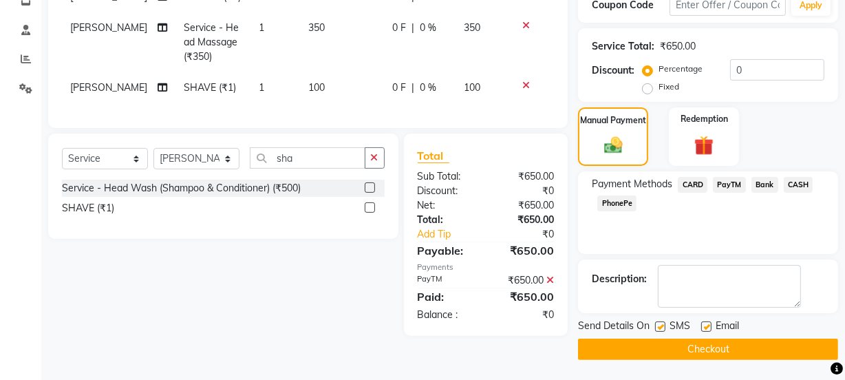
click at [661, 323] on label at bounding box center [660, 326] width 10 height 10
click at [661, 323] on input "checkbox" at bounding box center [659, 327] width 9 height 9
checkbox input "false"
click at [707, 328] on label at bounding box center [706, 326] width 10 height 10
click at [707, 328] on input "checkbox" at bounding box center [705, 327] width 9 height 9
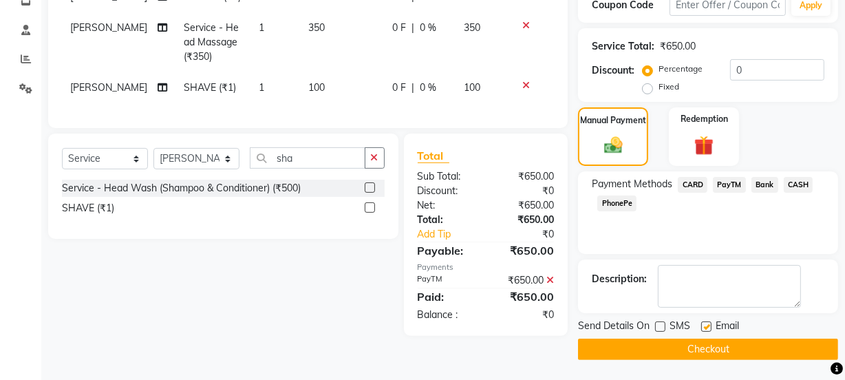
checkbox input "false"
click at [722, 347] on button "Checkout" at bounding box center [708, 349] width 260 height 21
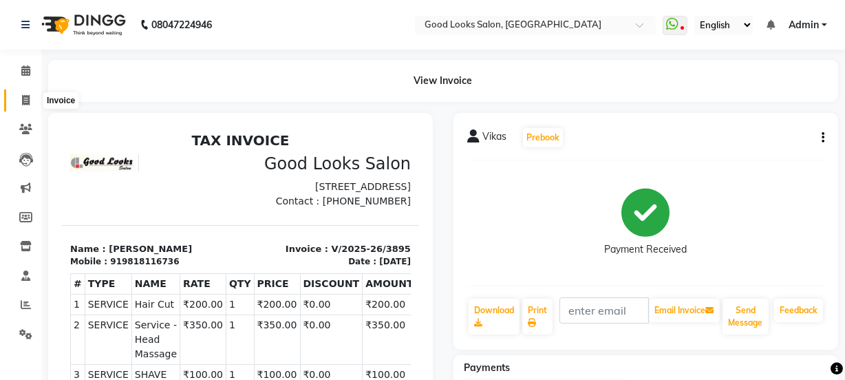
click at [25, 104] on icon at bounding box center [26, 100] width 8 height 10
select select "service"
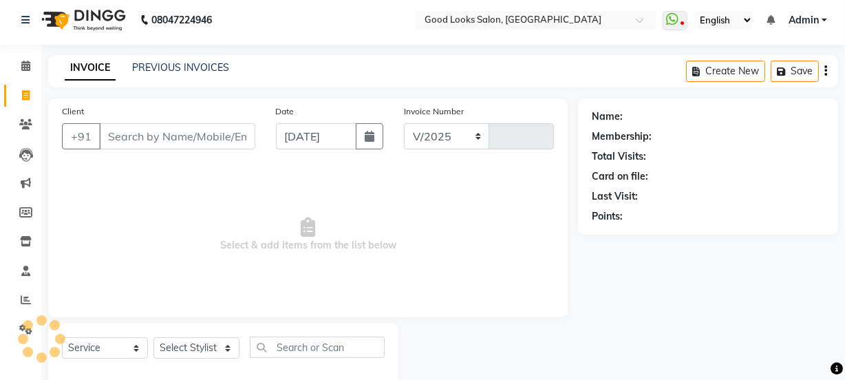
select select "4230"
type input "3896"
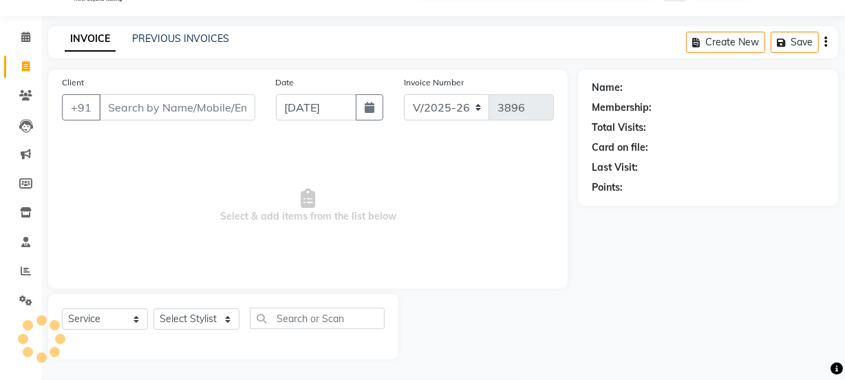
click at [108, 113] on input "Client" at bounding box center [177, 107] width 156 height 26
click at [114, 100] on input "Client" at bounding box center [177, 107] width 156 height 26
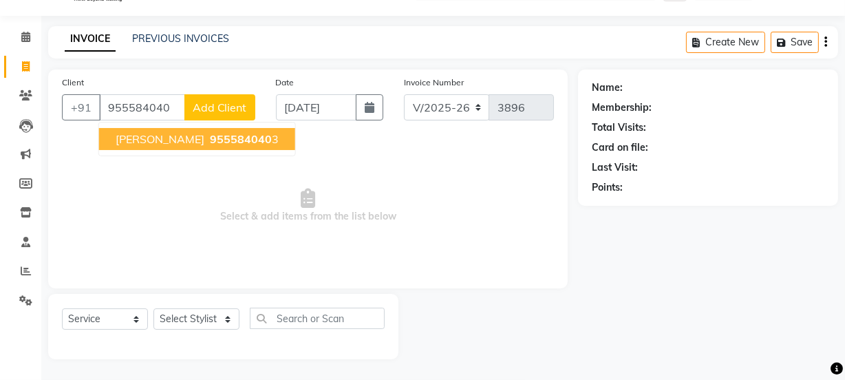
click at [146, 130] on button "[PERSON_NAME] 955584040 3" at bounding box center [197, 139] width 196 height 22
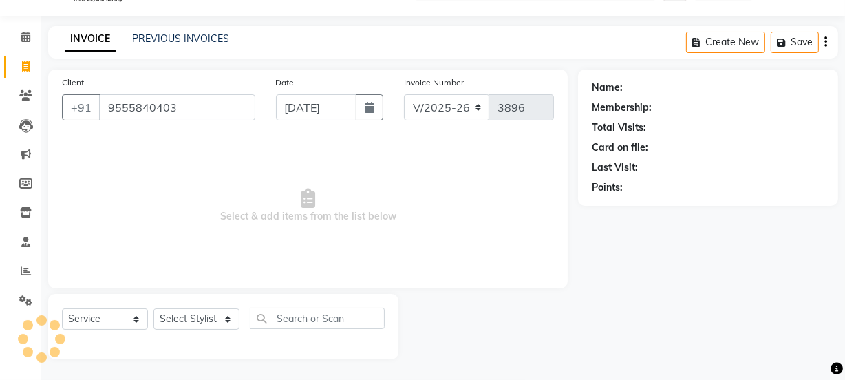
type input "9555840403"
select select "1: Object"
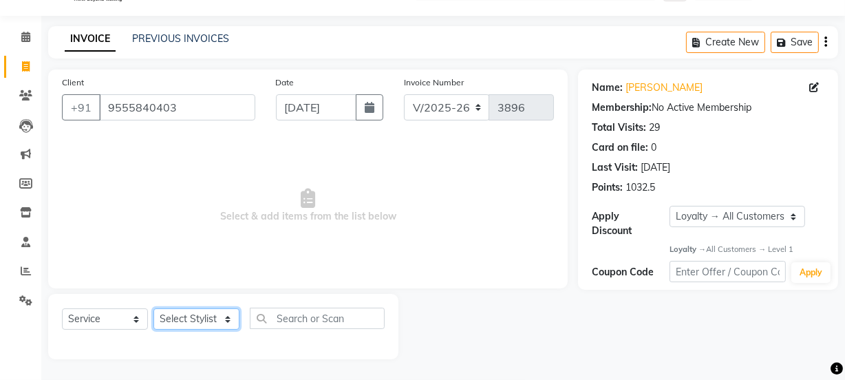
click at [197, 318] on select "Select Stylist [PERSON_NAME] Manager [PERSON_NAME] Pooja [PERSON_NAME] Raman 2 …" at bounding box center [196, 318] width 86 height 21
select select "89434"
click at [153, 308] on select "Select Stylist [PERSON_NAME] Manager [PERSON_NAME] Pooja [PERSON_NAME] Raman 2 …" at bounding box center [196, 318] width 86 height 21
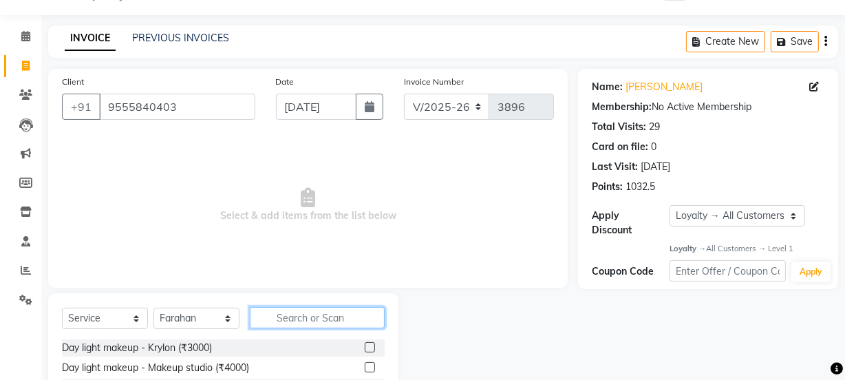
click at [303, 323] on input "text" at bounding box center [317, 317] width 135 height 21
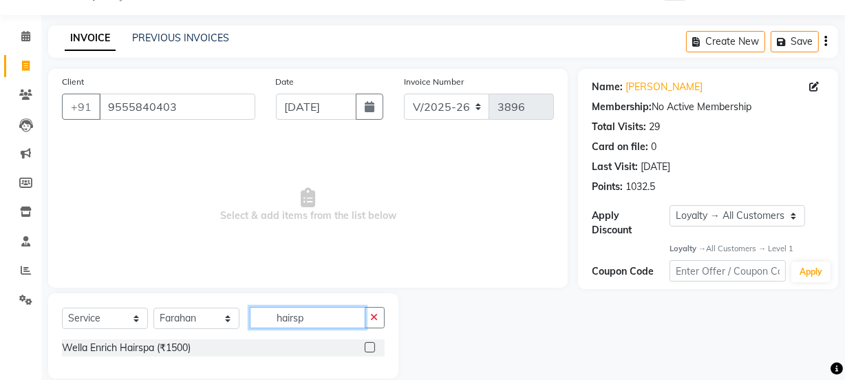
type input "hairsp"
click at [372, 347] on label at bounding box center [370, 347] width 10 height 10
click at [372, 347] on input "checkbox" at bounding box center [369, 347] width 9 height 9
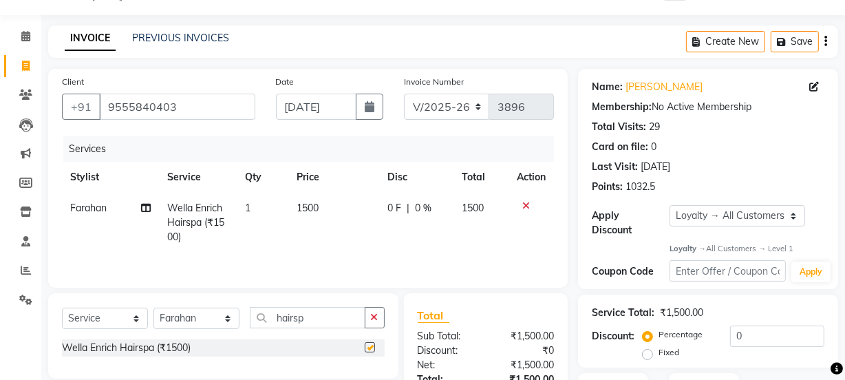
checkbox input "false"
click at [306, 220] on td "1500" at bounding box center [333, 223] width 90 height 60
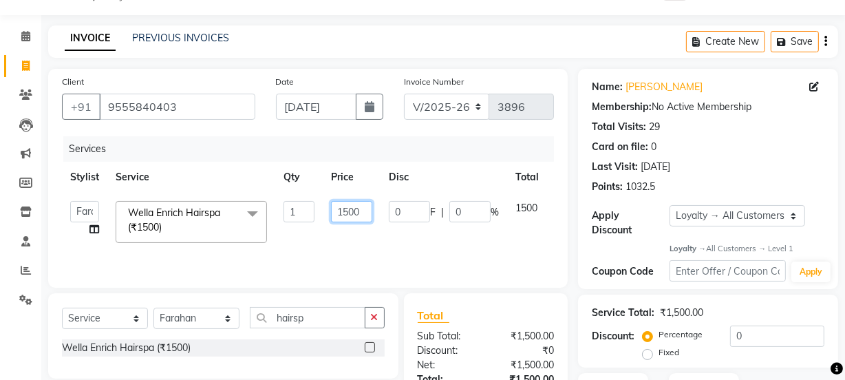
click at [349, 211] on input "1500" at bounding box center [351, 211] width 41 height 21
type input "1000"
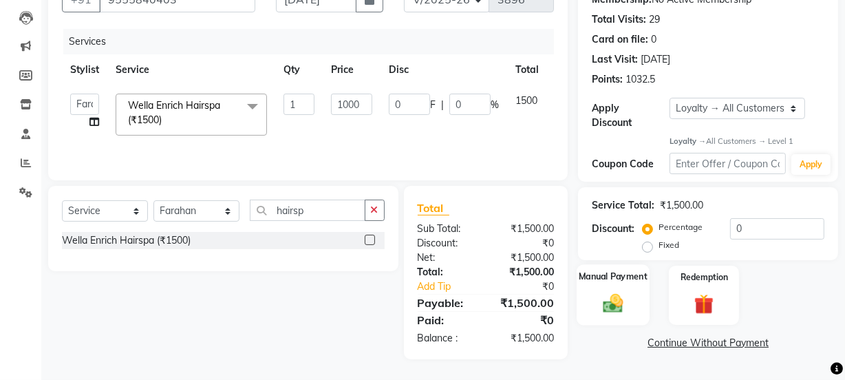
click at [608, 302] on img at bounding box center [613, 303] width 33 height 23
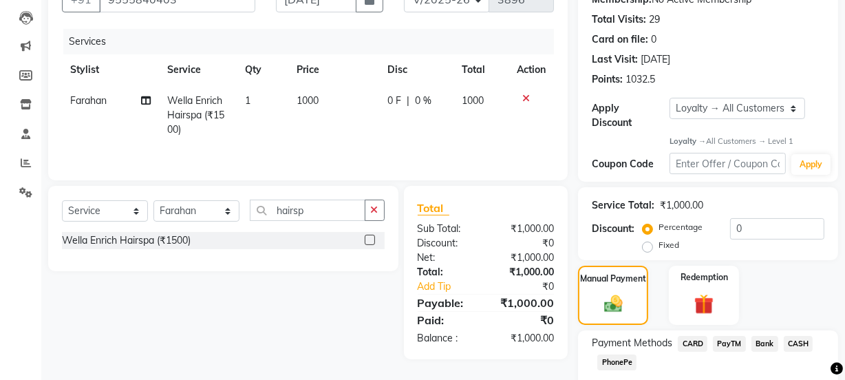
click at [804, 348] on span "CASH" at bounding box center [799, 344] width 30 height 16
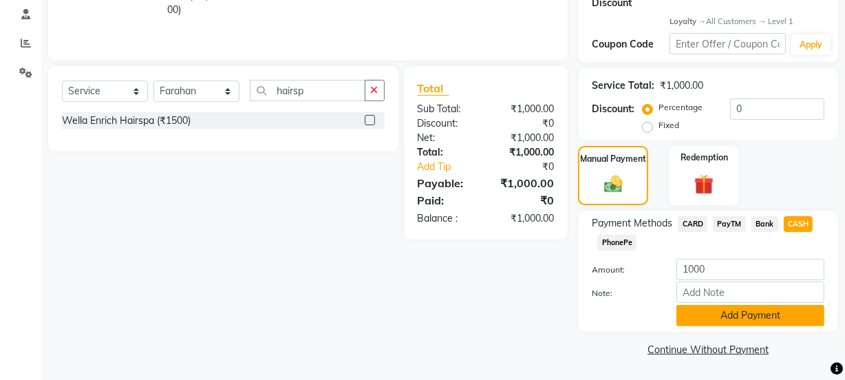
click at [749, 313] on button "Add Payment" at bounding box center [750, 315] width 148 height 21
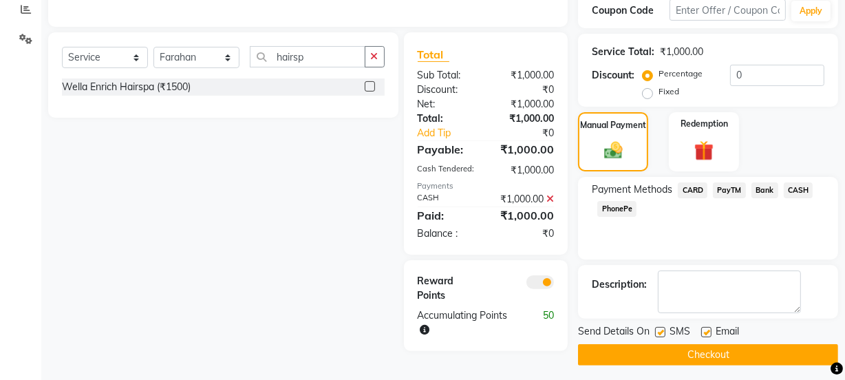
scroll to position [301, 0]
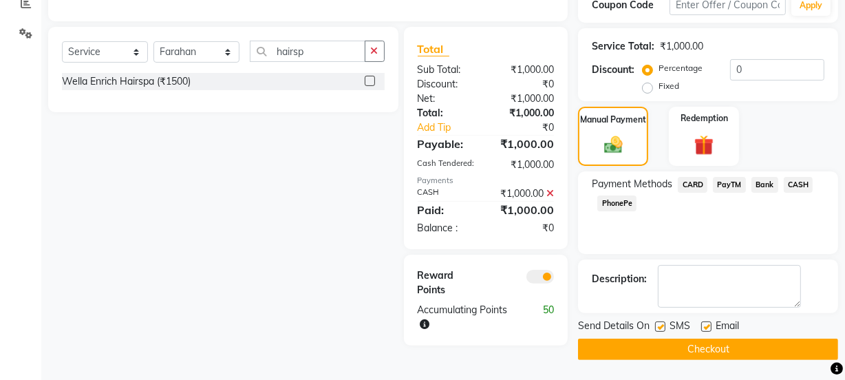
click at [661, 329] on label at bounding box center [660, 326] width 10 height 10
click at [661, 329] on input "checkbox" at bounding box center [659, 327] width 9 height 9
checkbox input "false"
click at [705, 323] on label at bounding box center [706, 326] width 10 height 10
click at [705, 323] on input "checkbox" at bounding box center [705, 327] width 9 height 9
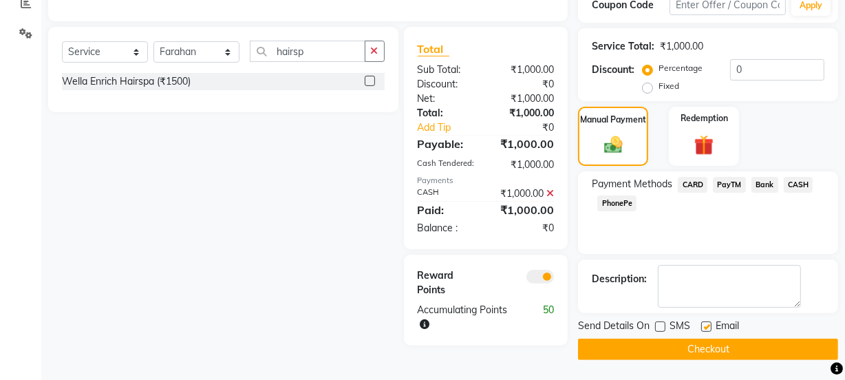
checkbox input "false"
click at [705, 341] on button "Checkout" at bounding box center [708, 349] width 260 height 21
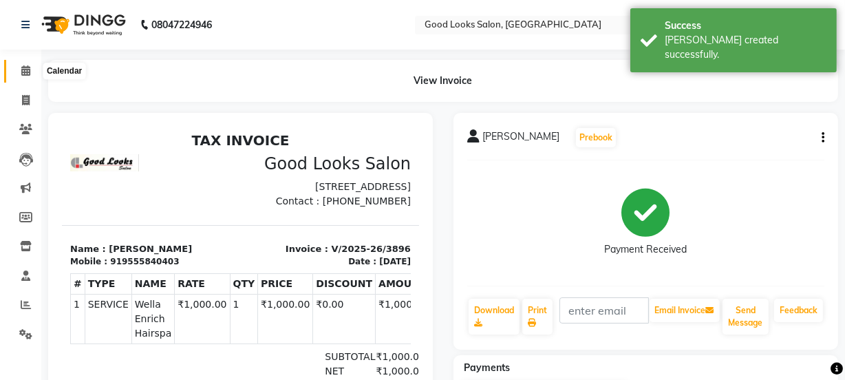
click at [31, 71] on span at bounding box center [26, 71] width 24 height 16
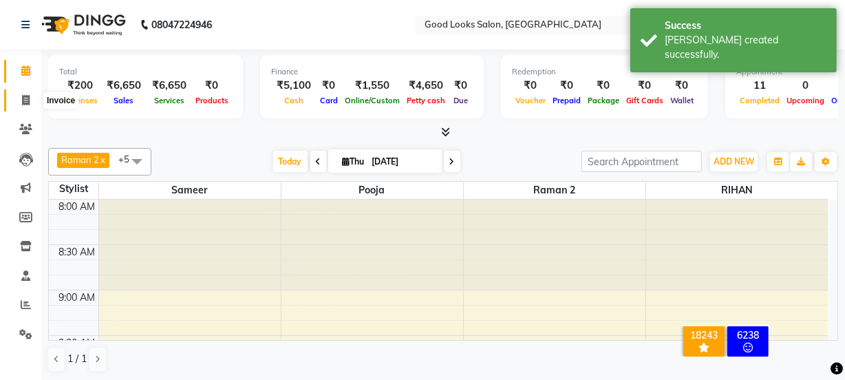
click at [28, 96] on icon at bounding box center [26, 100] width 8 height 10
select select "service"
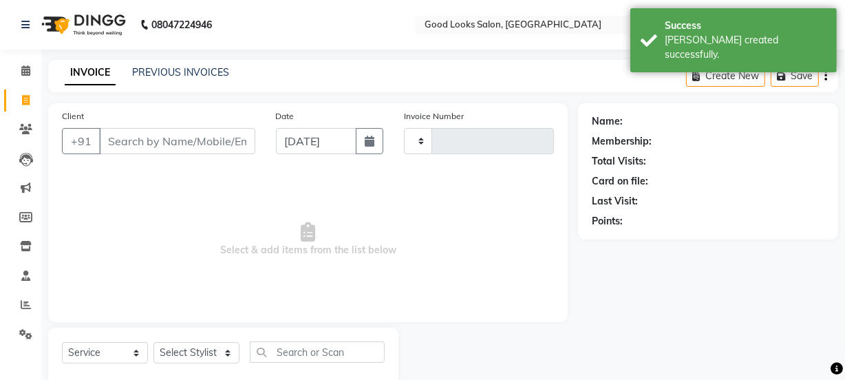
type input "3897"
select select "4230"
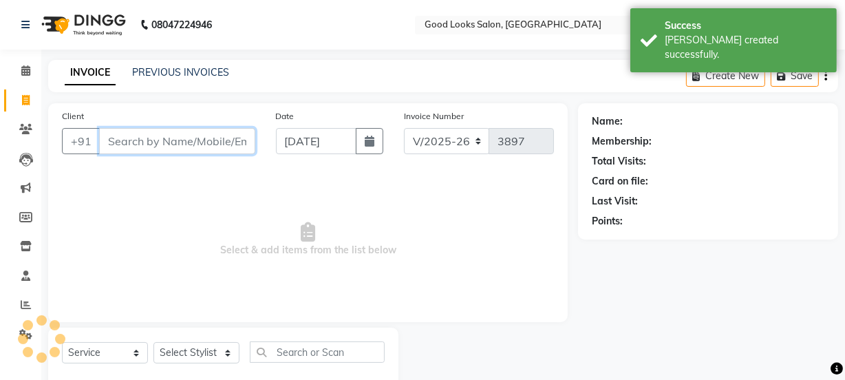
click at [120, 140] on input "Client" at bounding box center [177, 141] width 156 height 26
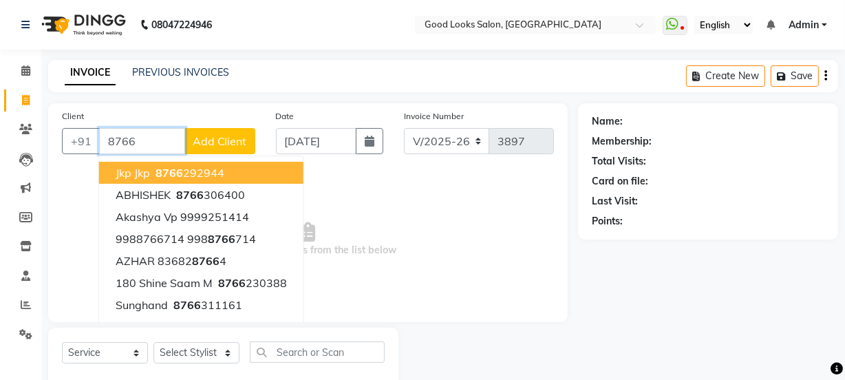
type input "8766"
click at [193, 151] on button "Add Client" at bounding box center [219, 141] width 71 height 26
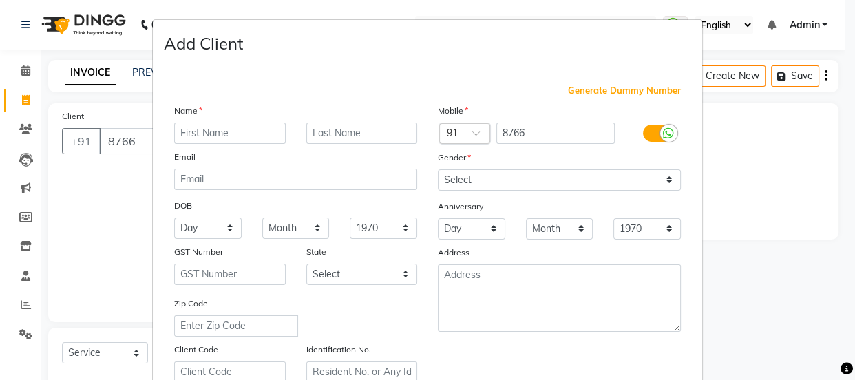
click at [599, 90] on span "Generate Dummy Number" at bounding box center [624, 91] width 113 height 14
type input "1174800001084"
checkbox input "false"
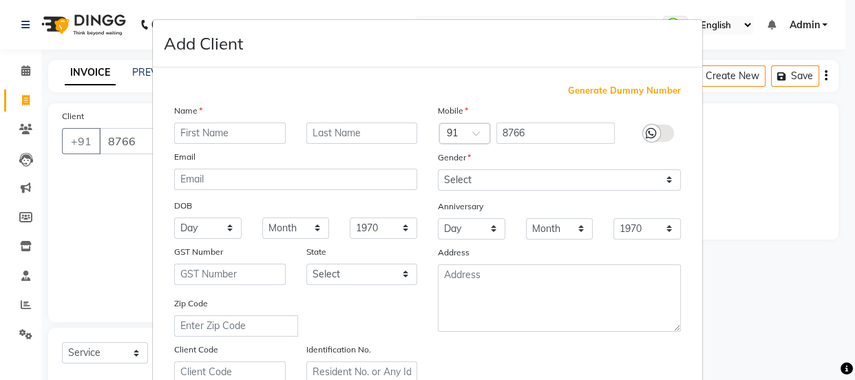
checkbox input "false"
click at [230, 147] on div "Name Email DOB Day 01 02 03 04 05 06 07 08 09 10 11 12 13 14 15 16 17 18 19 20 …" at bounding box center [296, 242] width 264 height 279
click at [226, 142] on input "text" at bounding box center [229, 132] width 111 height 21
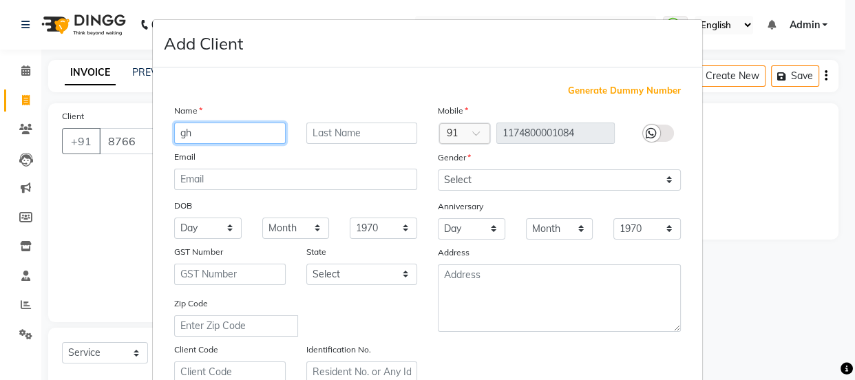
type input "gh"
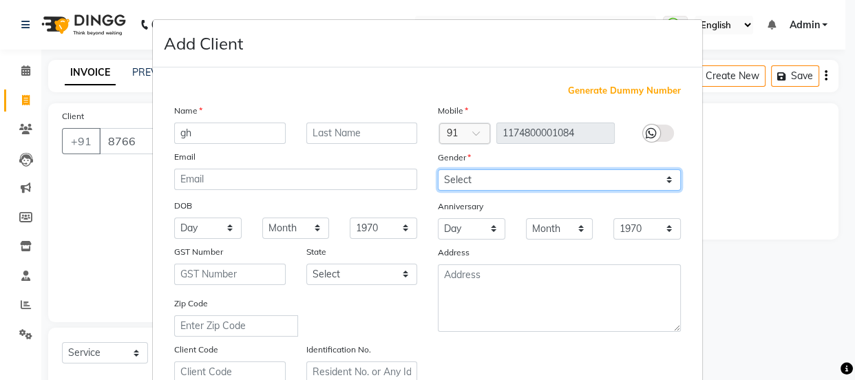
click at [451, 186] on select "Select [DEMOGRAPHIC_DATA] [DEMOGRAPHIC_DATA] Other Prefer Not To Say" at bounding box center [559, 179] width 243 height 21
select select "other"
click at [438, 169] on select "Select [DEMOGRAPHIC_DATA] [DEMOGRAPHIC_DATA] Other Prefer Not To Say" at bounding box center [559, 179] width 243 height 21
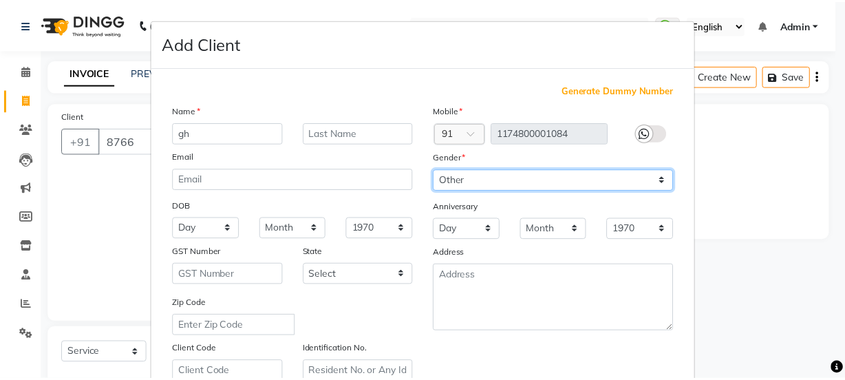
scroll to position [259, 0]
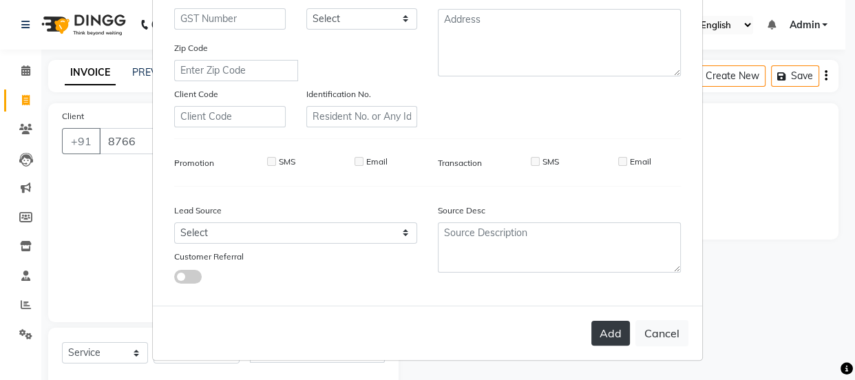
click at [607, 330] on button "Add" at bounding box center [610, 333] width 39 height 25
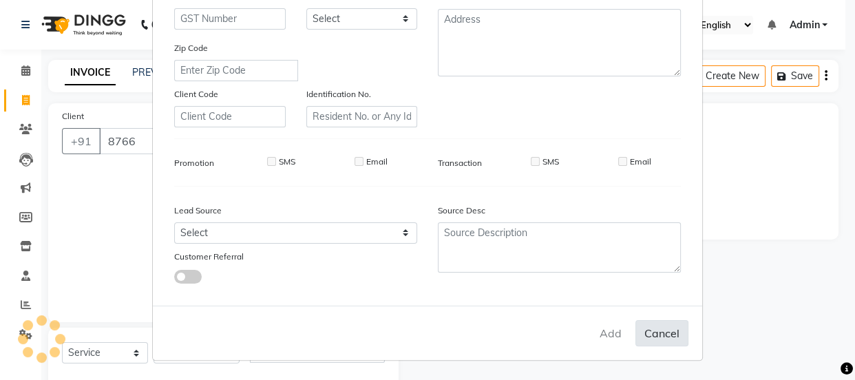
click at [656, 328] on button "Cancel" at bounding box center [661, 333] width 53 height 26
select select
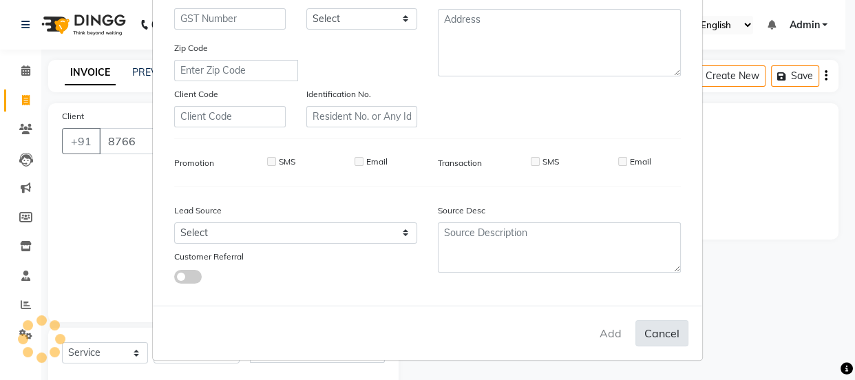
select select
checkbox input "false"
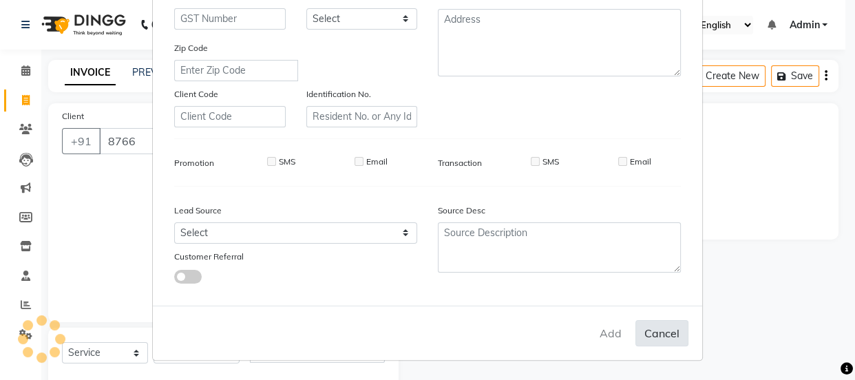
checkbox input "false"
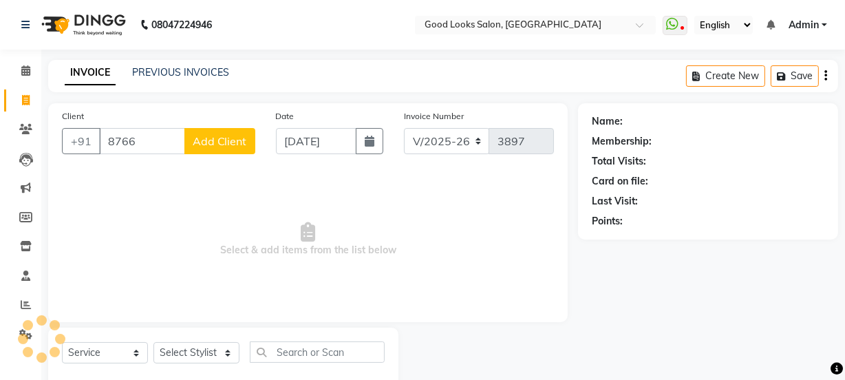
type input "1174800001084"
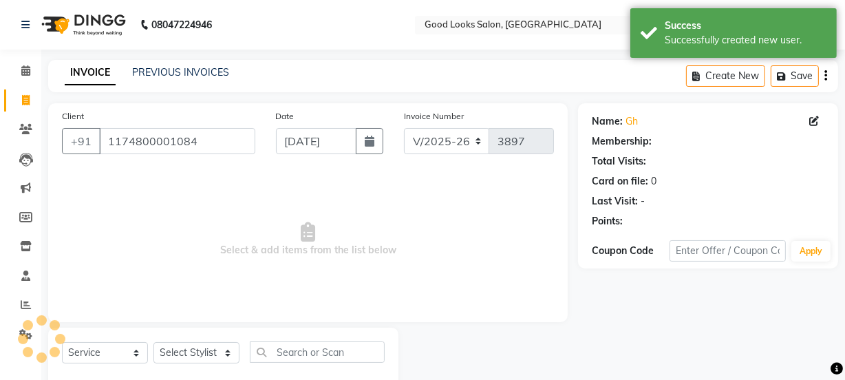
select select "1: Object"
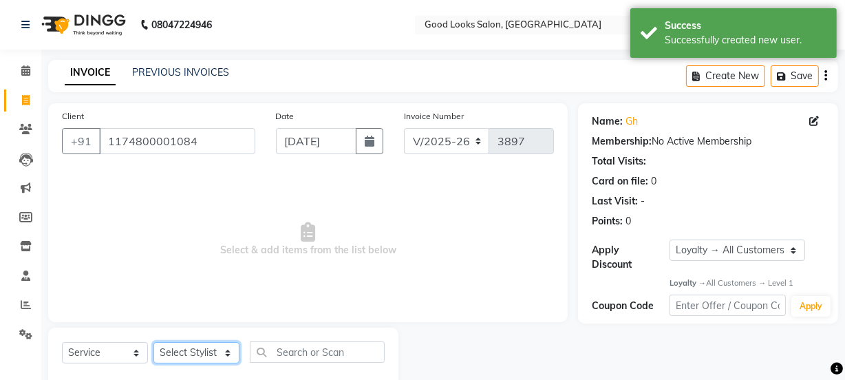
click at [221, 358] on select "Select Stylist [PERSON_NAME] Manager [PERSON_NAME] Pooja [PERSON_NAME] Raman 2 …" at bounding box center [196, 352] width 86 height 21
select select "70835"
click at [153, 342] on select "Select Stylist [PERSON_NAME] Manager [PERSON_NAME] Pooja [PERSON_NAME] Raman 2 …" at bounding box center [196, 352] width 86 height 21
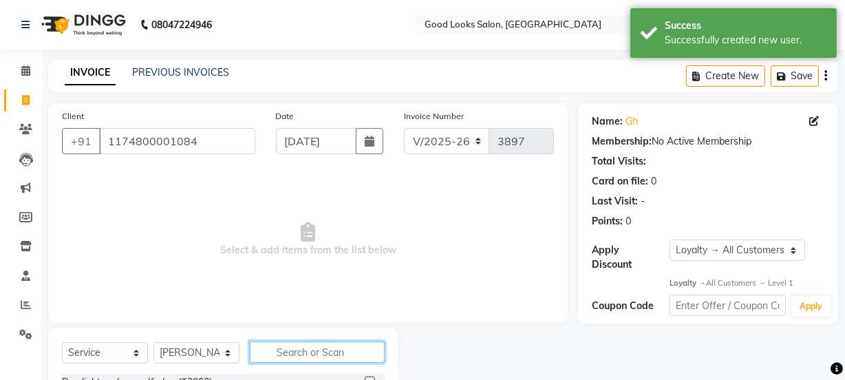
click at [291, 350] on input "text" at bounding box center [317, 351] width 135 height 21
type input "5"
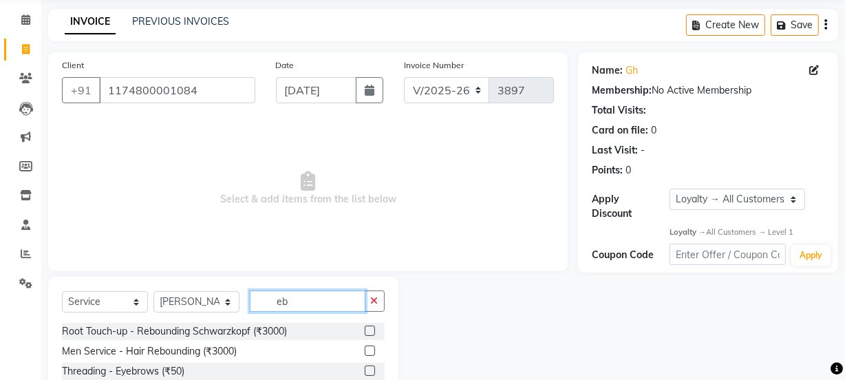
scroll to position [94, 0]
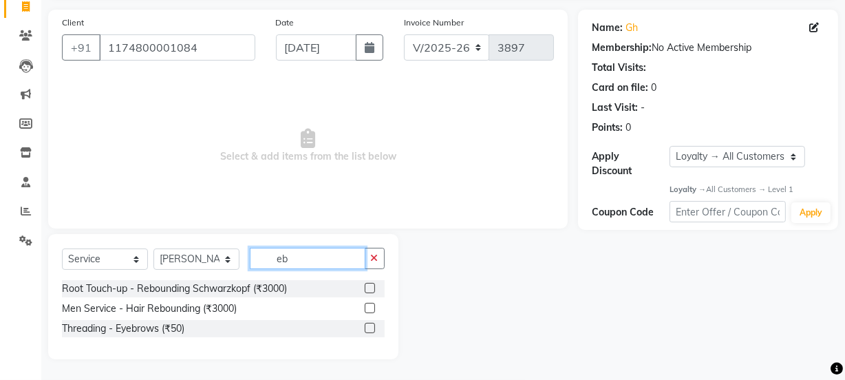
type input "eb"
click at [371, 325] on label at bounding box center [370, 328] width 10 height 10
click at [371, 325] on input "checkbox" at bounding box center [369, 328] width 9 height 9
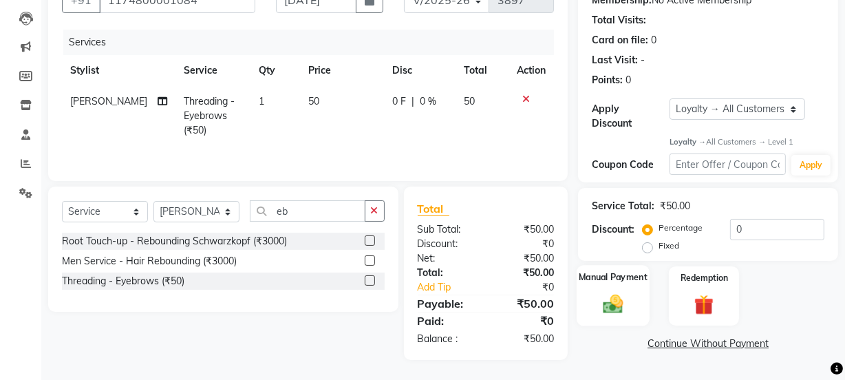
scroll to position [142, 0]
click at [606, 295] on img at bounding box center [613, 303] width 33 height 23
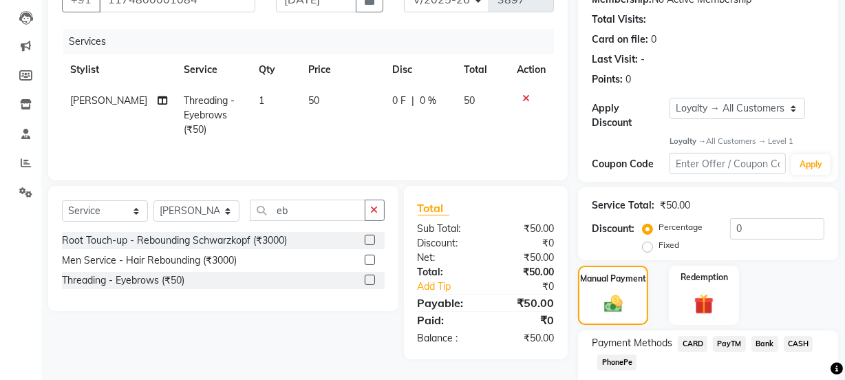
click at [729, 339] on span "PayTM" at bounding box center [729, 344] width 33 height 16
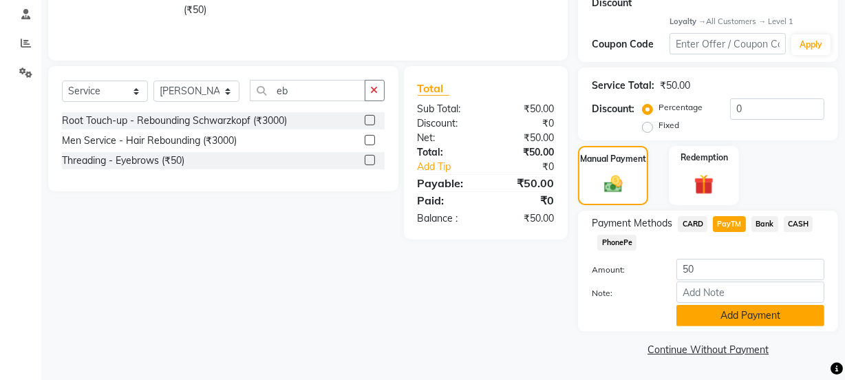
click at [716, 321] on button "Add Payment" at bounding box center [750, 315] width 148 height 21
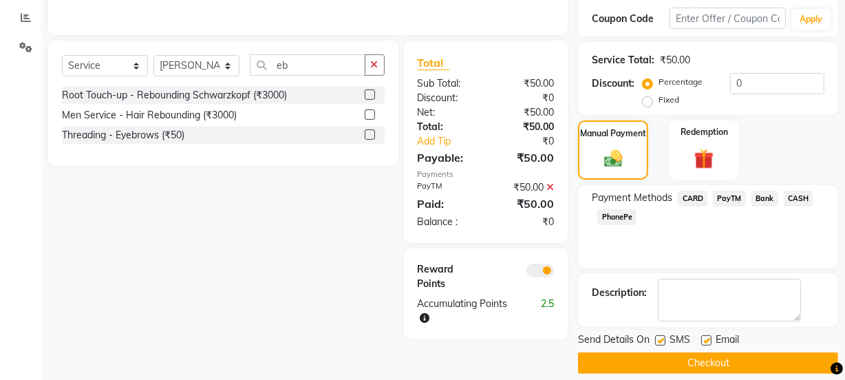
scroll to position [301, 0]
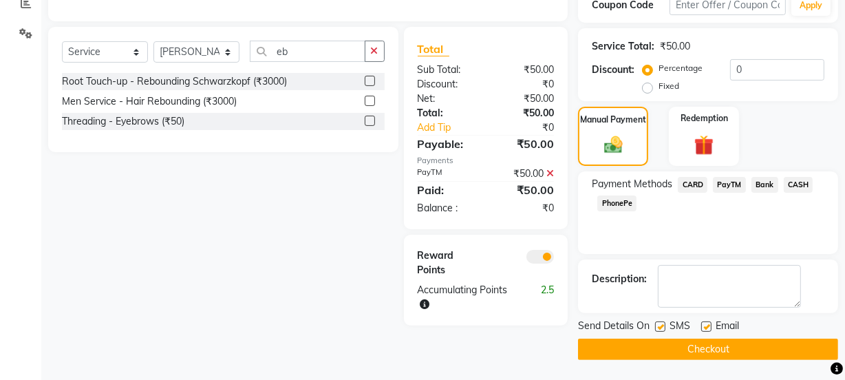
click at [661, 325] on label at bounding box center [660, 326] width 10 height 10
click at [661, 325] on input "checkbox" at bounding box center [659, 327] width 9 height 9
click at [707, 328] on label at bounding box center [706, 326] width 10 height 10
click at [707, 328] on input "checkbox" at bounding box center [705, 327] width 9 height 9
click at [709, 346] on button "Checkout" at bounding box center [708, 349] width 260 height 21
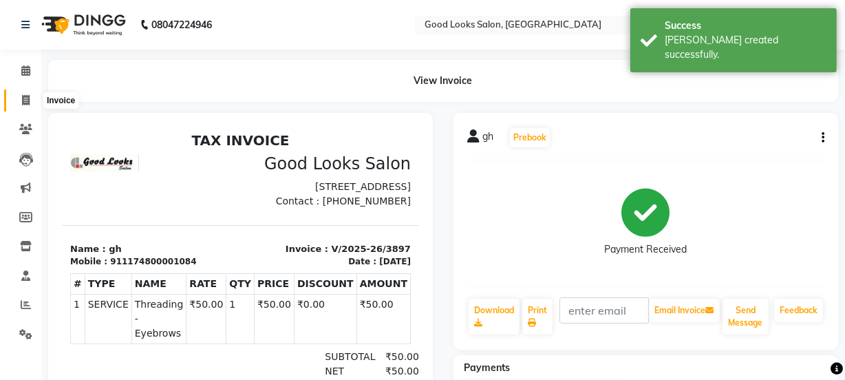
drag, startPoint x: 30, startPoint y: 96, endPoint x: 34, endPoint y: 108, distance: 12.4
click at [30, 96] on span at bounding box center [26, 101] width 24 height 16
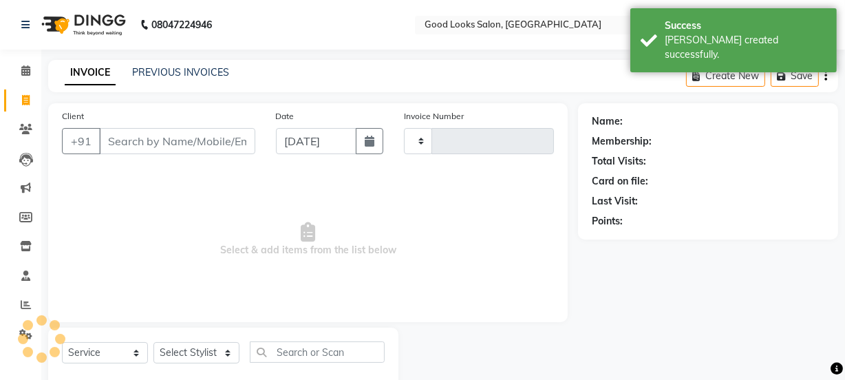
scroll to position [34, 0]
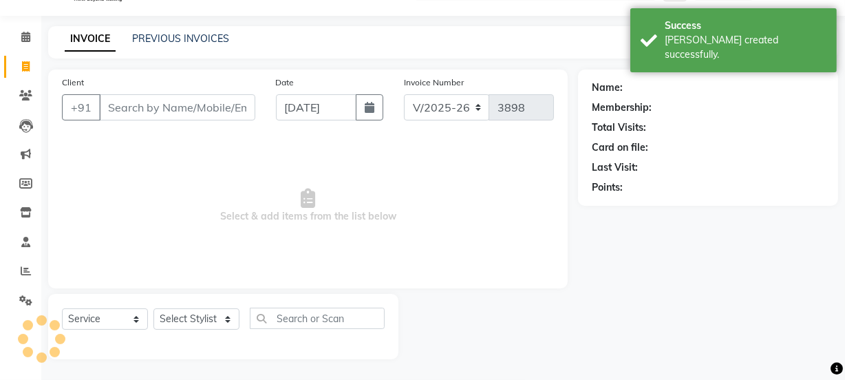
click at [138, 107] on input "Client" at bounding box center [177, 107] width 156 height 26
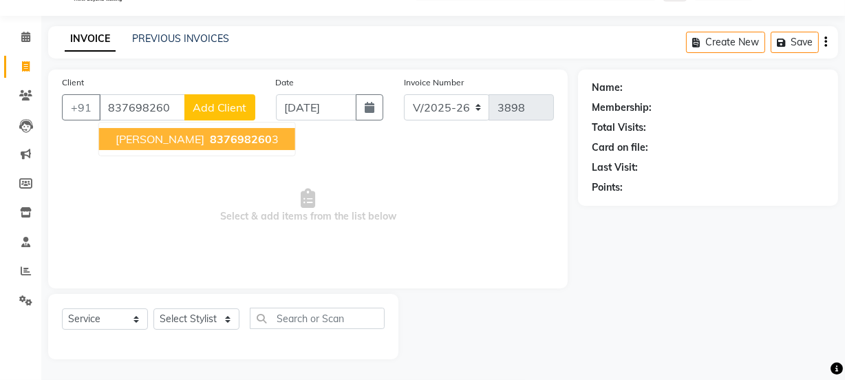
click at [210, 133] on span "837698260" at bounding box center [241, 139] width 62 height 14
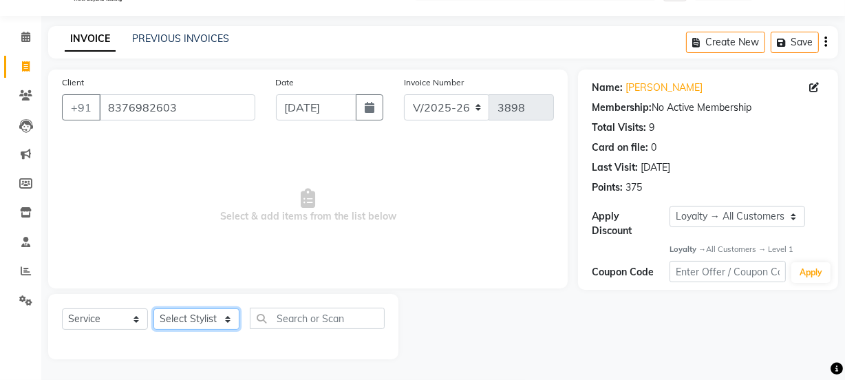
click at [214, 317] on select "Select Stylist [PERSON_NAME] Manager [PERSON_NAME] Pooja [PERSON_NAME] Raman 2 …" at bounding box center [196, 318] width 86 height 21
click at [153, 308] on select "Select Stylist [PERSON_NAME] Manager [PERSON_NAME] Pooja [PERSON_NAME] Raman 2 …" at bounding box center [196, 318] width 86 height 21
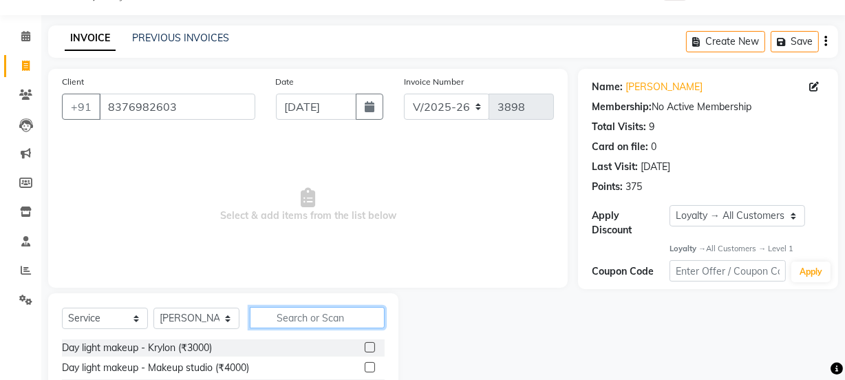
click at [279, 324] on input "text" at bounding box center [317, 317] width 135 height 21
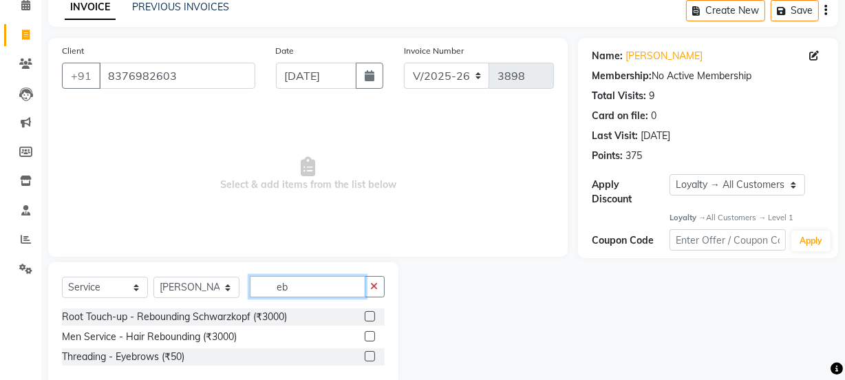
scroll to position [94, 0]
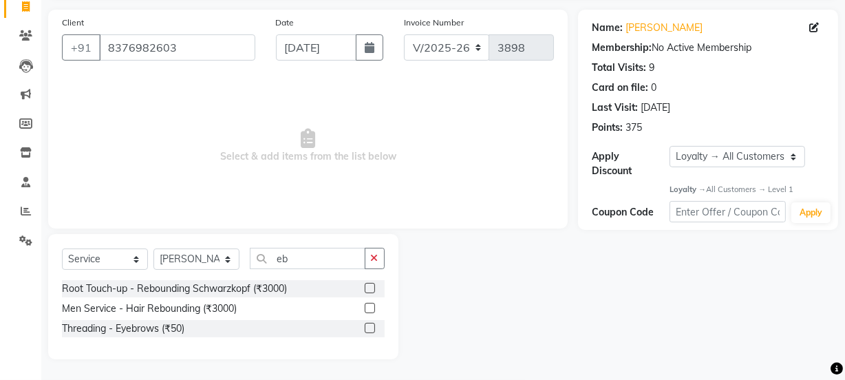
click at [372, 328] on label at bounding box center [370, 328] width 10 height 10
click at [372, 328] on input "checkbox" at bounding box center [369, 328] width 9 height 9
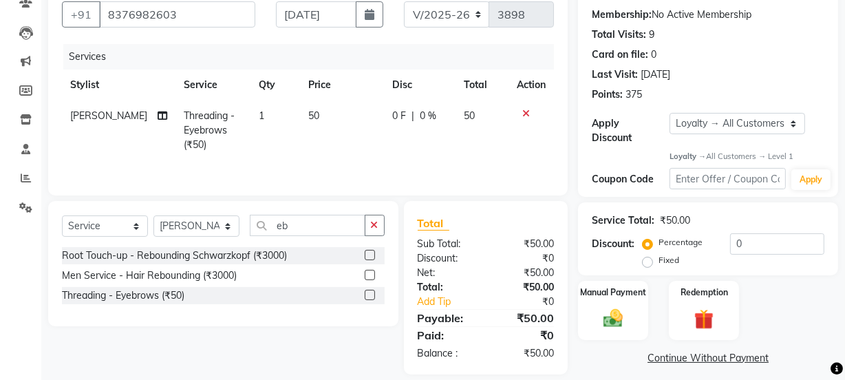
scroll to position [142, 0]
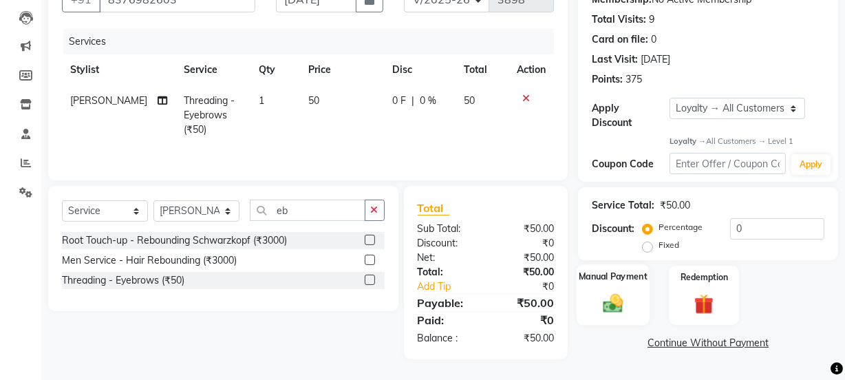
click at [597, 301] on img at bounding box center [613, 303] width 33 height 23
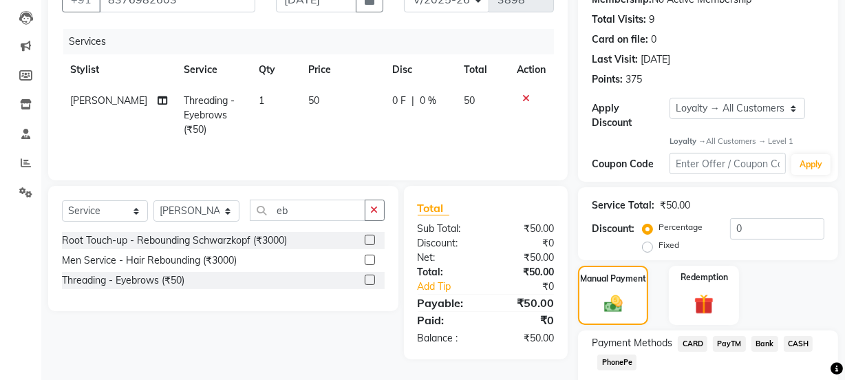
click at [732, 345] on span "PayTM" at bounding box center [729, 344] width 33 height 16
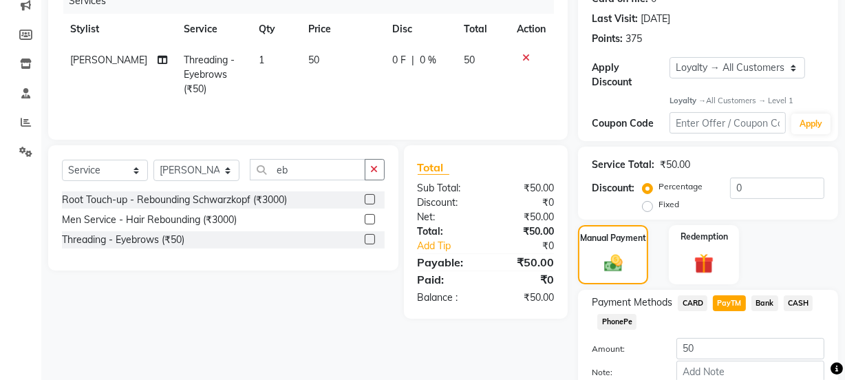
scroll to position [261, 0]
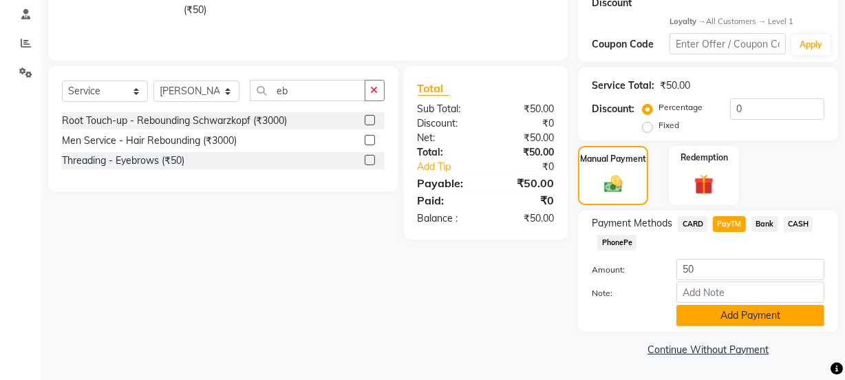
click at [719, 324] on button "Add Payment" at bounding box center [750, 315] width 148 height 21
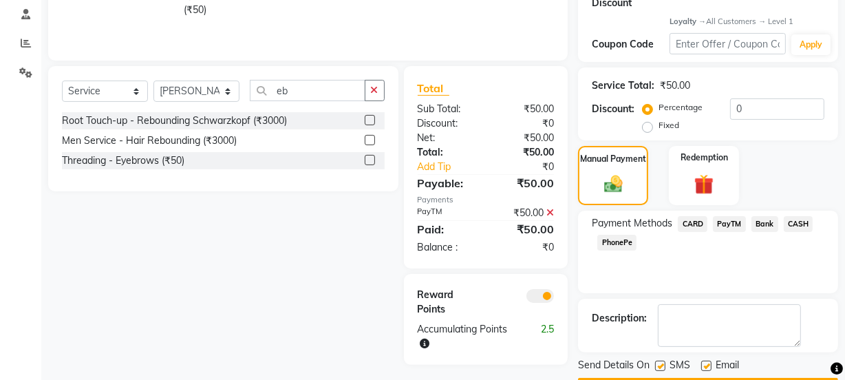
scroll to position [301, 0]
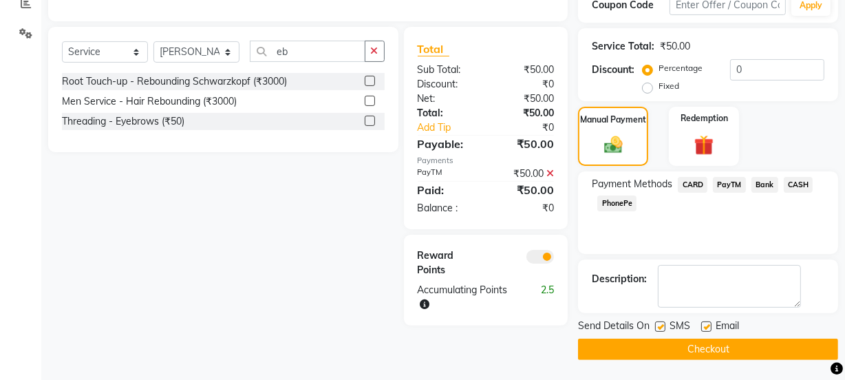
click at [660, 326] on label at bounding box center [660, 326] width 10 height 10
click at [660, 326] on input "checkbox" at bounding box center [659, 327] width 9 height 9
click at [707, 328] on label at bounding box center [706, 326] width 10 height 10
click at [707, 328] on input "checkbox" at bounding box center [705, 327] width 9 height 9
click at [707, 352] on button "Checkout" at bounding box center [708, 349] width 260 height 21
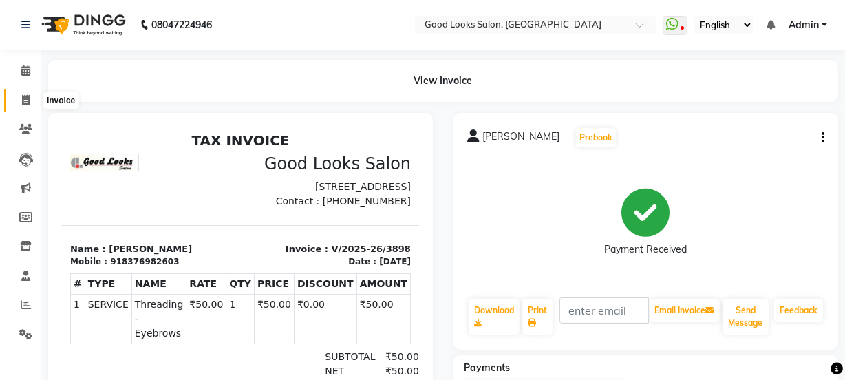
click at [18, 100] on span at bounding box center [26, 101] width 24 height 16
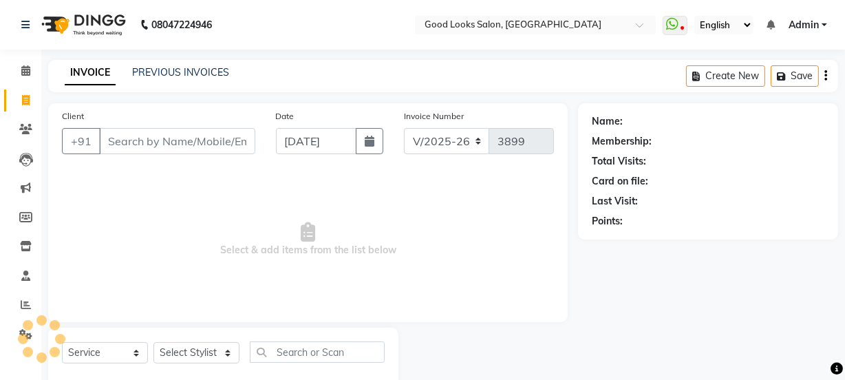
scroll to position [34, 0]
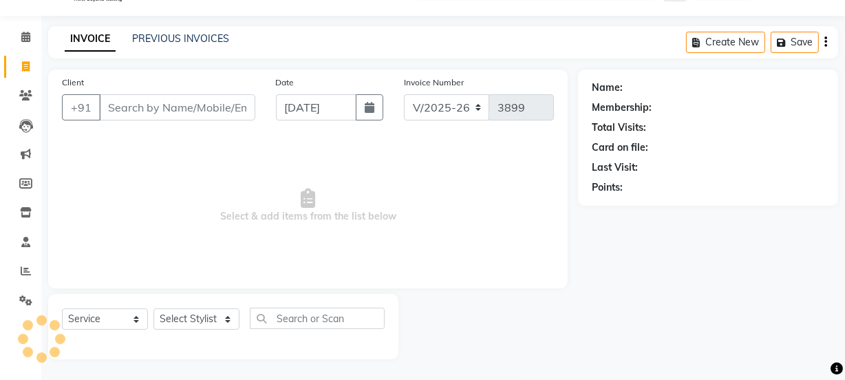
click at [143, 107] on input "Client" at bounding box center [177, 107] width 156 height 26
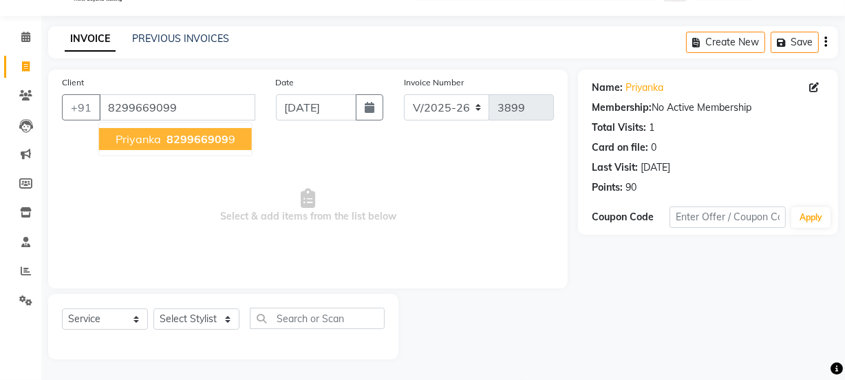
click at [151, 149] on button "priyanka 829966909 9" at bounding box center [175, 139] width 153 height 22
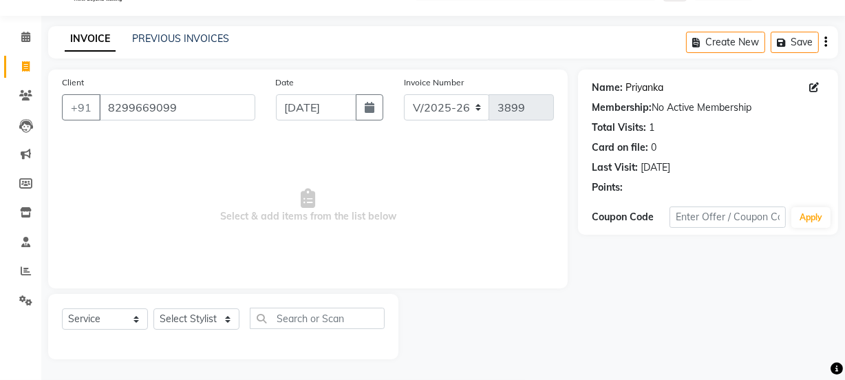
click at [643, 89] on link "Priyanka" at bounding box center [644, 88] width 38 height 14
